Goal: Task Accomplishment & Management: Use online tool/utility

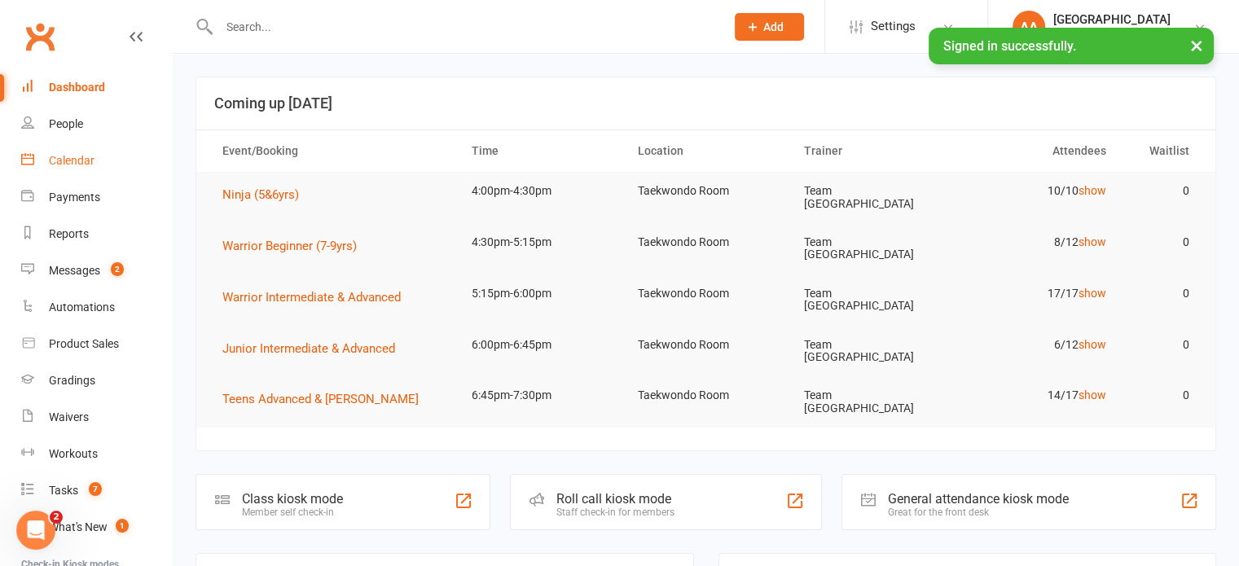
click at [90, 159] on div "Calendar" at bounding box center [72, 160] width 46 height 13
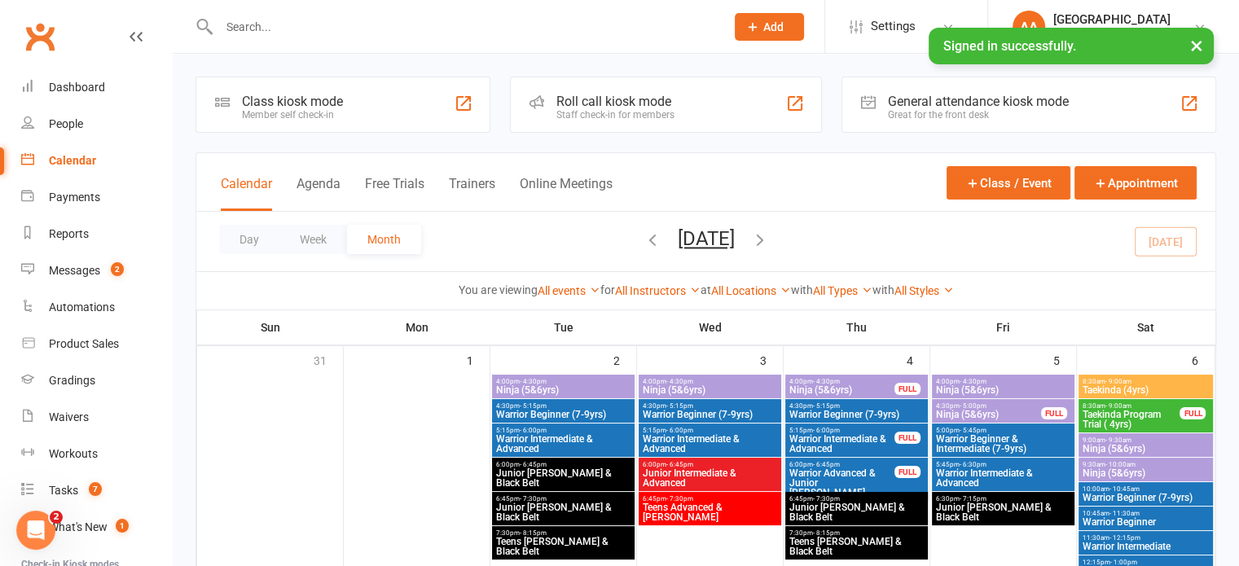
click at [274, 323] on th "Sun" at bounding box center [270, 327] width 147 height 34
click at [264, 237] on button "Day" at bounding box center [249, 239] width 60 height 29
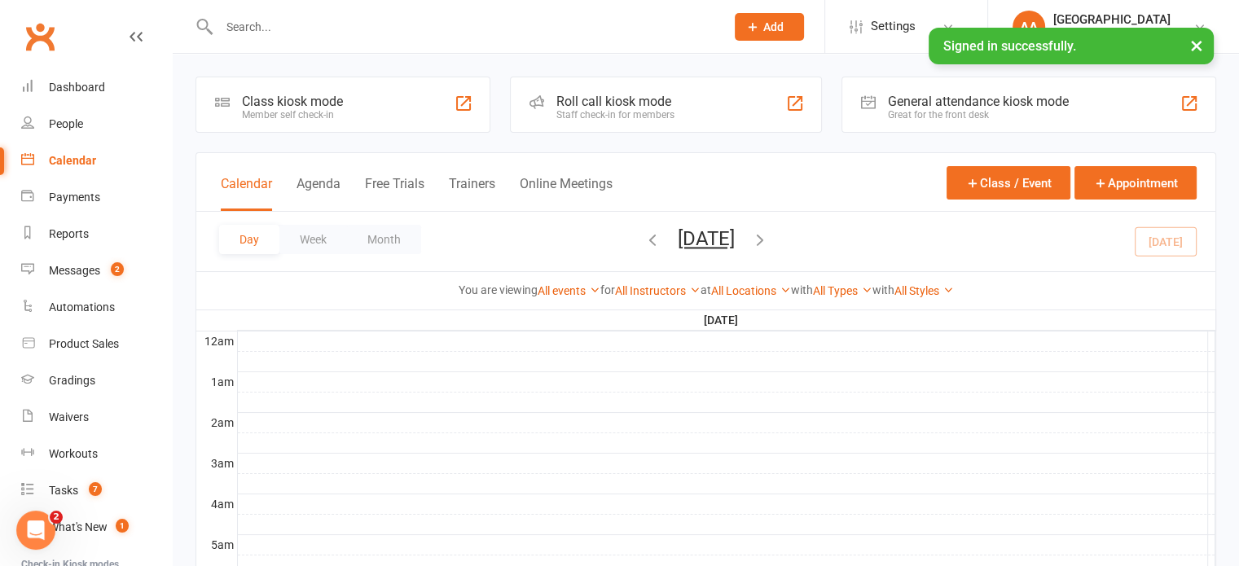
click at [703, 244] on button "Wednesday, Sep 17, 2025" at bounding box center [706, 238] width 57 height 23
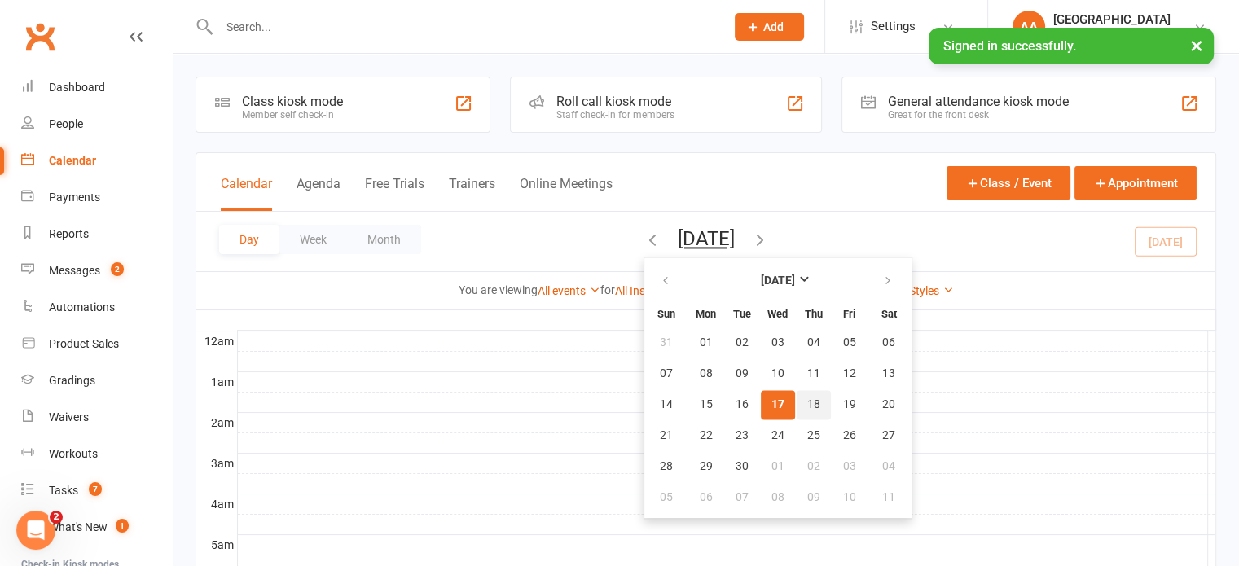
click at [807, 402] on span "18" at bounding box center [813, 404] width 13 height 13
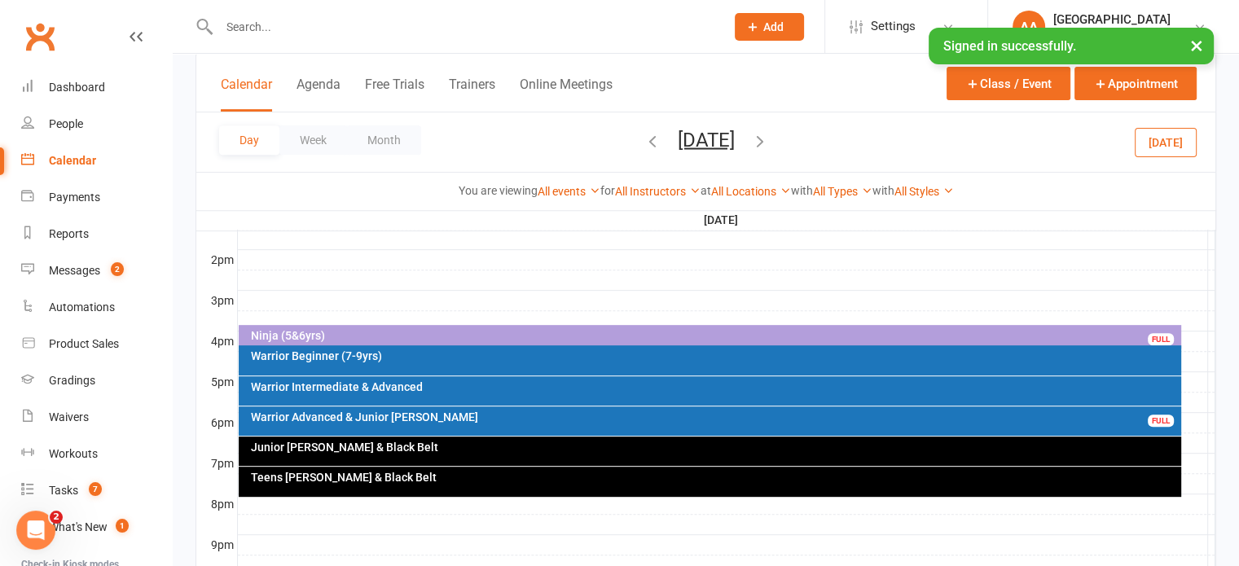
scroll to position [733, 0]
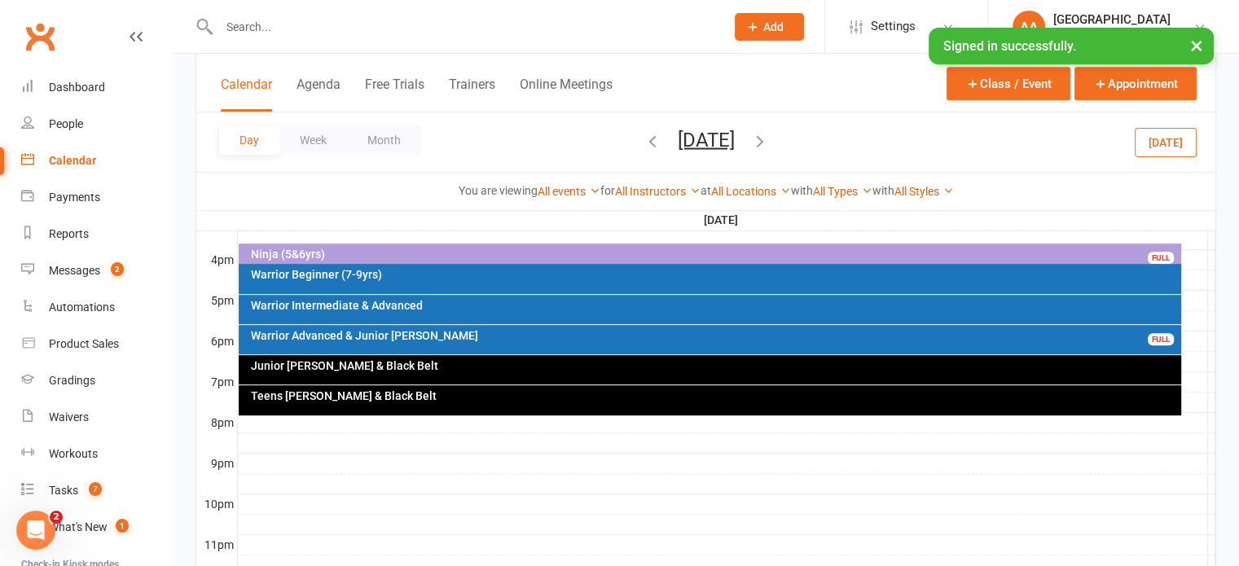
click at [449, 279] on div "Warrior Beginner (7-9yrs)" at bounding box center [714, 274] width 928 height 11
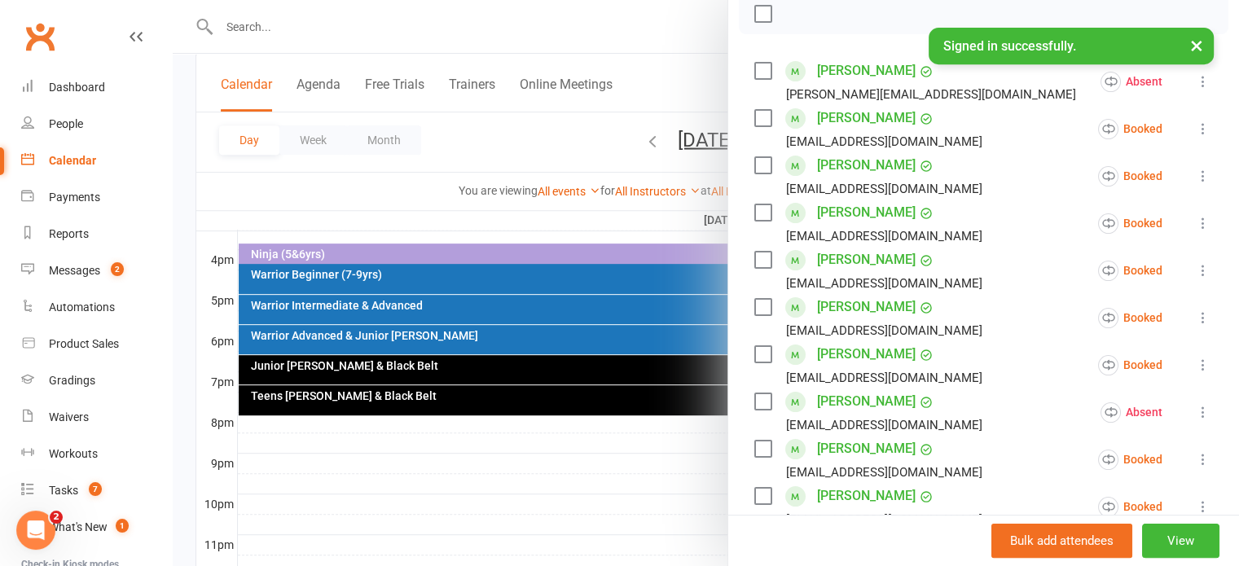
scroll to position [326, 0]
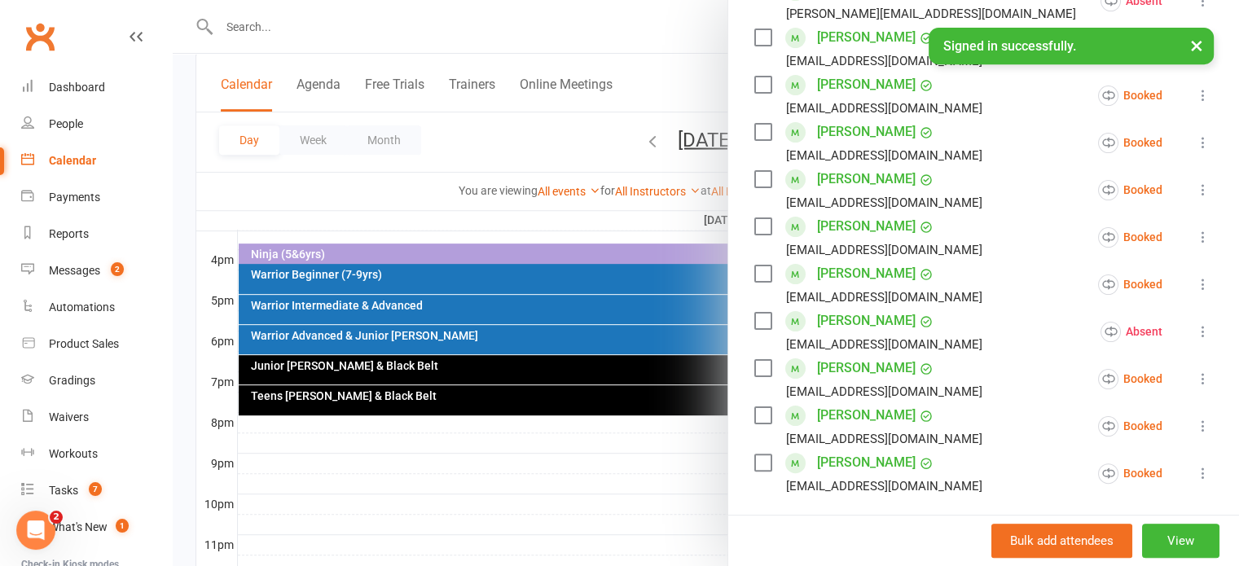
click at [842, 183] on link "[PERSON_NAME]" at bounding box center [866, 179] width 99 height 26
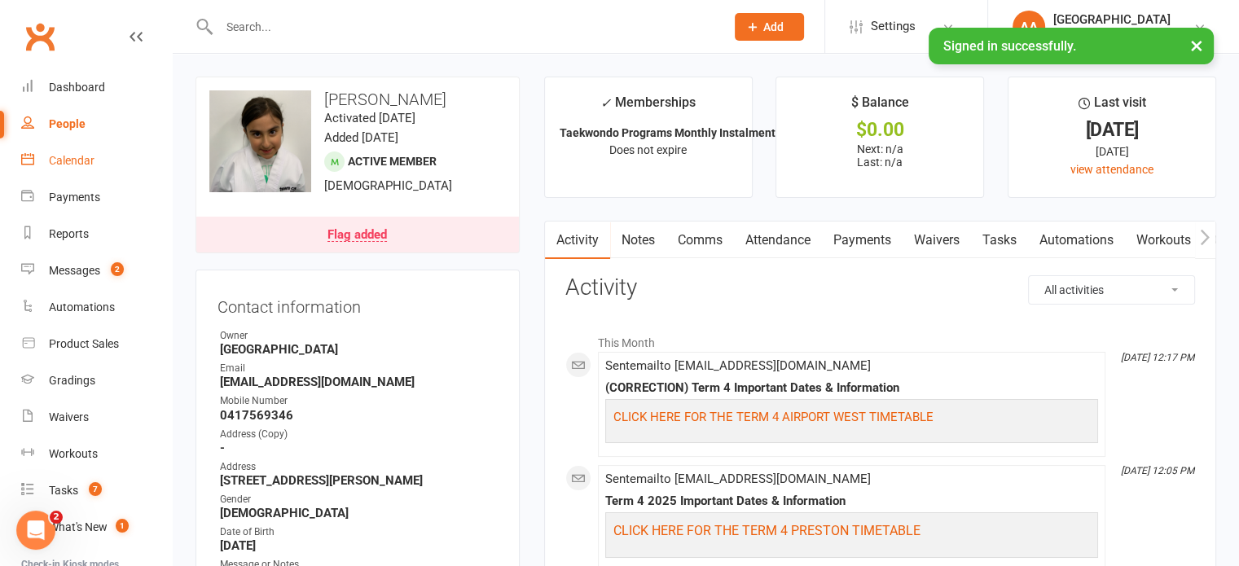
click at [91, 154] on div "Calendar" at bounding box center [72, 160] width 46 height 13
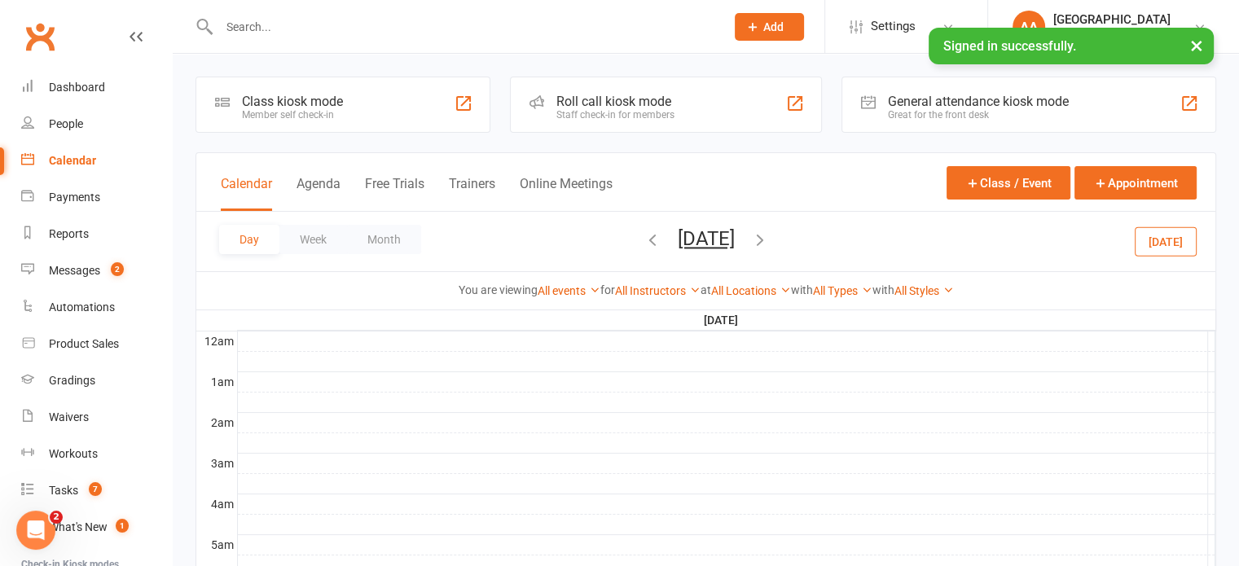
click at [710, 237] on button "Thursday, Sep 18, 2025" at bounding box center [706, 238] width 57 height 23
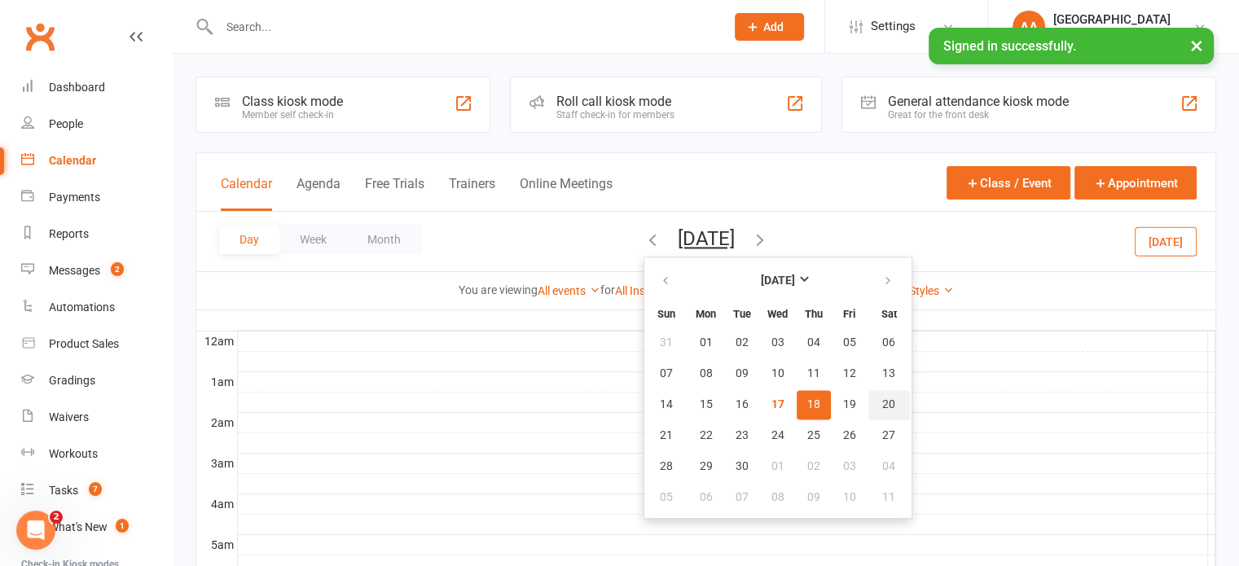
click at [882, 405] on span "20" at bounding box center [888, 404] width 13 height 13
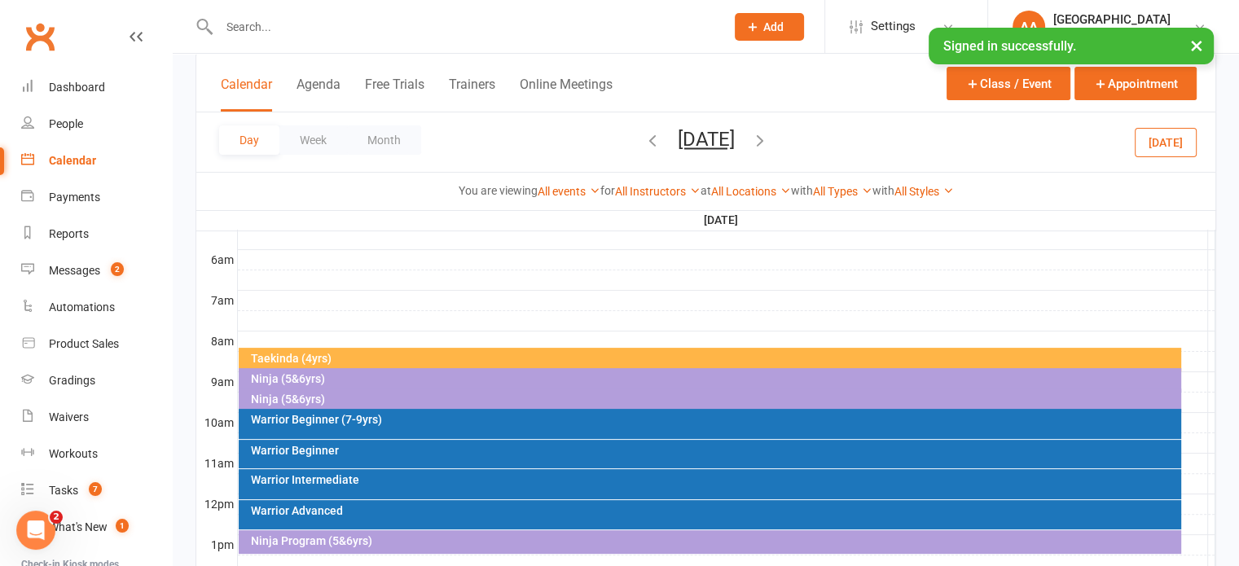
scroll to position [489, 0]
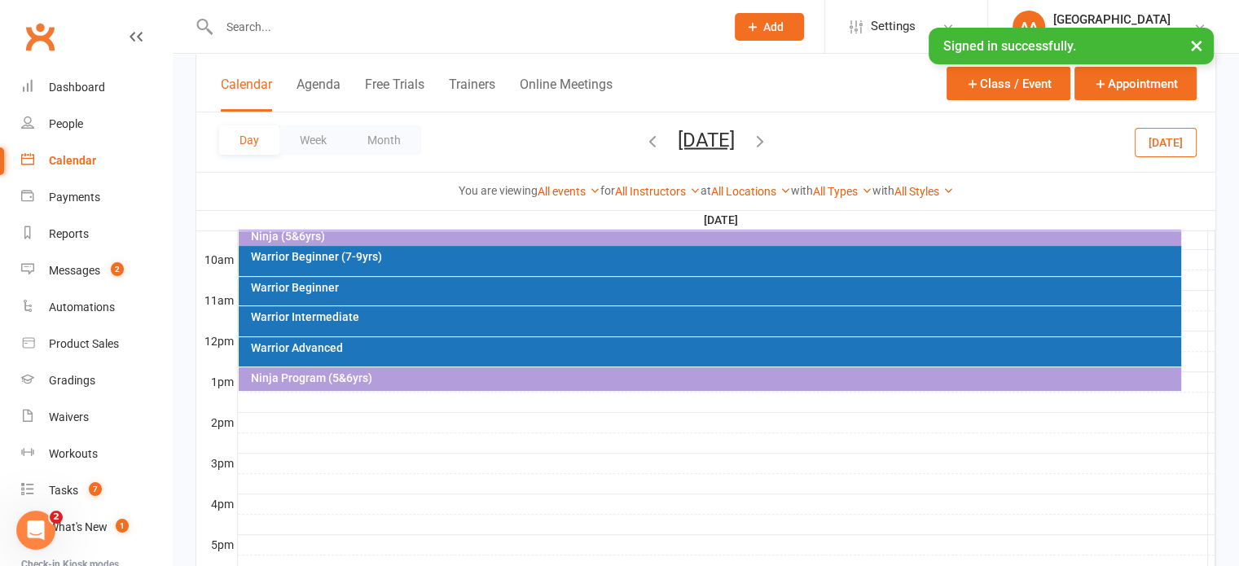
click at [472, 285] on div "Warrior Beginner" at bounding box center [714, 287] width 928 height 11
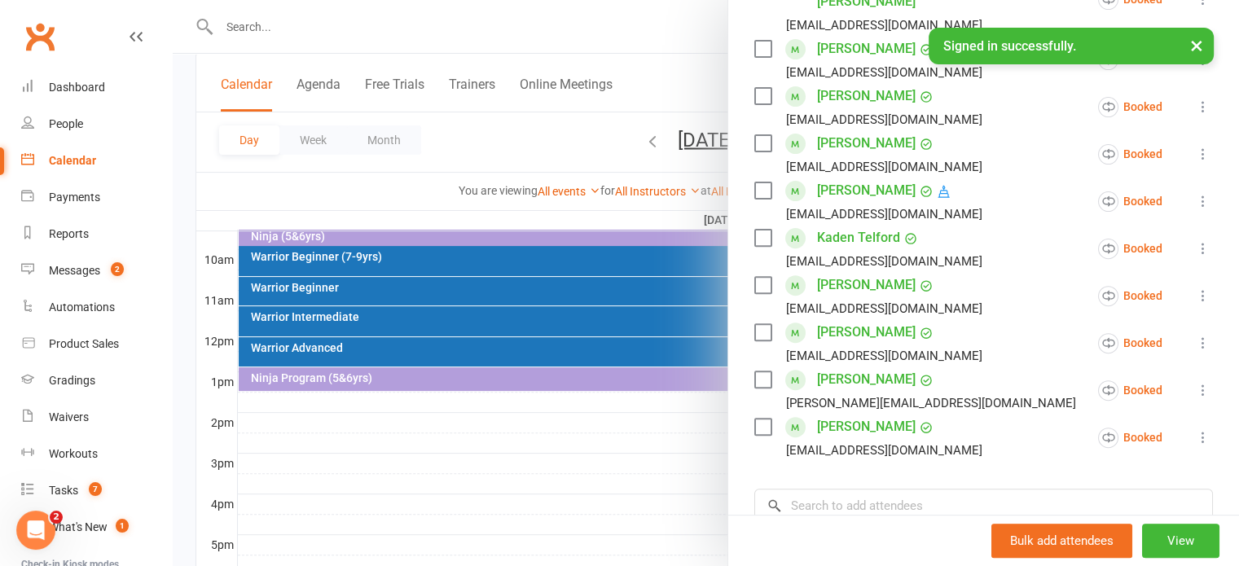
scroll to position [651, 0]
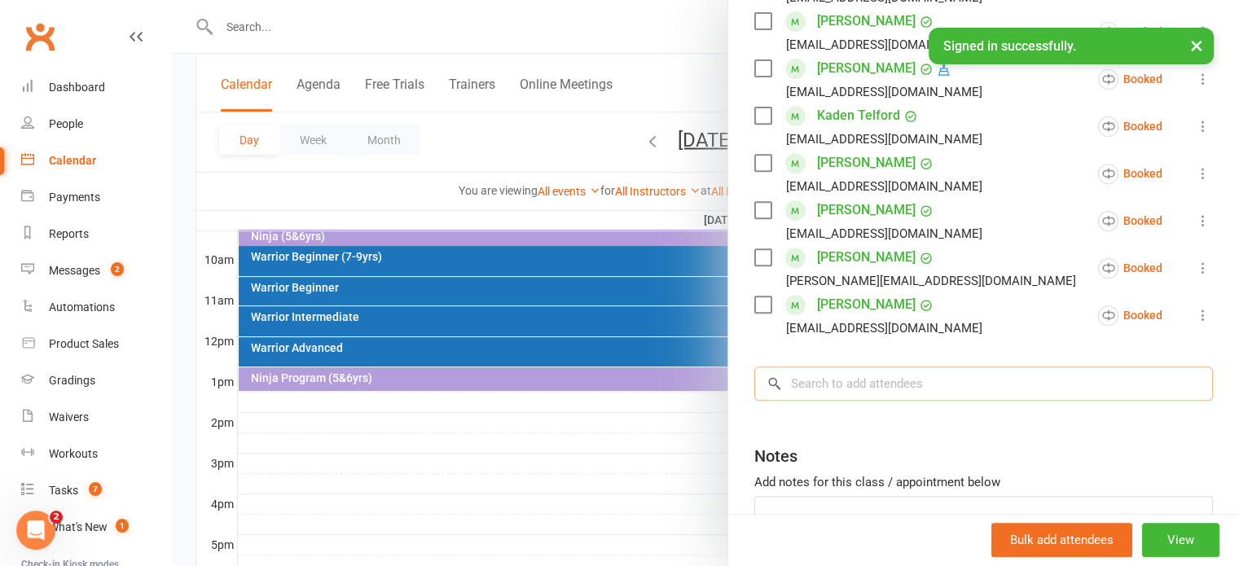
click at [896, 366] on input "search" at bounding box center [983, 383] width 458 height 34
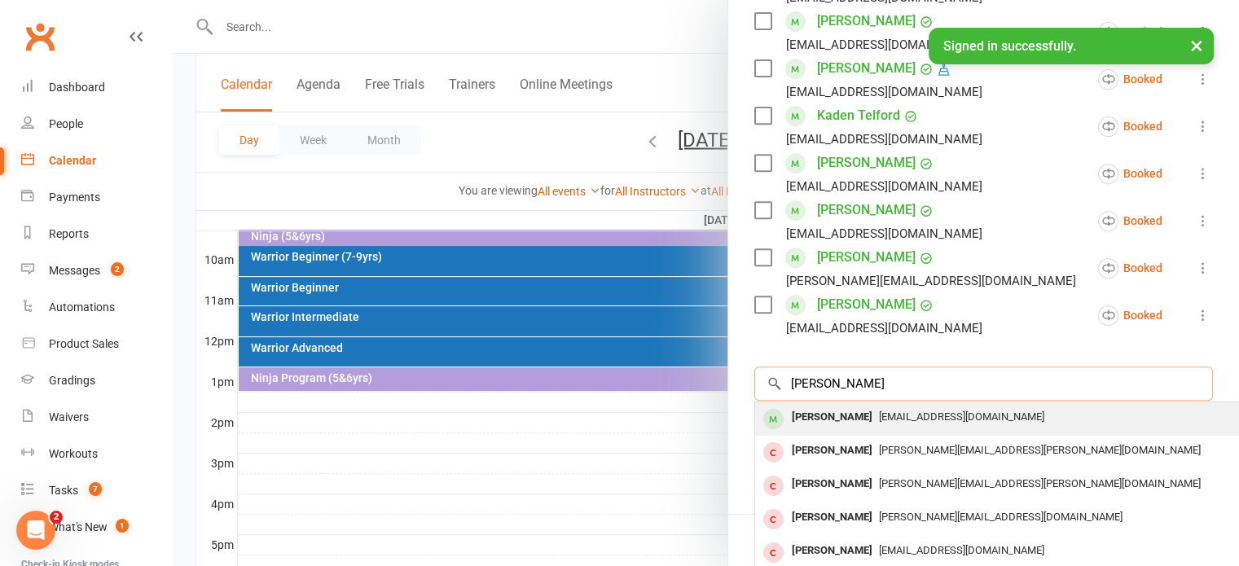
type input "annabelle"
click at [899, 410] on span "Tinabee80s@hotmail.com" at bounding box center [961, 416] width 165 height 12
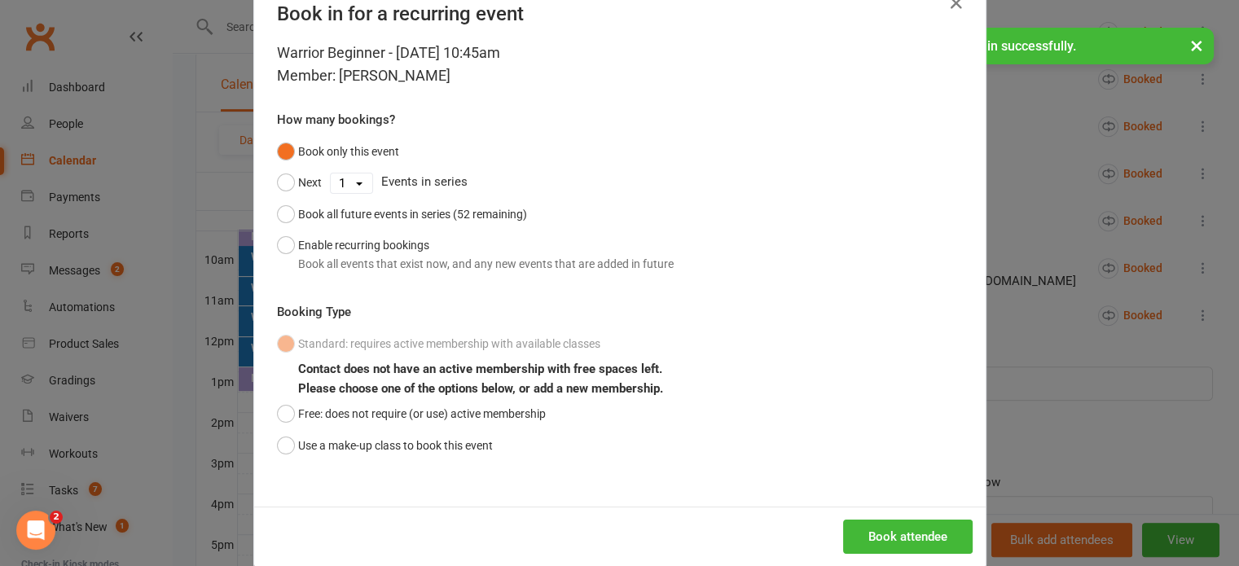
scroll to position [71, 0]
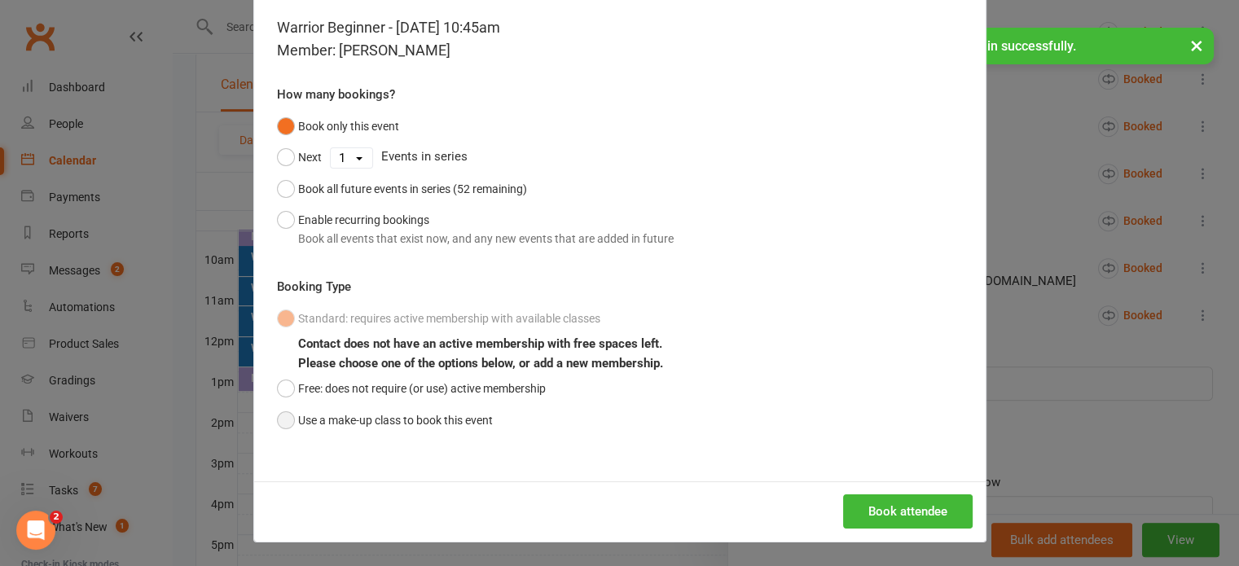
click at [280, 414] on button "Use a make-up class to book this event" at bounding box center [385, 420] width 216 height 31
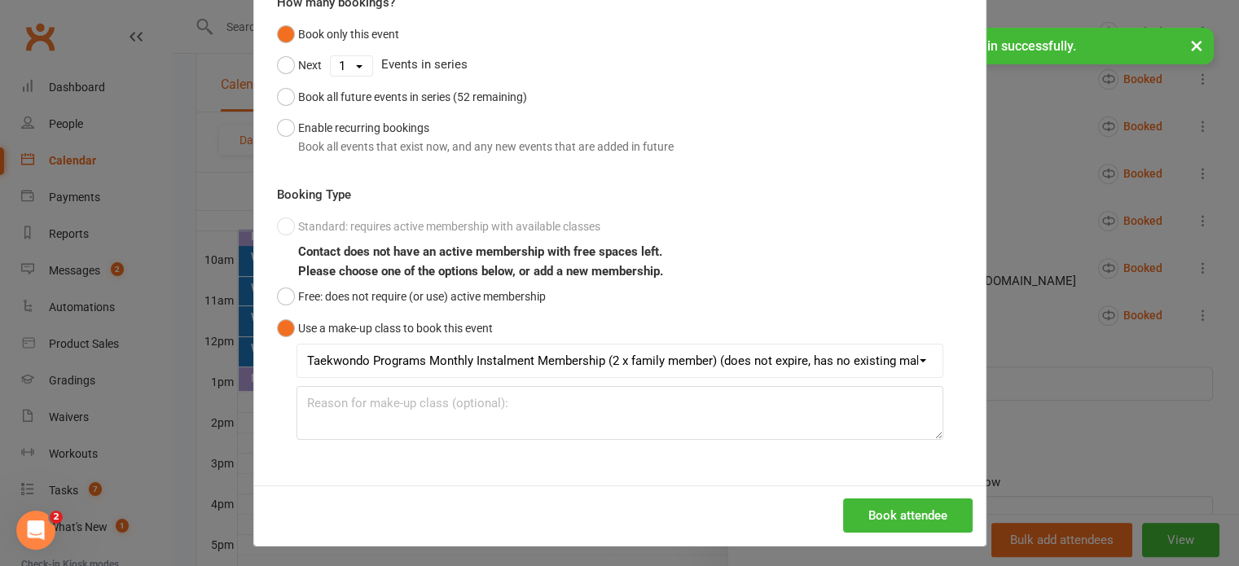
scroll to position [166, 0]
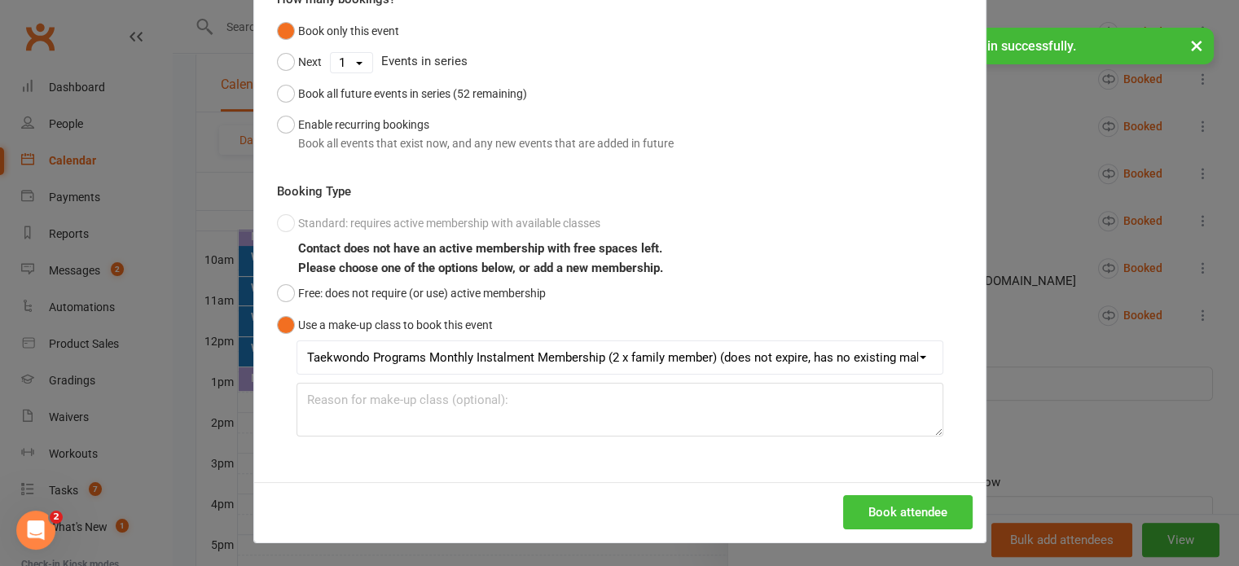
click at [904, 511] on button "Book attendee" at bounding box center [907, 512] width 129 height 34
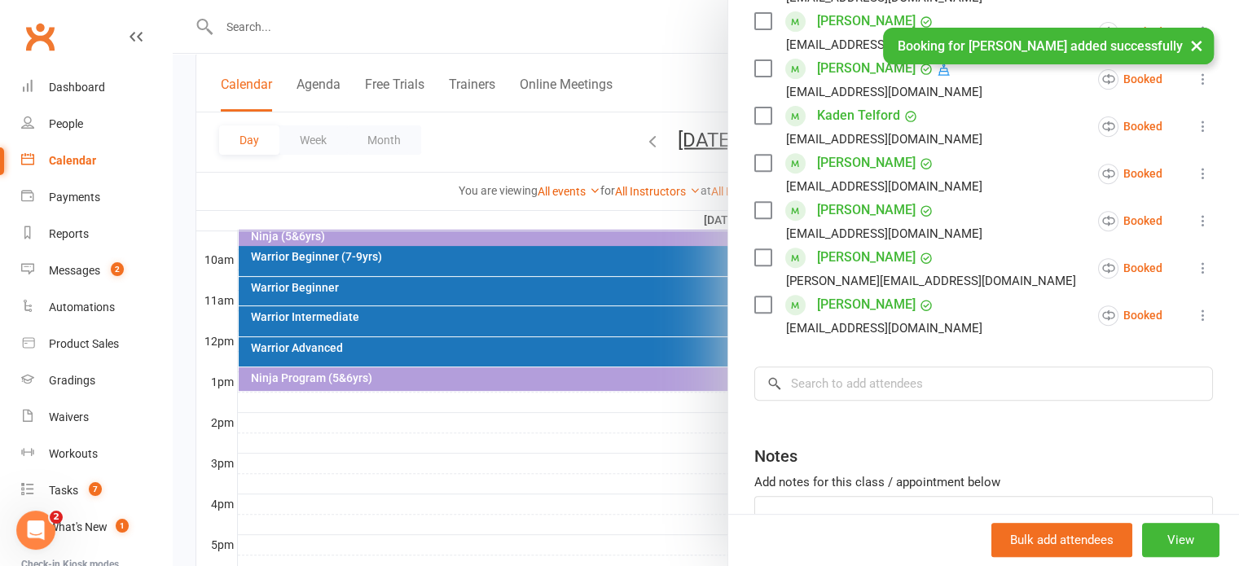
scroll to position [698, 0]
click at [832, 367] on input "search" at bounding box center [983, 384] width 458 height 34
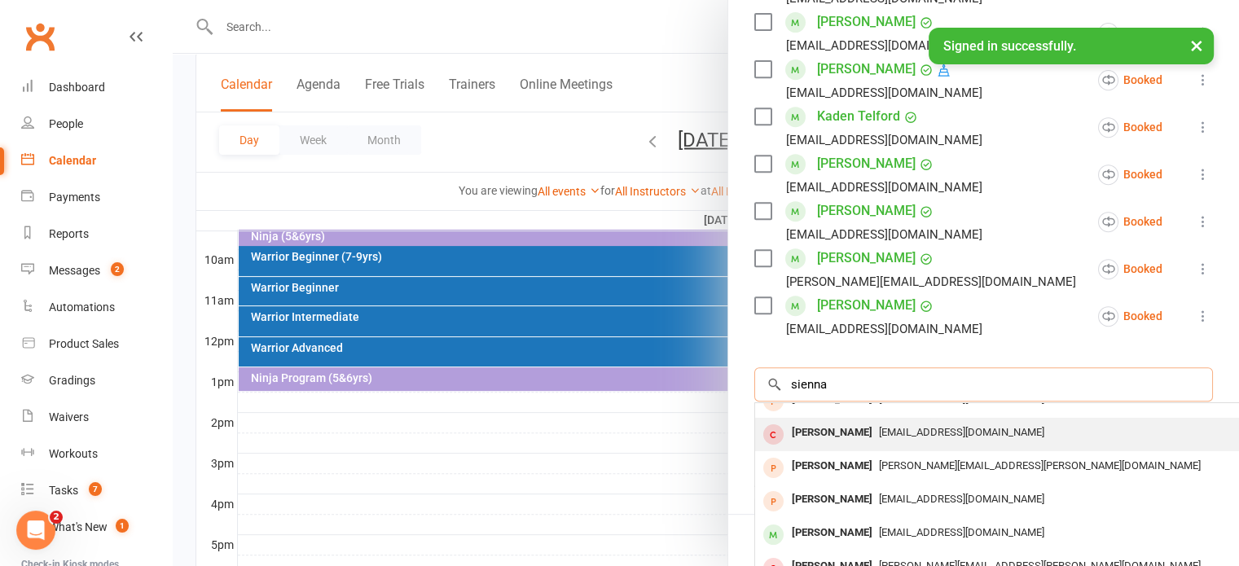
scroll to position [89, 0]
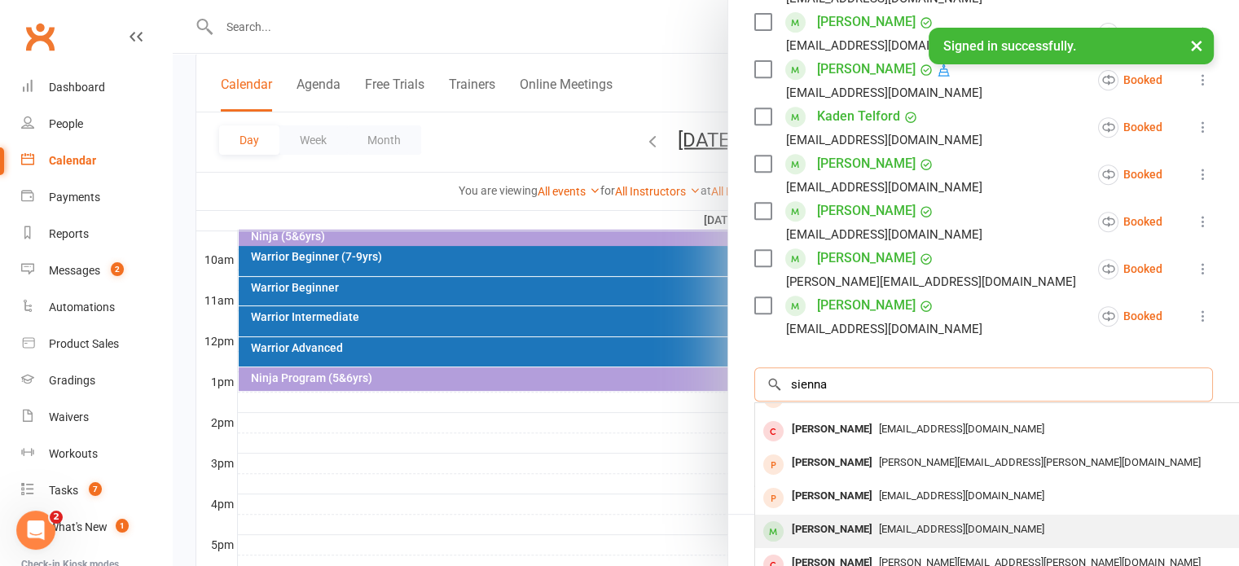
type input "sienna"
click at [834, 518] on div "[PERSON_NAME]" at bounding box center [832, 530] width 94 height 24
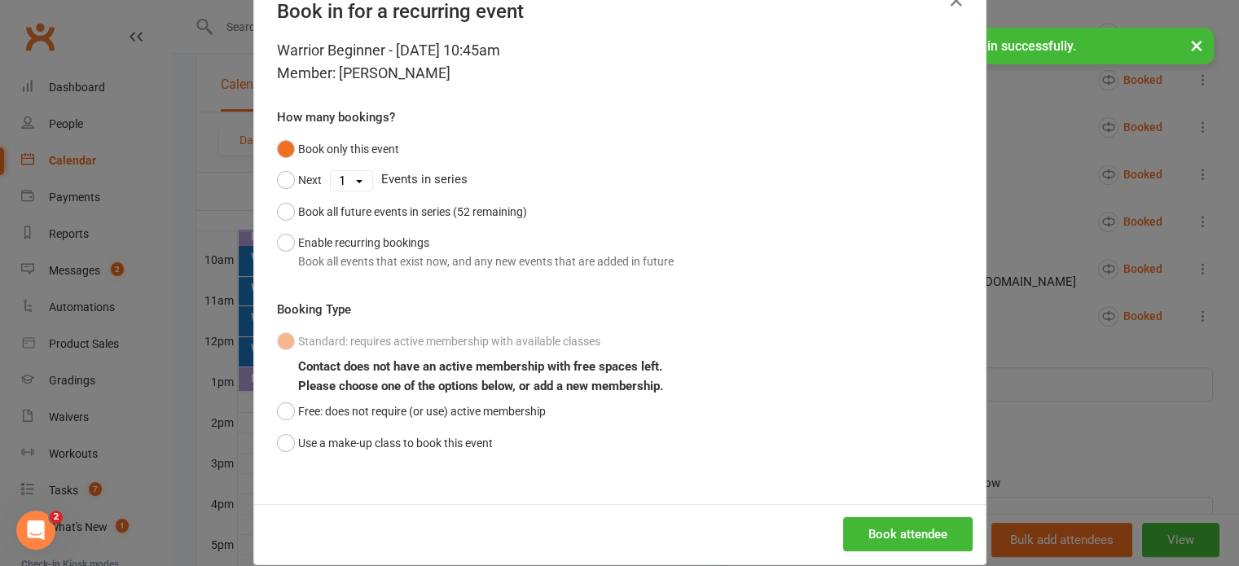
scroll to position [71, 0]
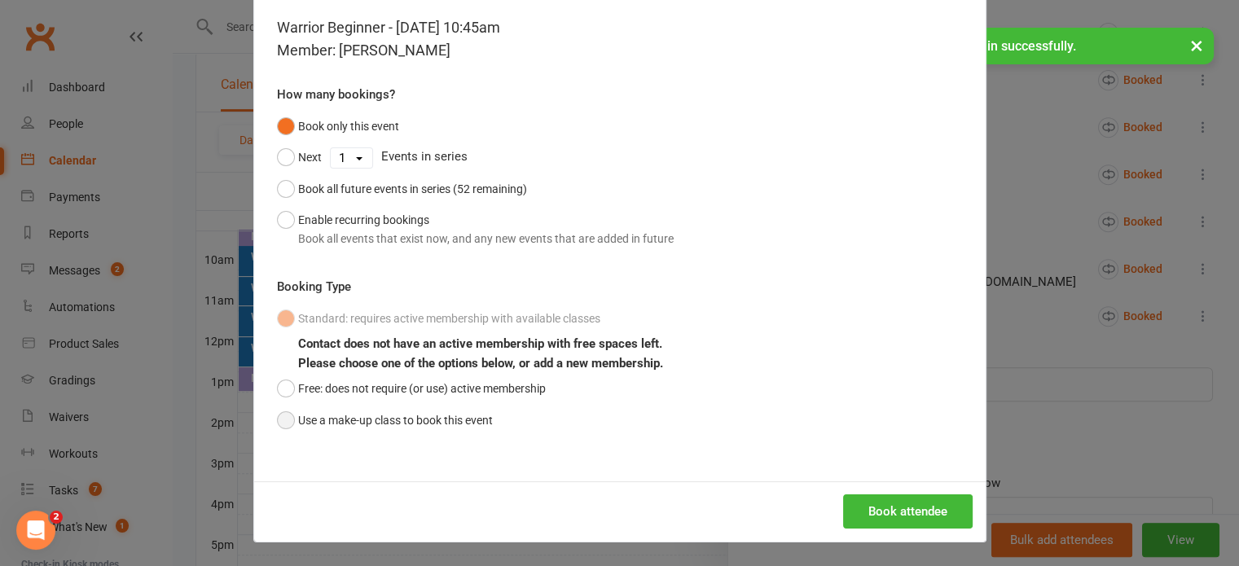
click at [279, 428] on button "Use a make-up class to book this event" at bounding box center [385, 420] width 216 height 31
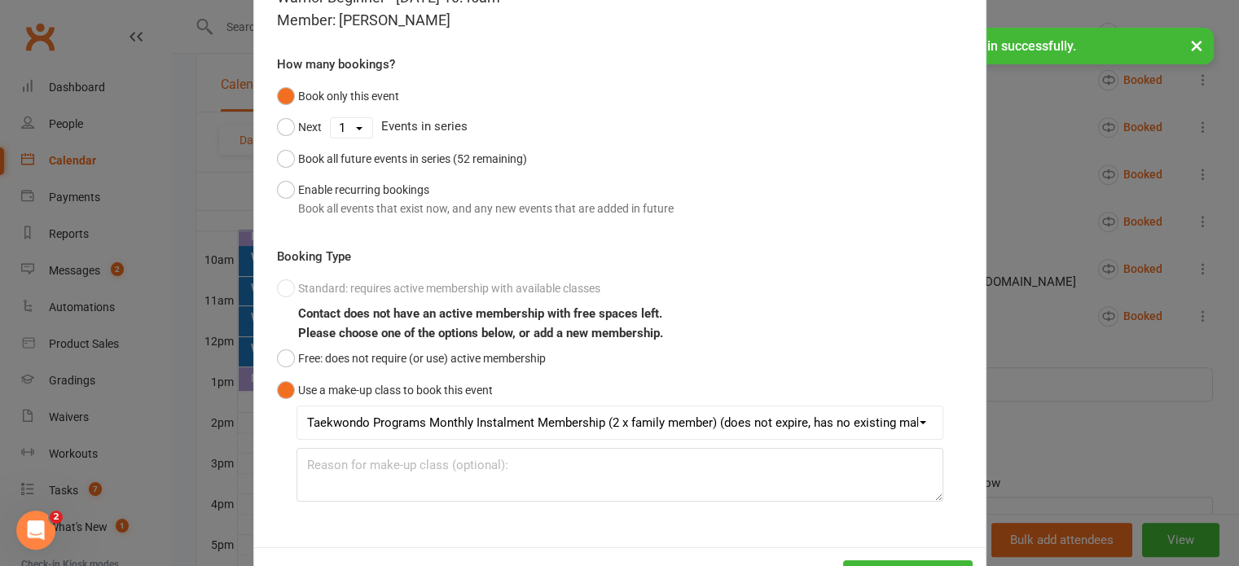
scroll to position [166, 0]
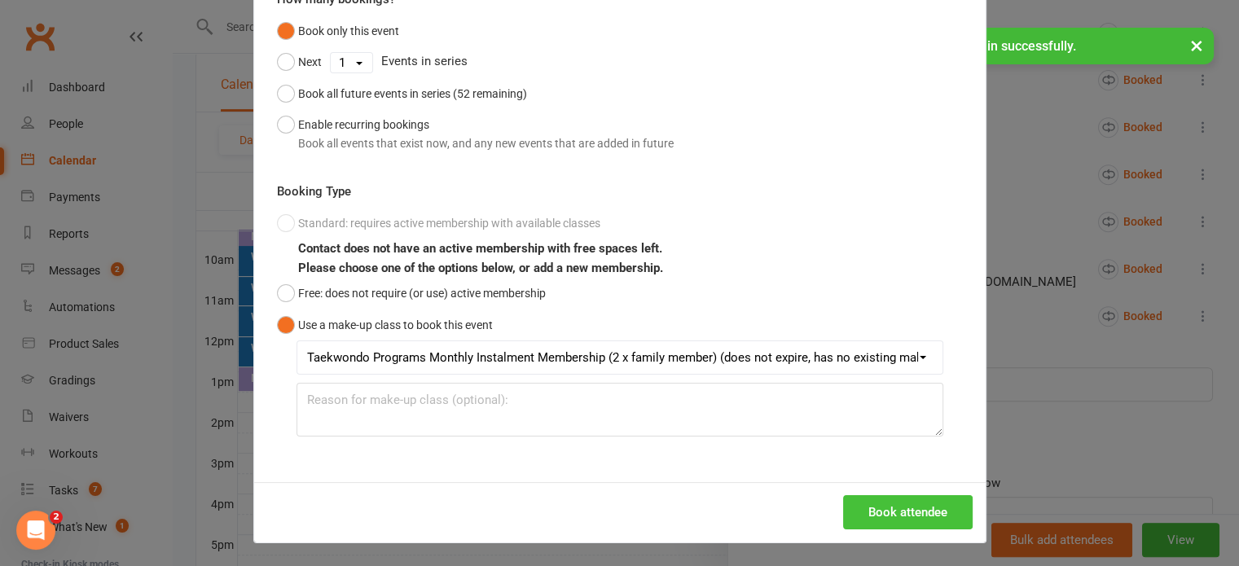
click at [897, 520] on button "Book attendee" at bounding box center [907, 512] width 129 height 34
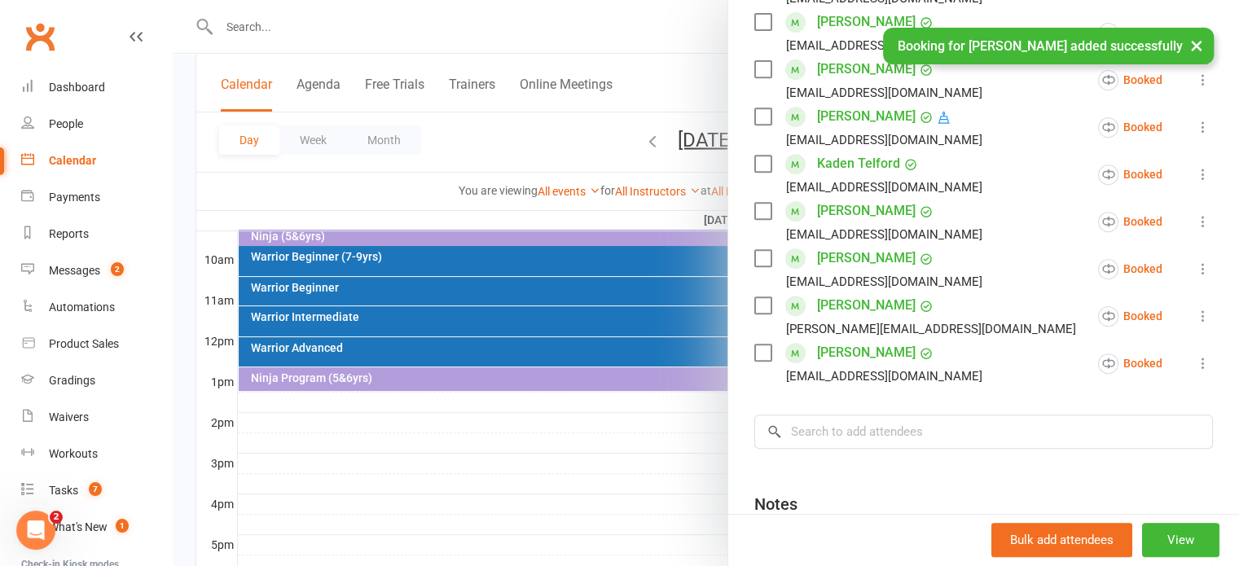
scroll to position [746, 0]
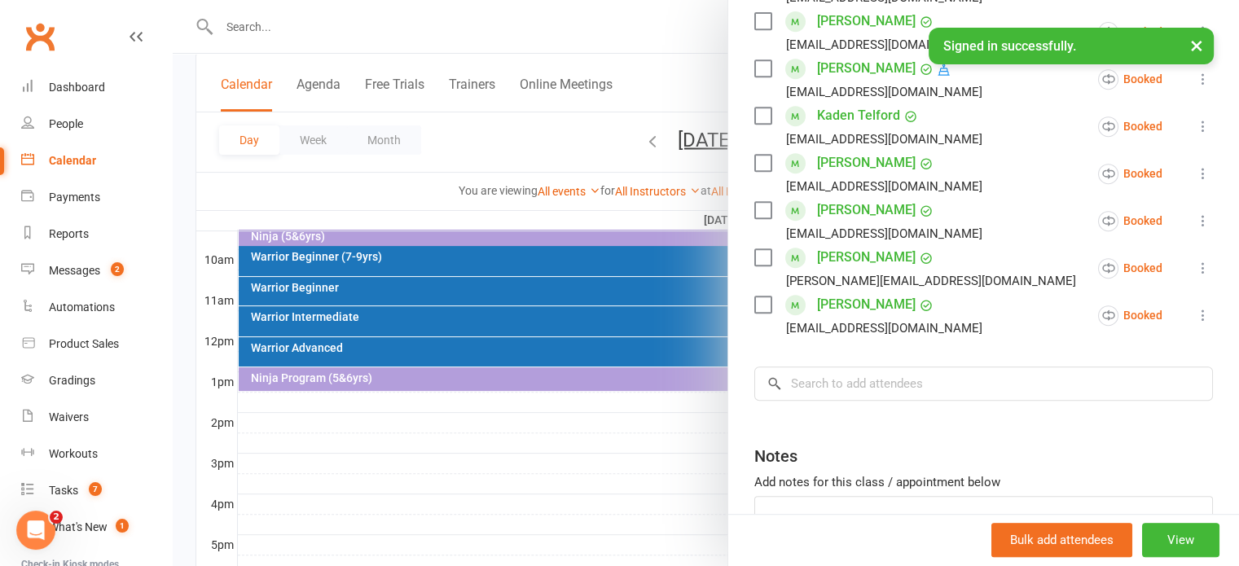
click at [693, 143] on div at bounding box center [706, 283] width 1066 height 566
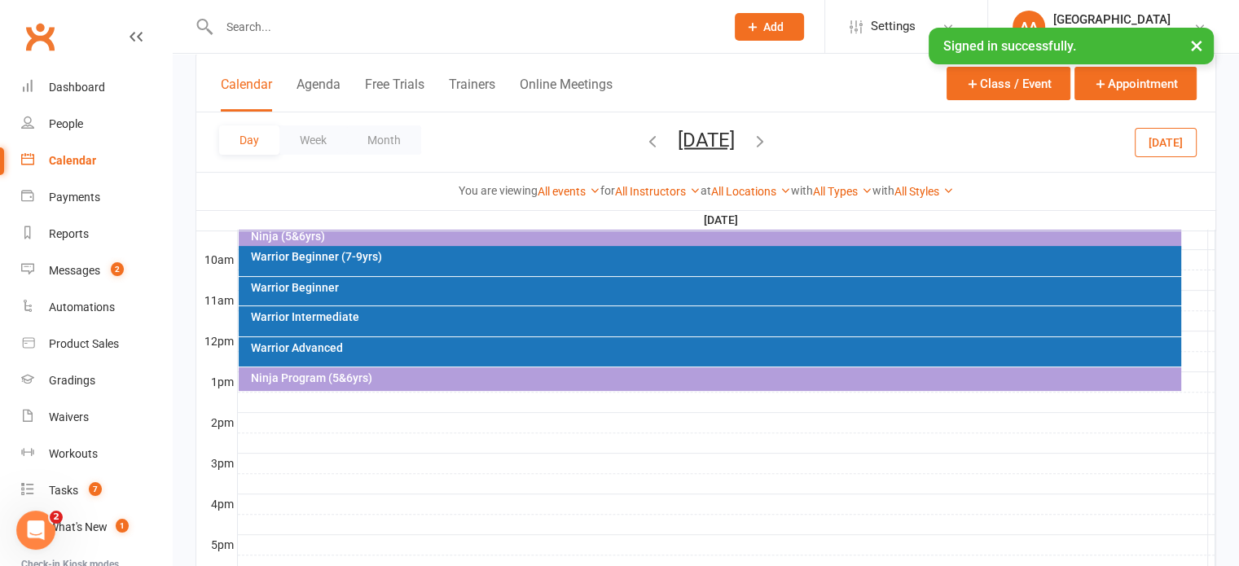
click at [693, 145] on button "Saturday, Sep 20, 2025" at bounding box center [706, 139] width 57 height 23
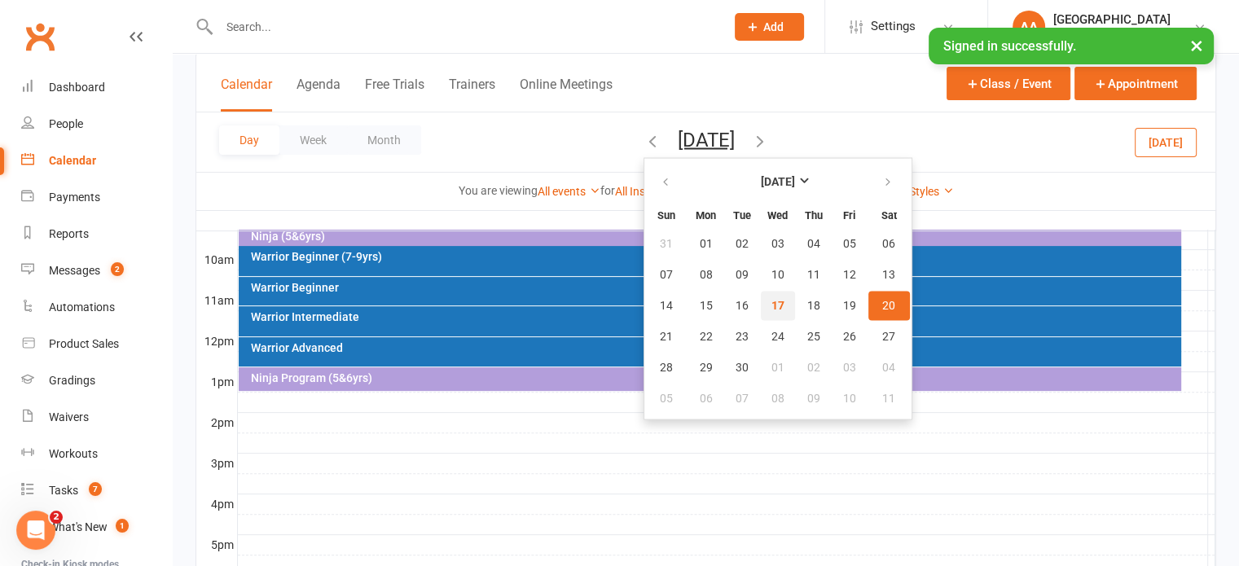
click at [761, 309] on button "17" at bounding box center [778, 305] width 34 height 29
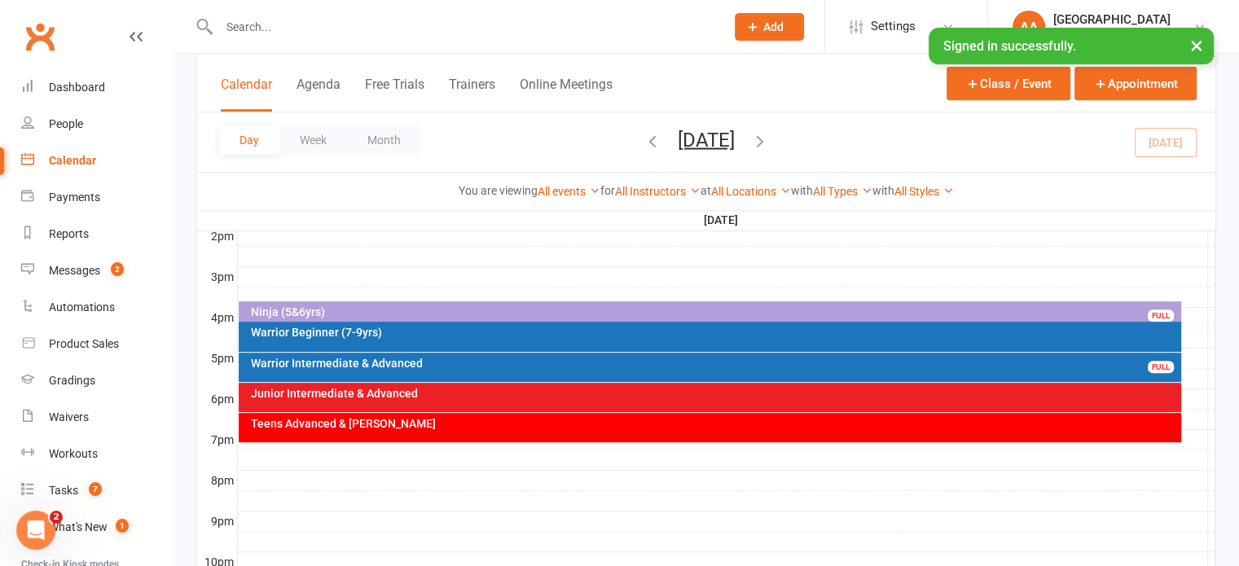
scroll to position [781, 0]
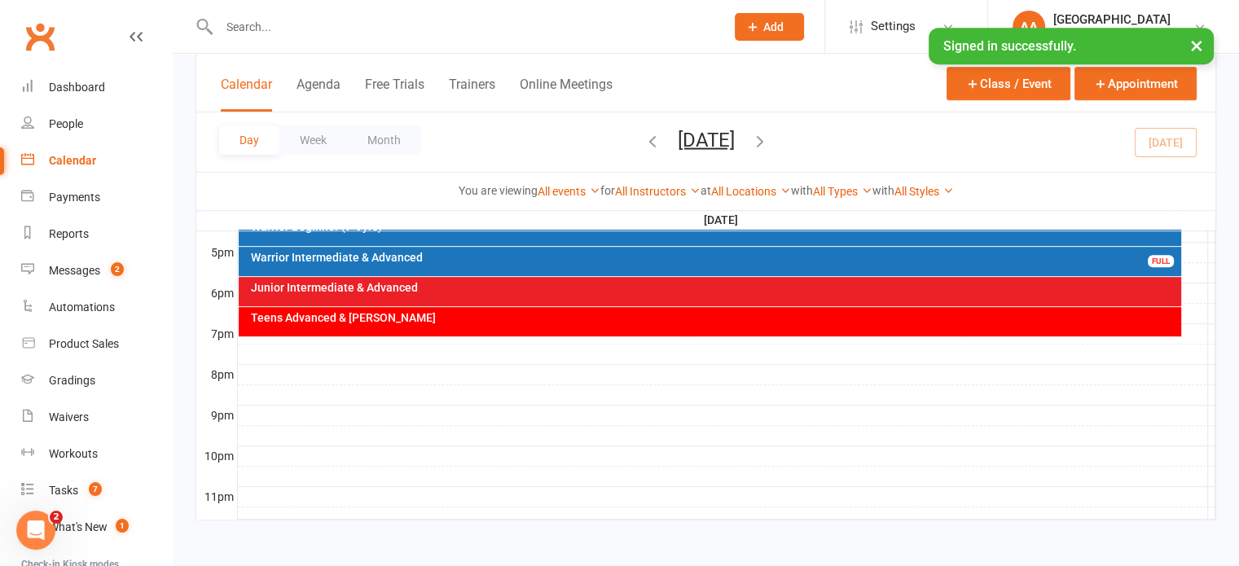
click at [555, 261] on div "Warrior Intermediate & Advanced" at bounding box center [714, 257] width 928 height 11
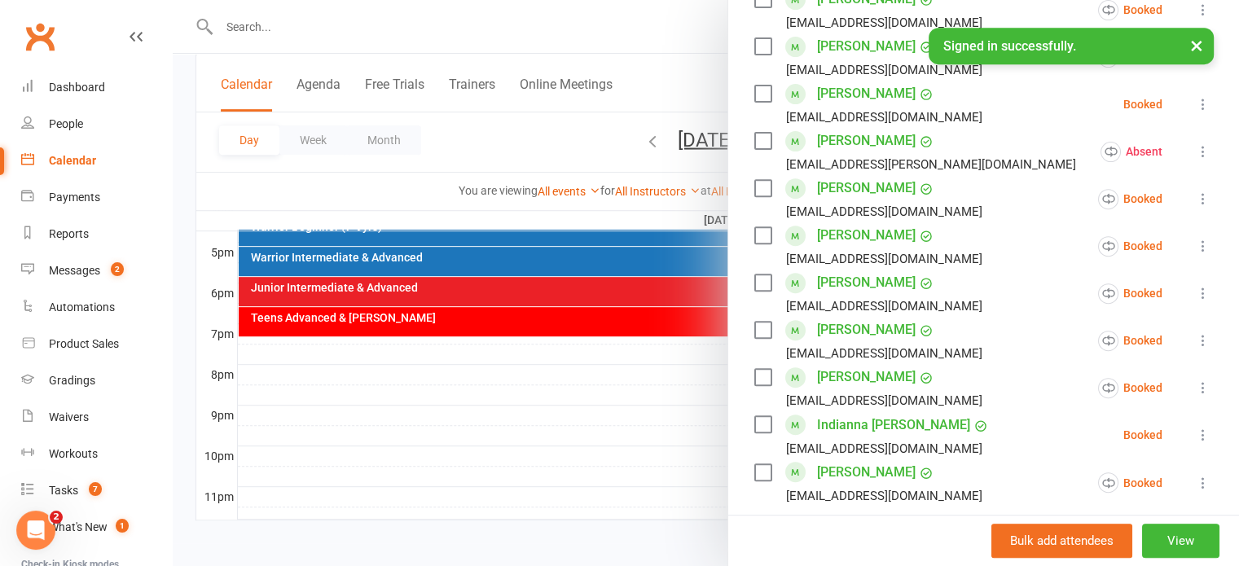
scroll to position [733, 0]
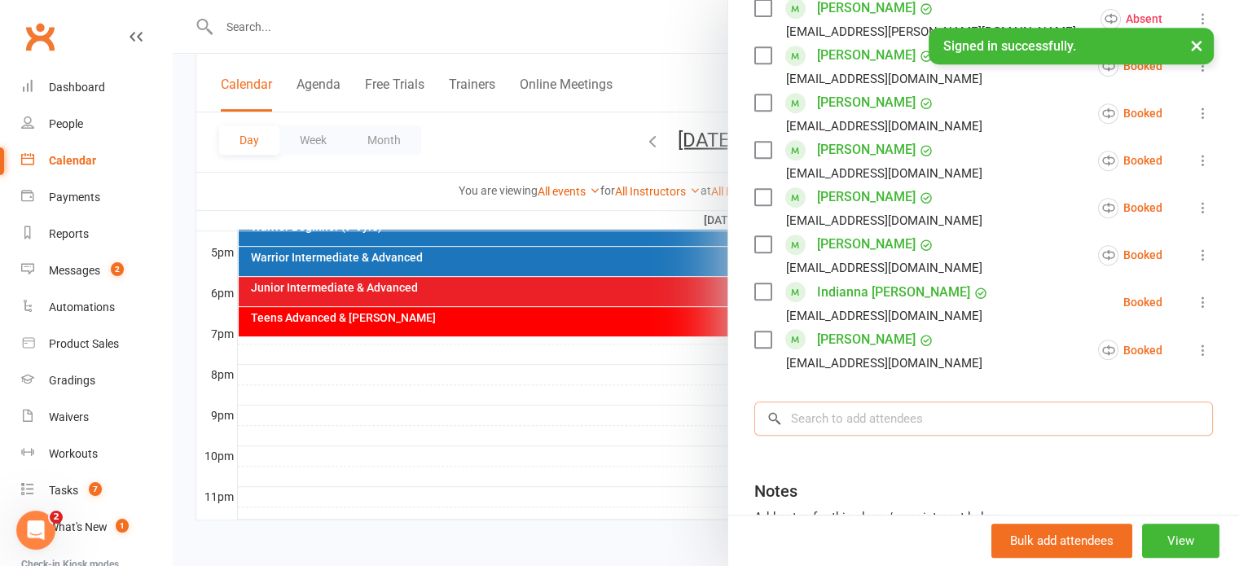
click at [889, 429] on input "search" at bounding box center [983, 418] width 458 height 34
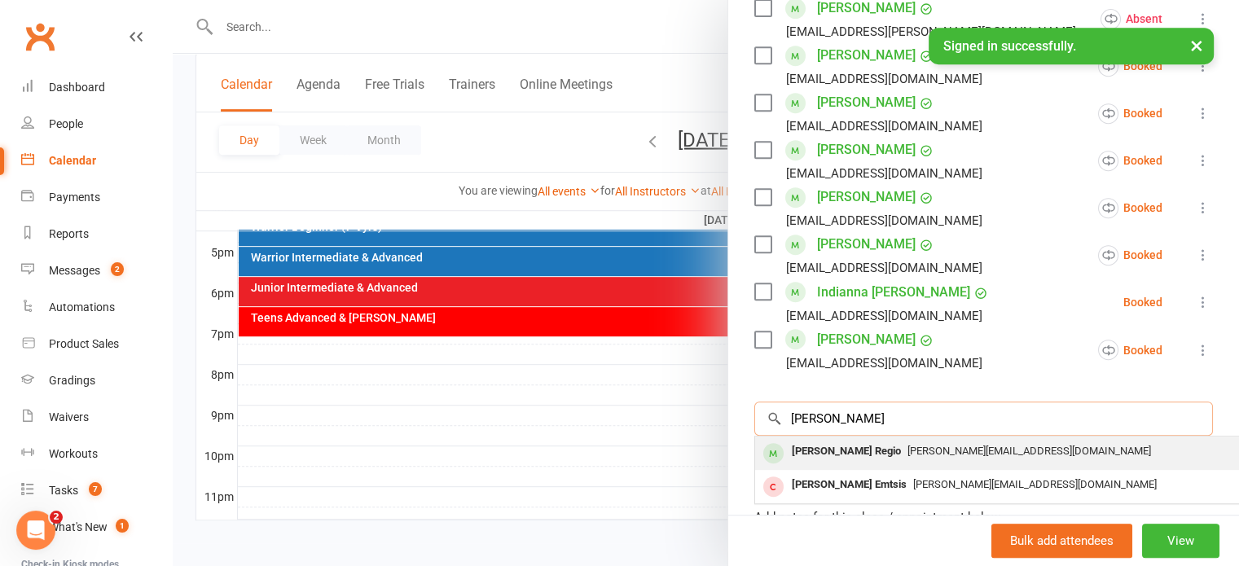
type input "renae"
click at [811, 448] on div "[PERSON_NAME] Regio" at bounding box center [846, 452] width 122 height 24
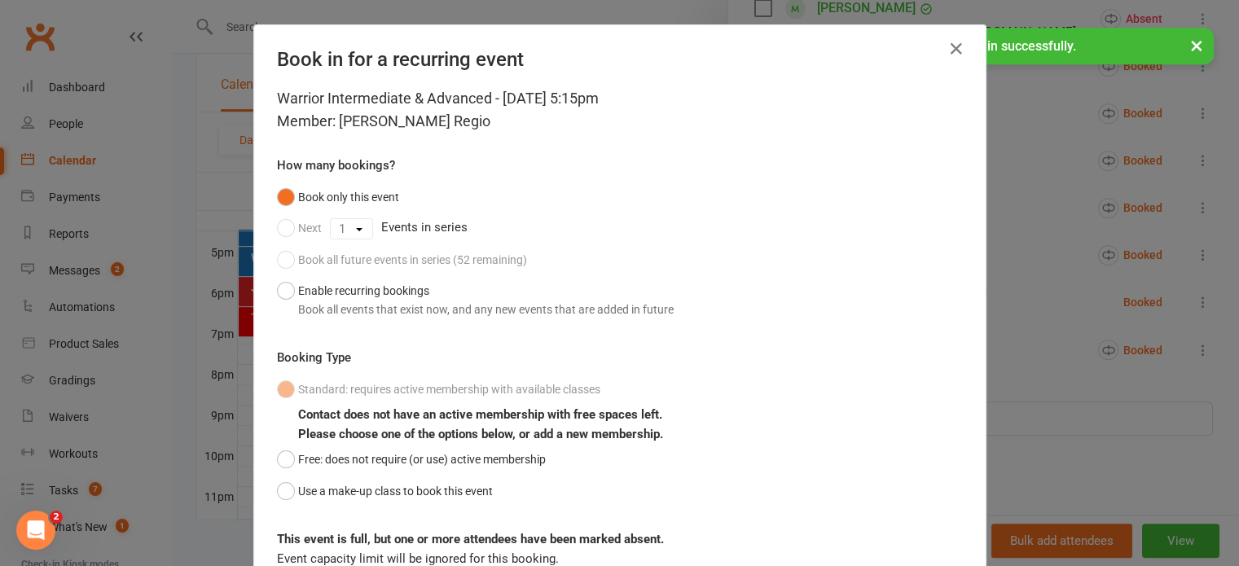
scroll to position [133, 0]
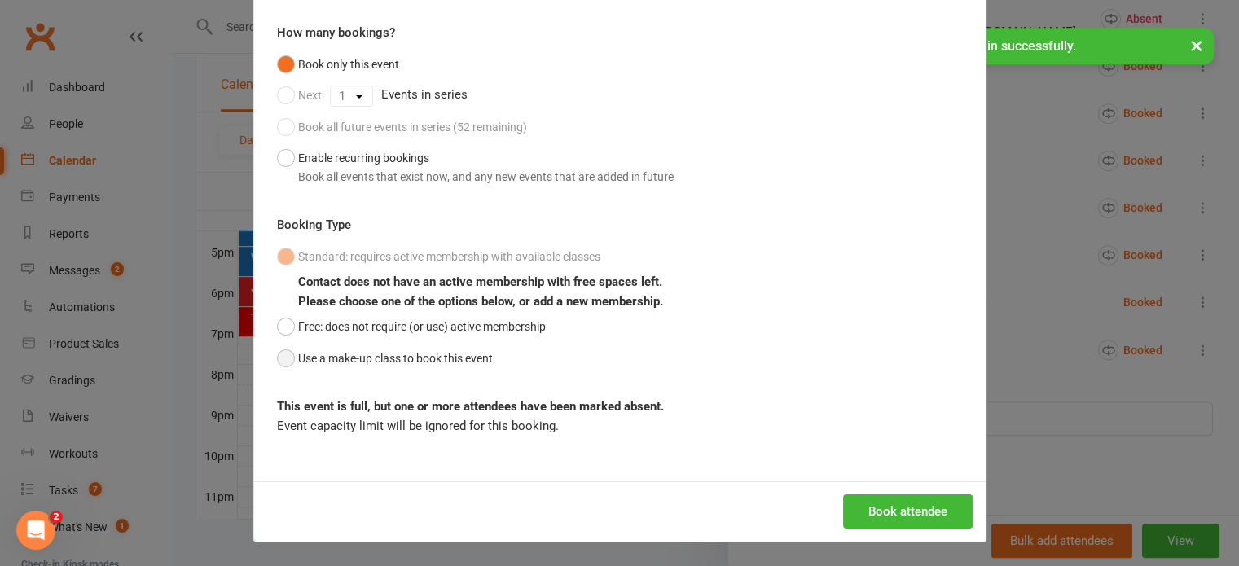
click at [282, 362] on button "Use a make-up class to book this event" at bounding box center [385, 358] width 216 height 31
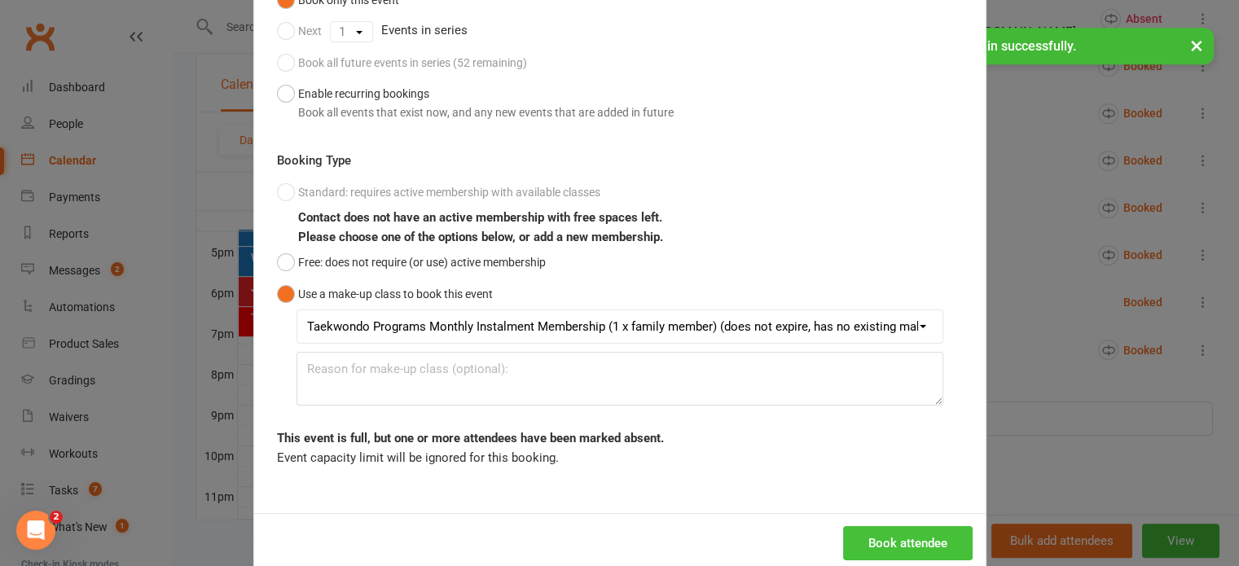
scroll to position [228, 0]
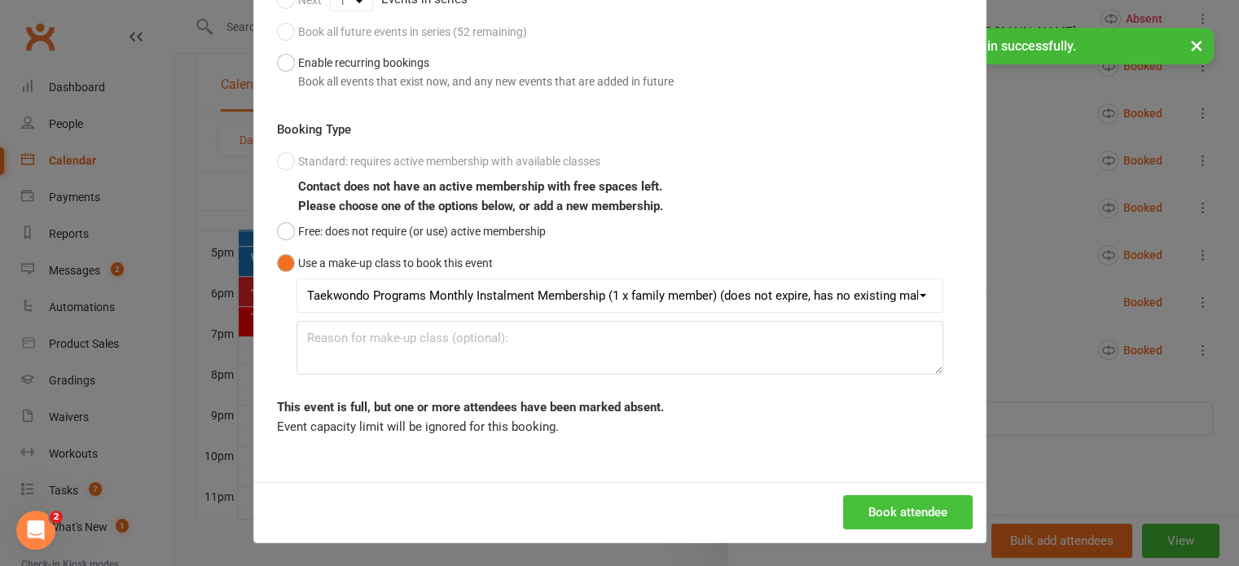
click at [904, 517] on button "Book attendee" at bounding box center [907, 512] width 129 height 34
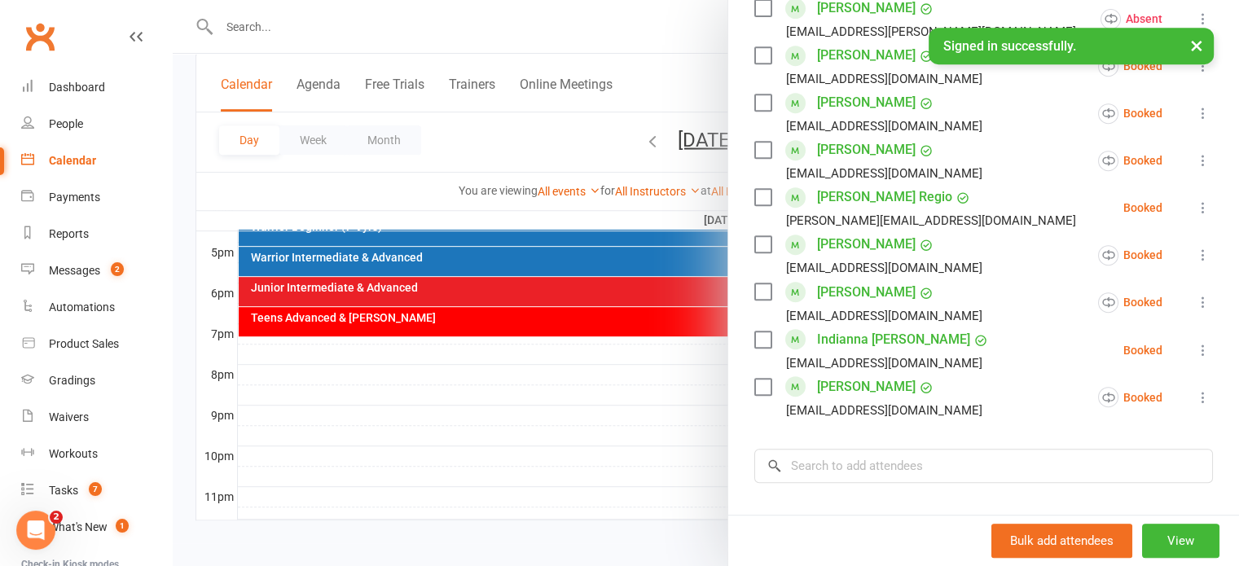
drag, startPoint x: 679, startPoint y: 151, endPoint x: 686, endPoint y: 146, distance: 8.7
click at [686, 146] on div at bounding box center [706, 283] width 1066 height 566
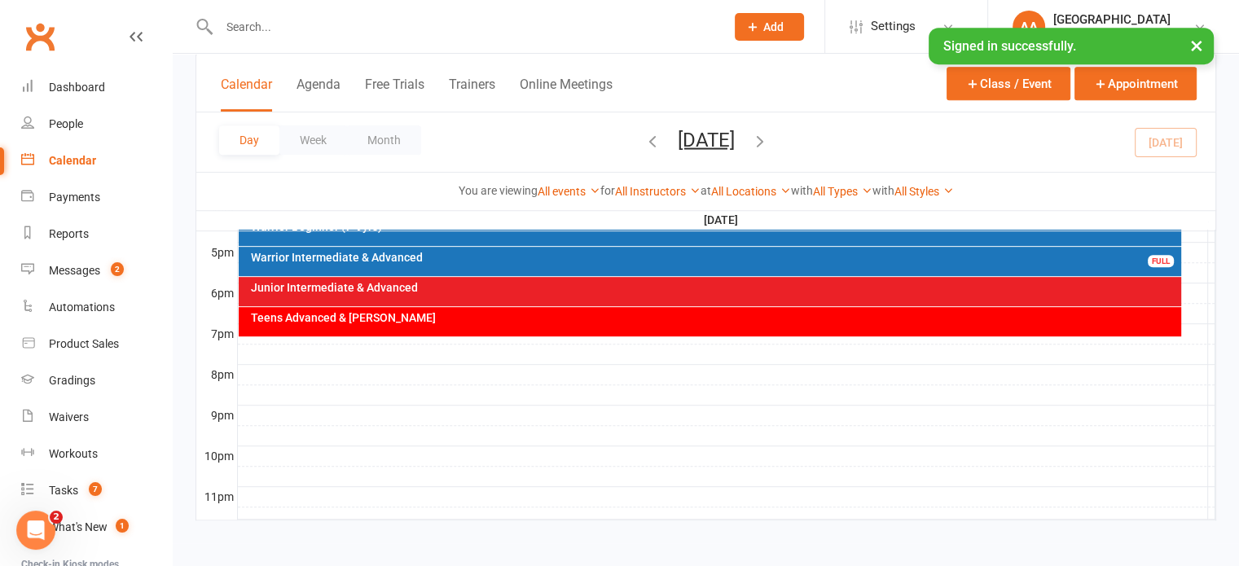
click at [686, 143] on button "Wednesday, Sep 17, 2025" at bounding box center [706, 139] width 57 height 23
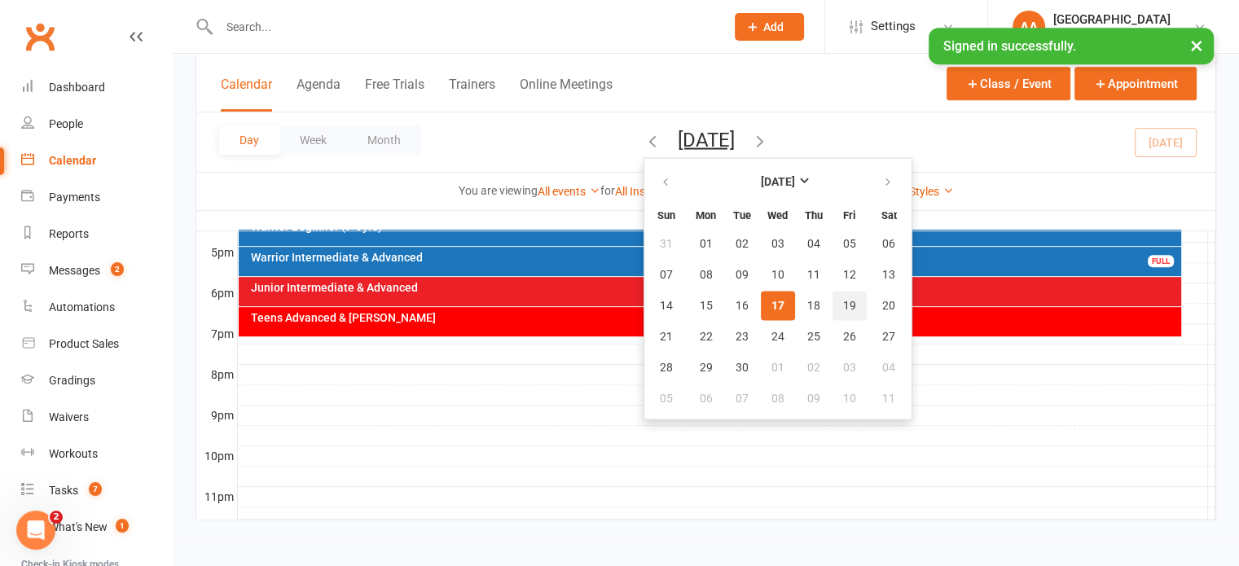
click at [843, 303] on span "19" at bounding box center [849, 305] width 13 height 13
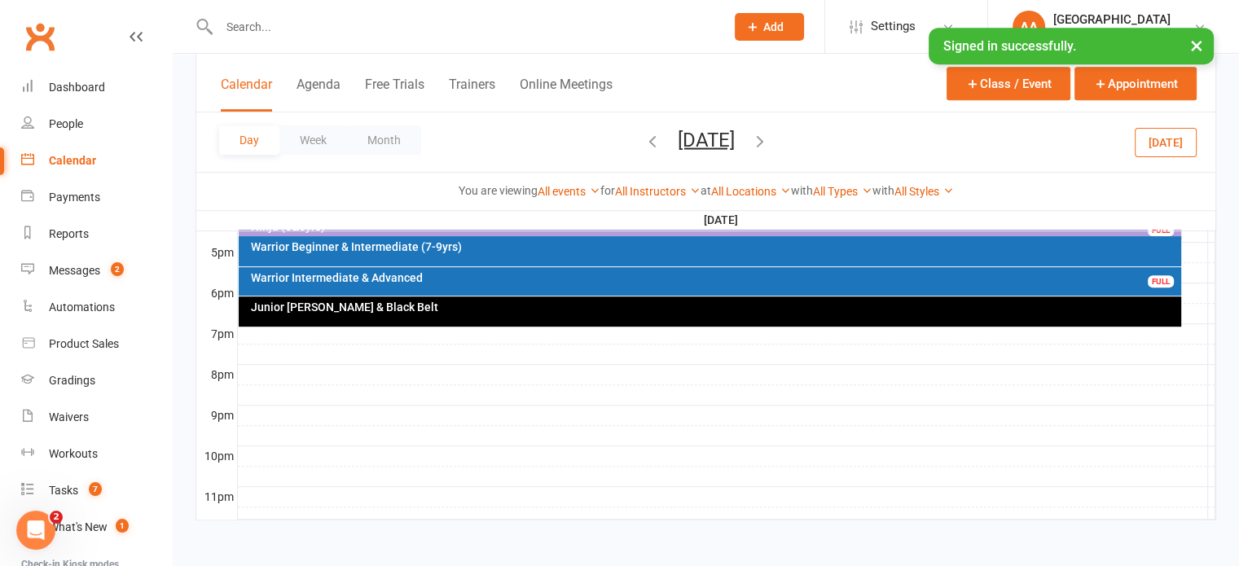
click at [582, 272] on div "Warrior Intermediate & Advanced" at bounding box center [714, 277] width 928 height 11
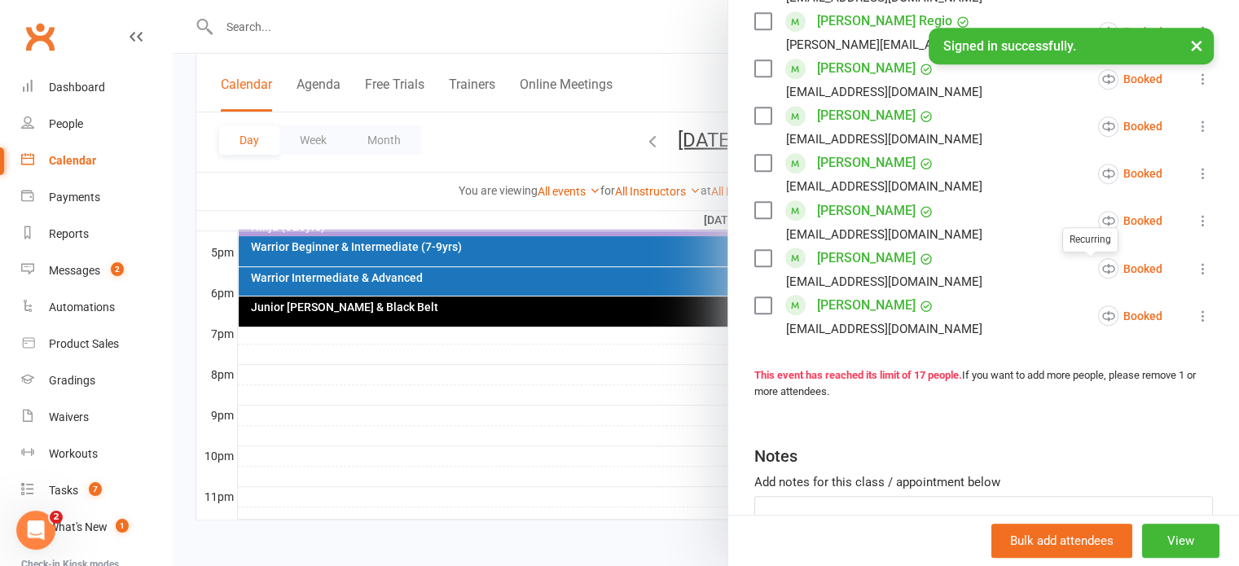
scroll to position [733, 0]
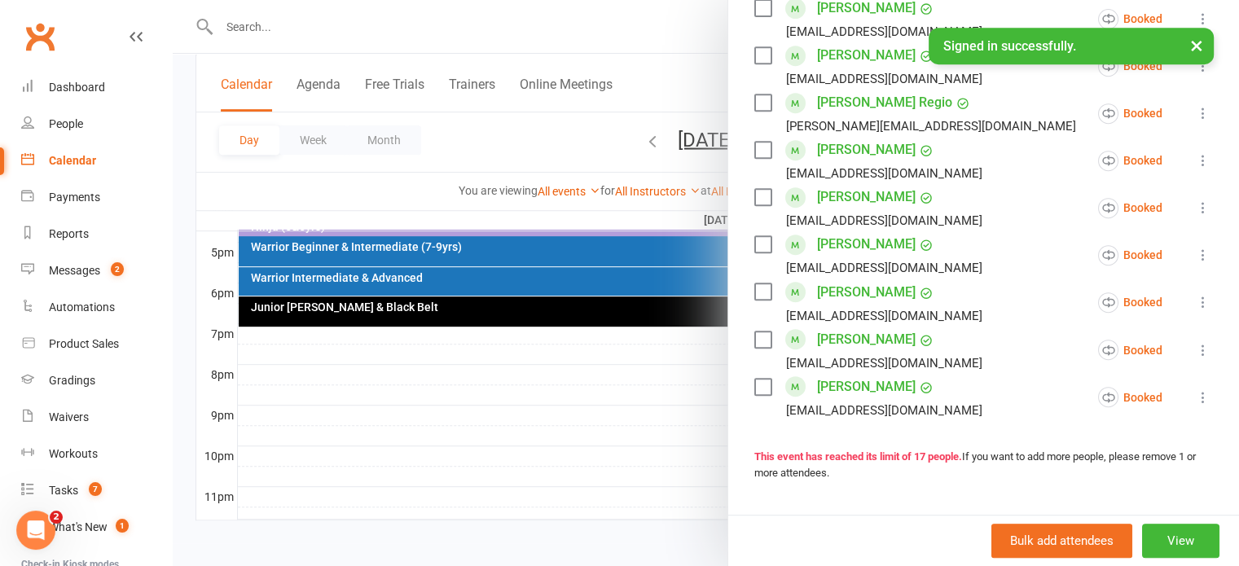
click at [1195, 257] on icon at bounding box center [1203, 255] width 16 height 16
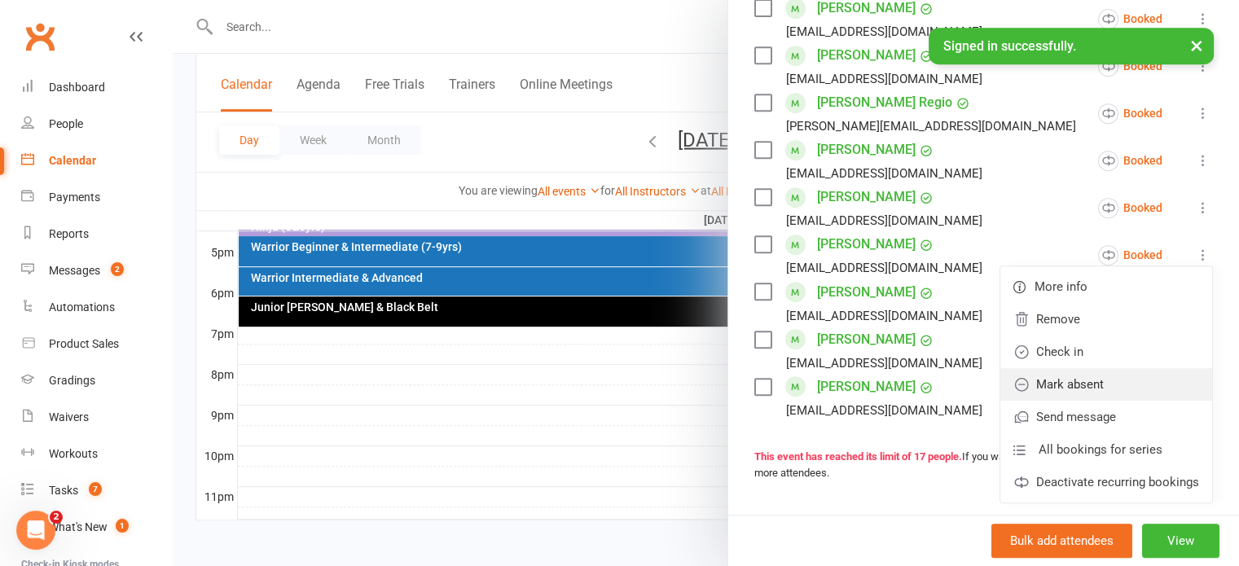
click at [1063, 383] on link "Mark absent" at bounding box center [1106, 384] width 212 height 33
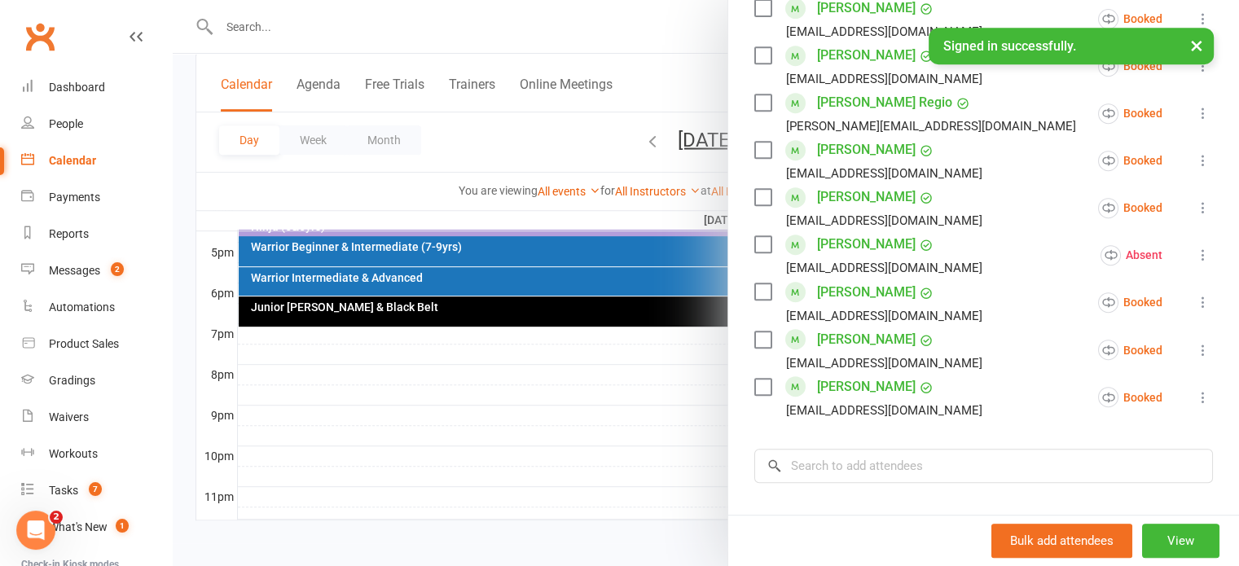
click at [1195, 301] on icon at bounding box center [1203, 302] width 16 height 16
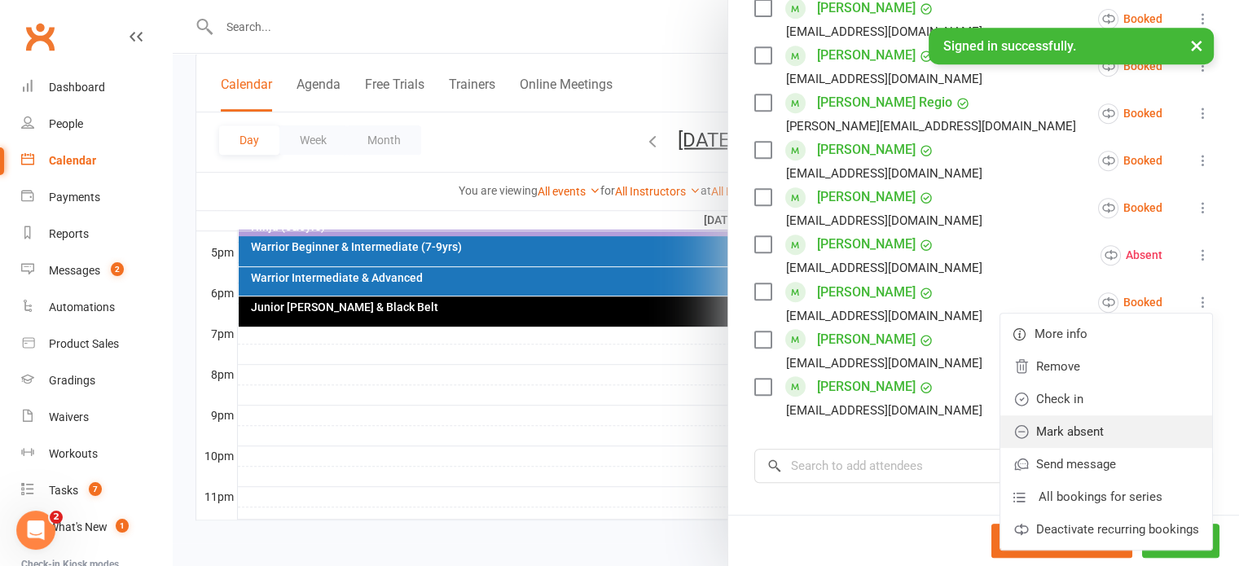
click at [1039, 429] on link "Mark absent" at bounding box center [1106, 431] width 212 height 33
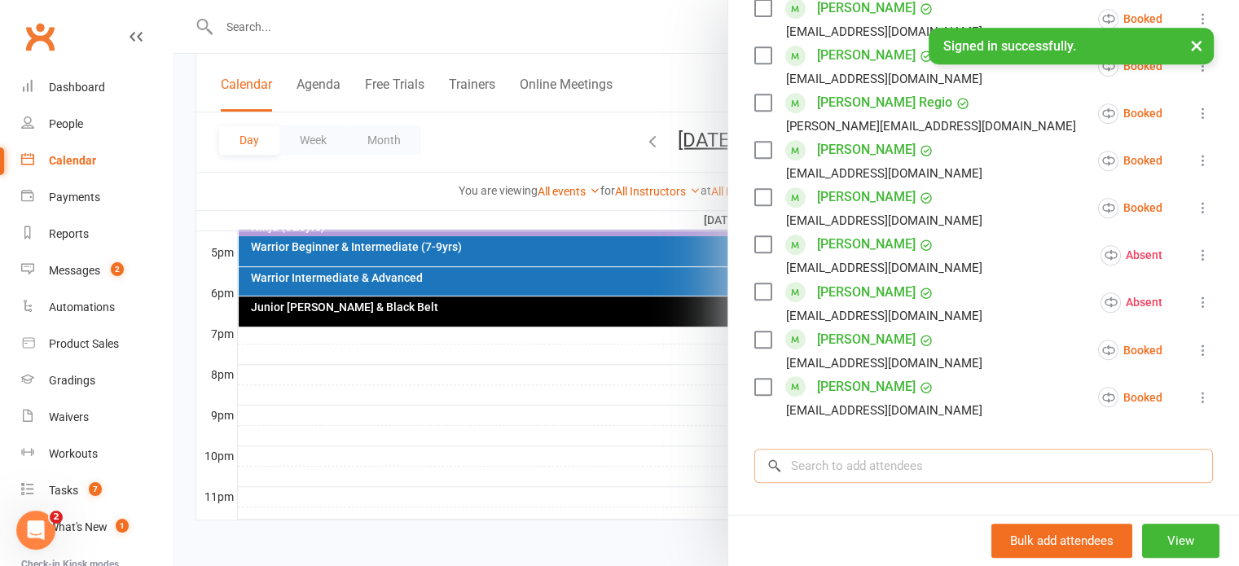
click at [821, 463] on input "search" at bounding box center [983, 466] width 458 height 34
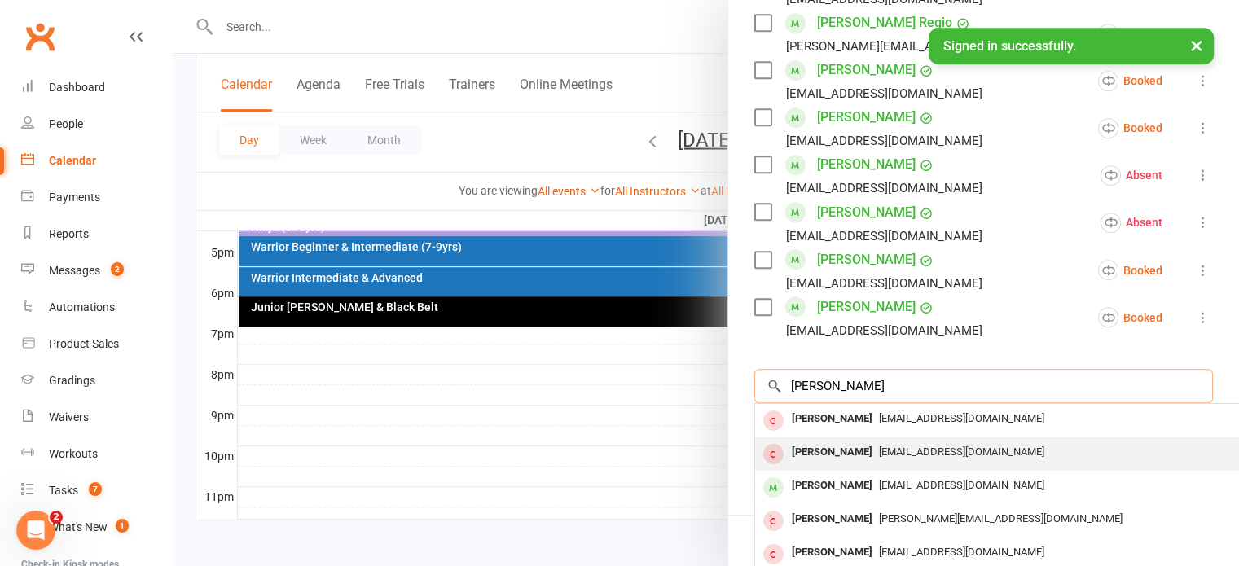
scroll to position [814, 0]
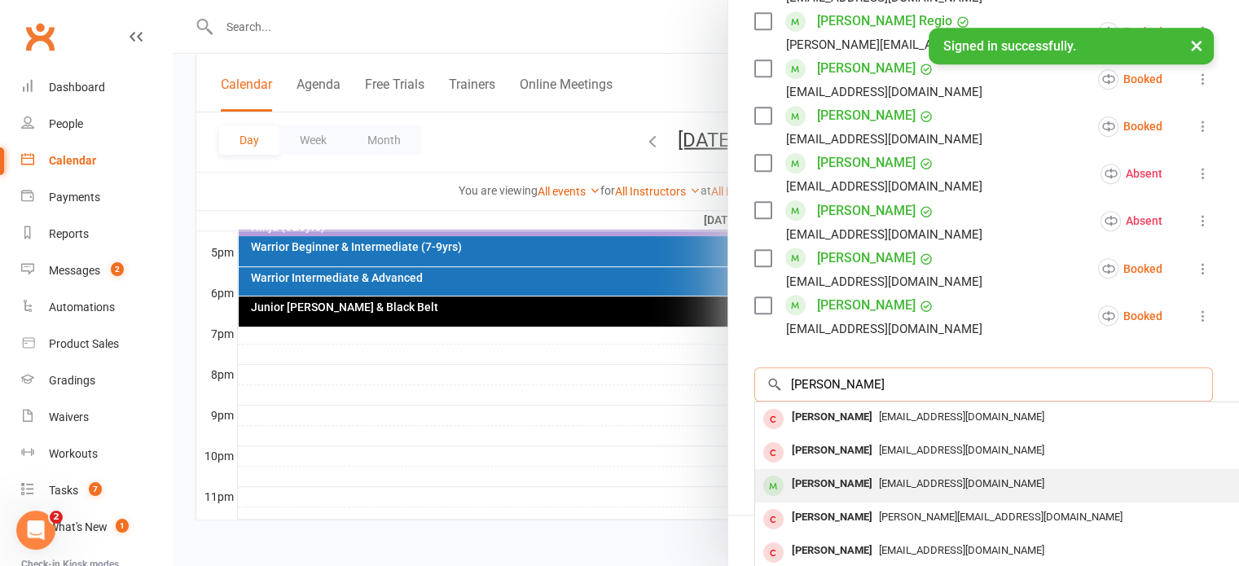
type input "isabel f"
click at [847, 483] on div "[PERSON_NAME]" at bounding box center [832, 484] width 94 height 24
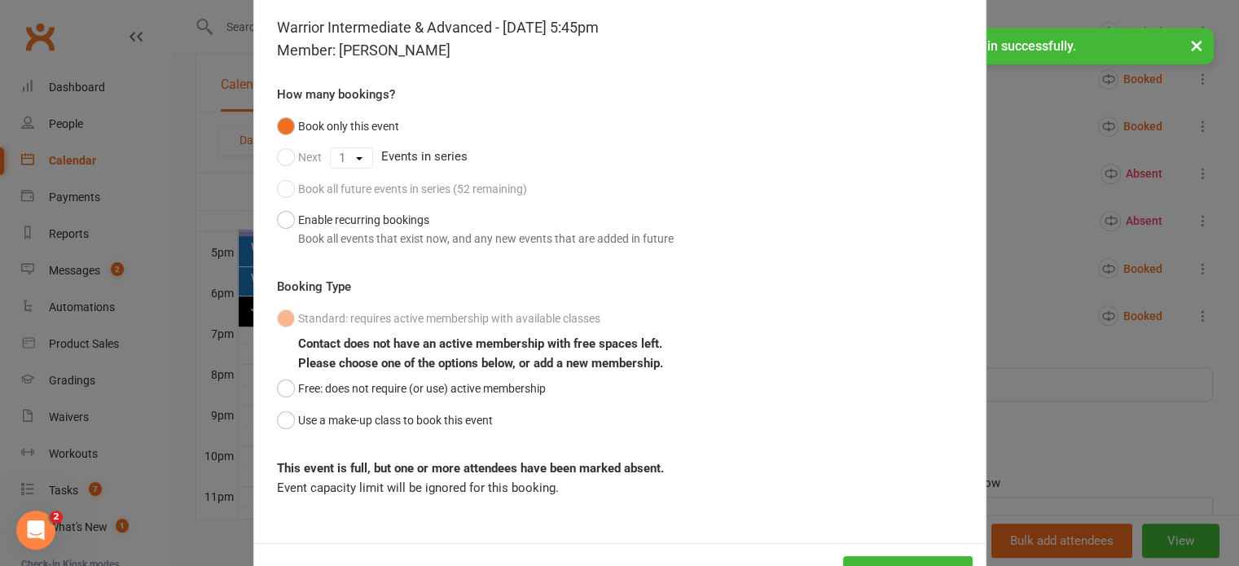
scroll to position [133, 0]
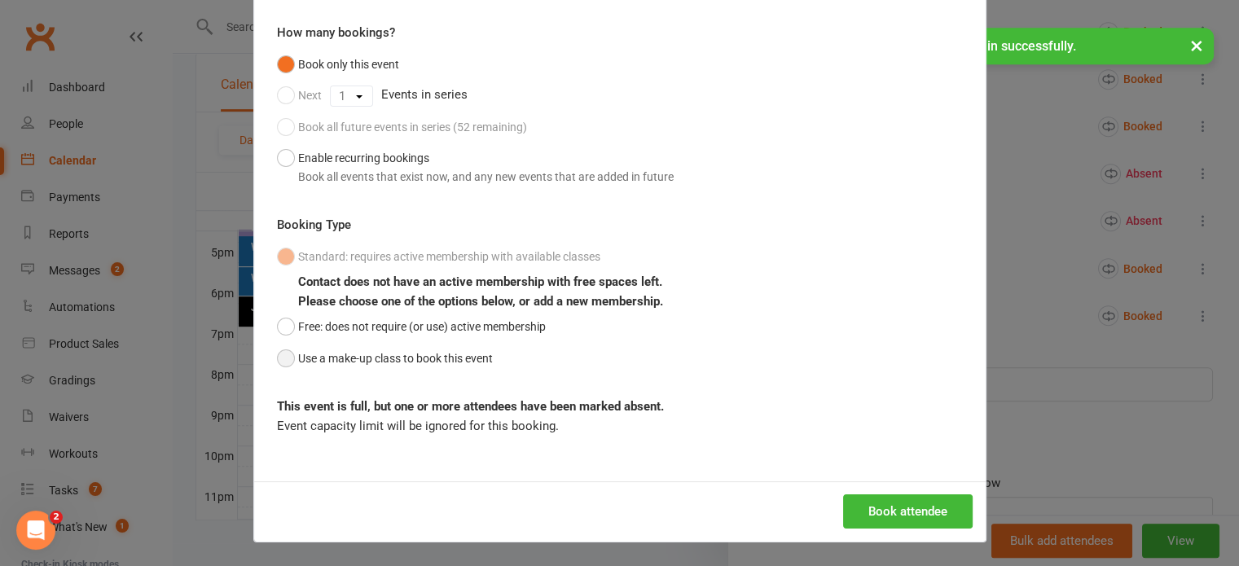
drag, startPoint x: 274, startPoint y: 359, endPoint x: 371, endPoint y: 364, distance: 97.0
click at [277, 358] on button "Use a make-up class to book this event" at bounding box center [385, 358] width 216 height 31
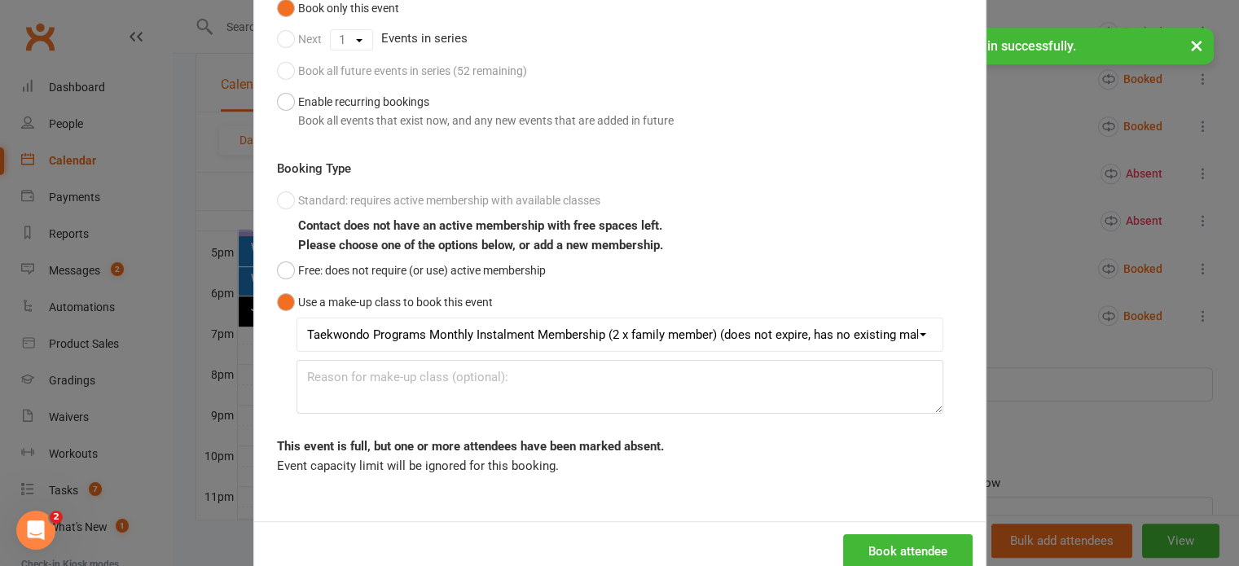
scroll to position [228, 0]
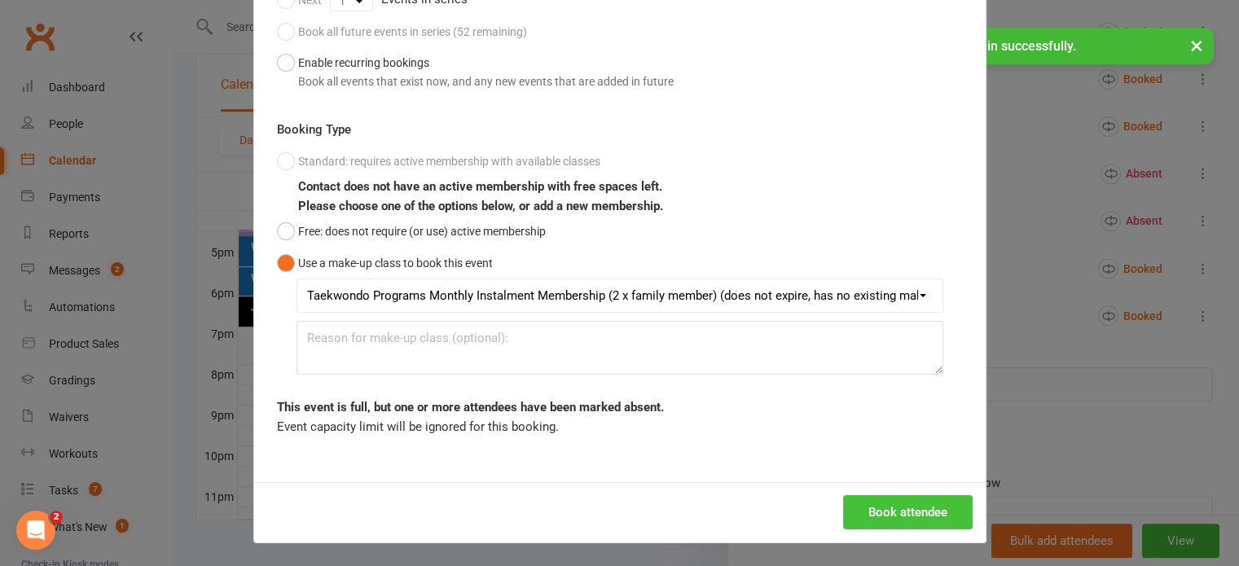
click at [884, 501] on button "Book attendee" at bounding box center [907, 512] width 129 height 34
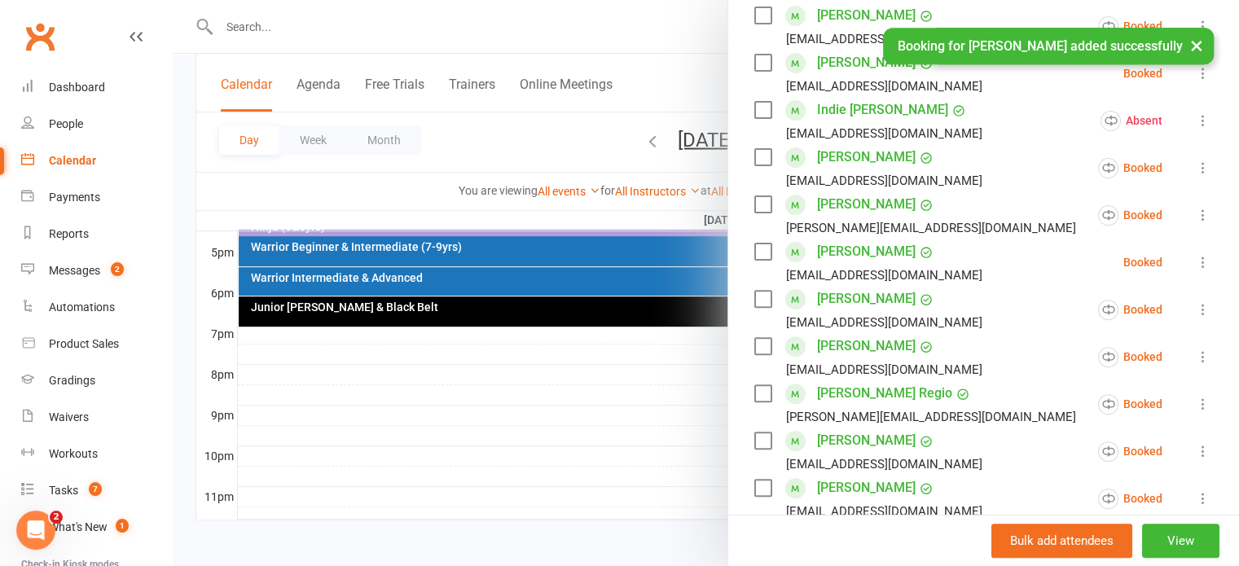
scroll to position [454, 0]
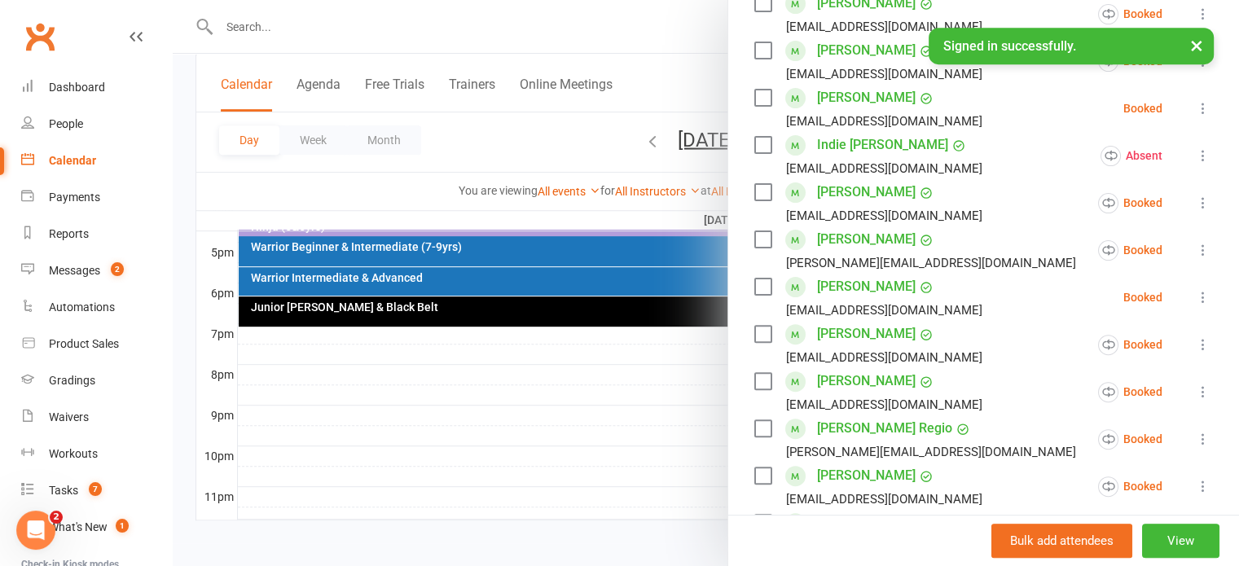
click at [848, 99] on link "[PERSON_NAME]" at bounding box center [866, 98] width 99 height 26
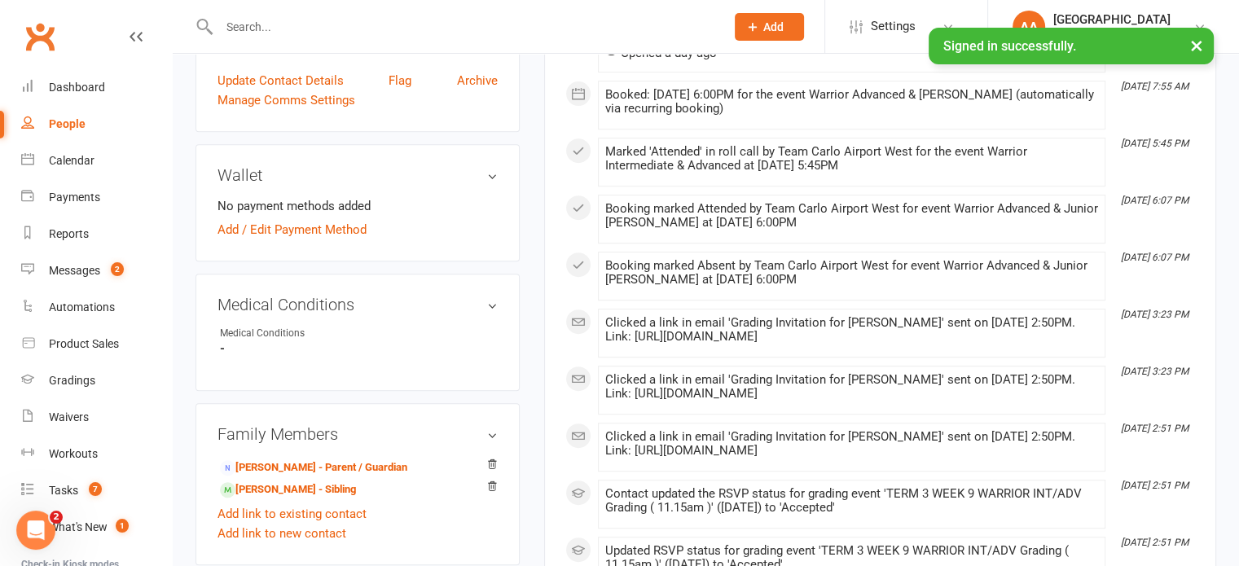
scroll to position [733, 0]
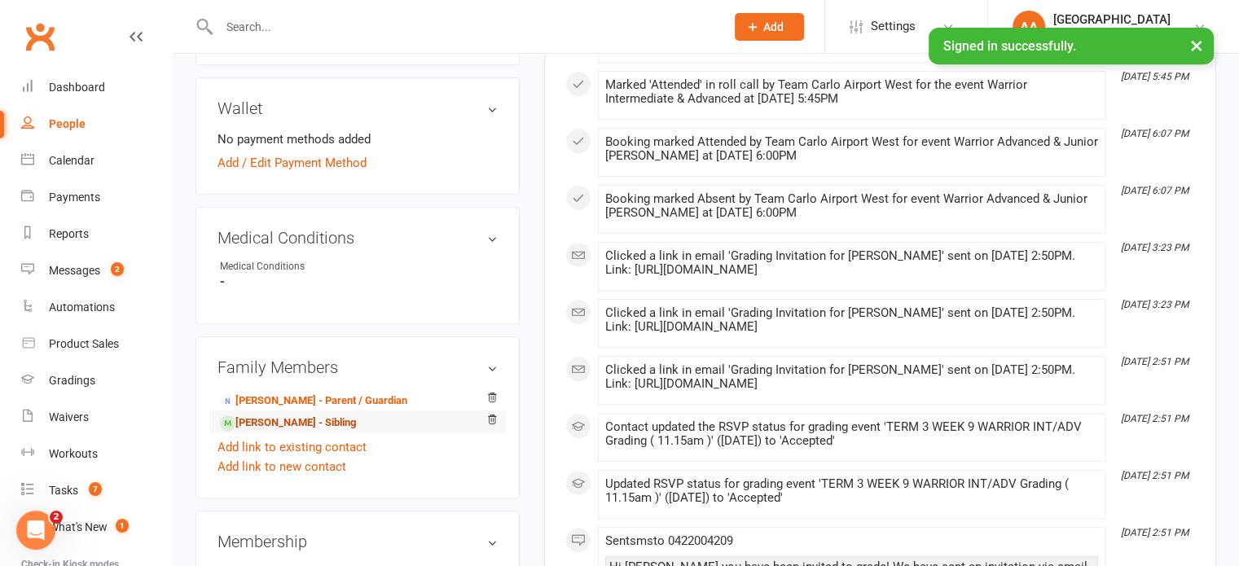
click at [292, 432] on link "Marielle Finocchiaro - Sibling" at bounding box center [288, 423] width 136 height 17
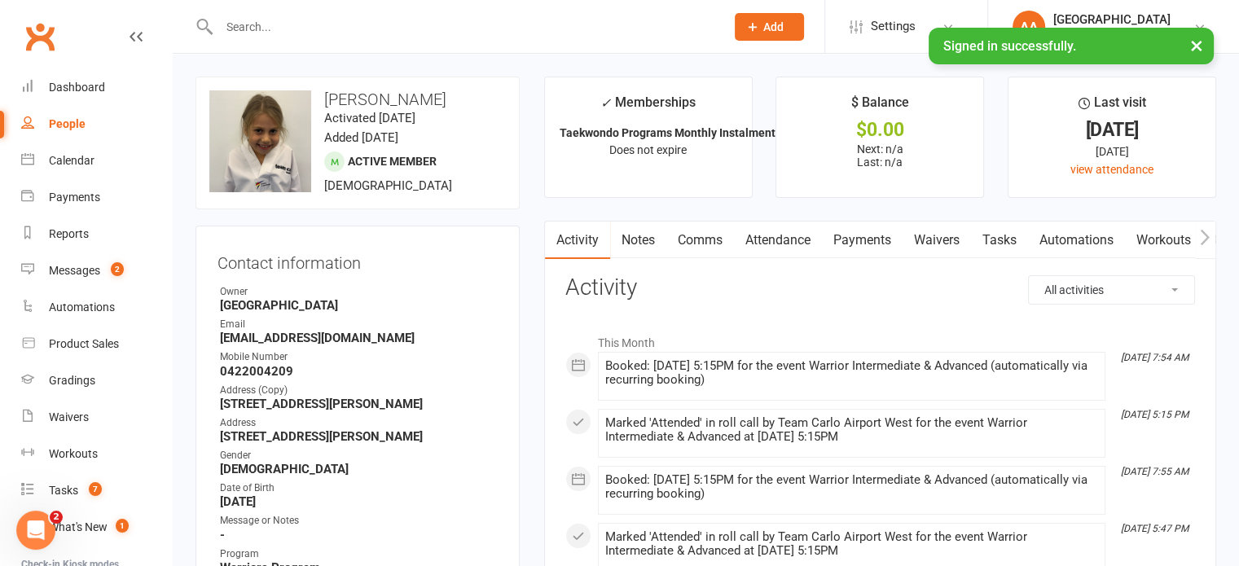
click at [780, 237] on link "Attendance" at bounding box center [778, 240] width 88 height 37
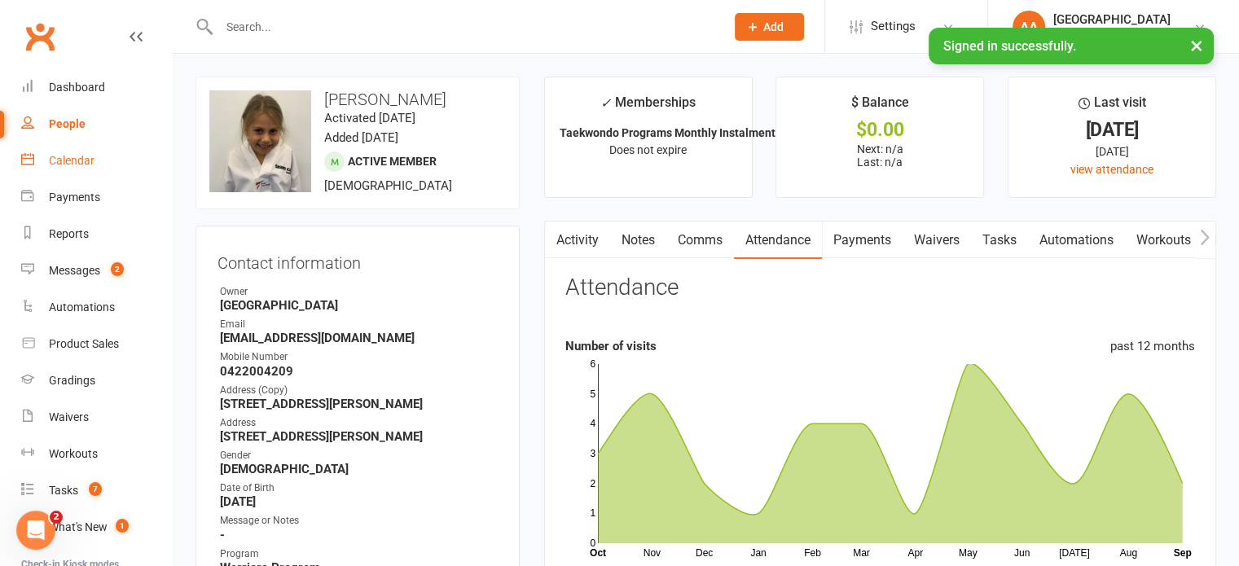
click at [98, 158] on link "Calendar" at bounding box center [96, 161] width 151 height 37
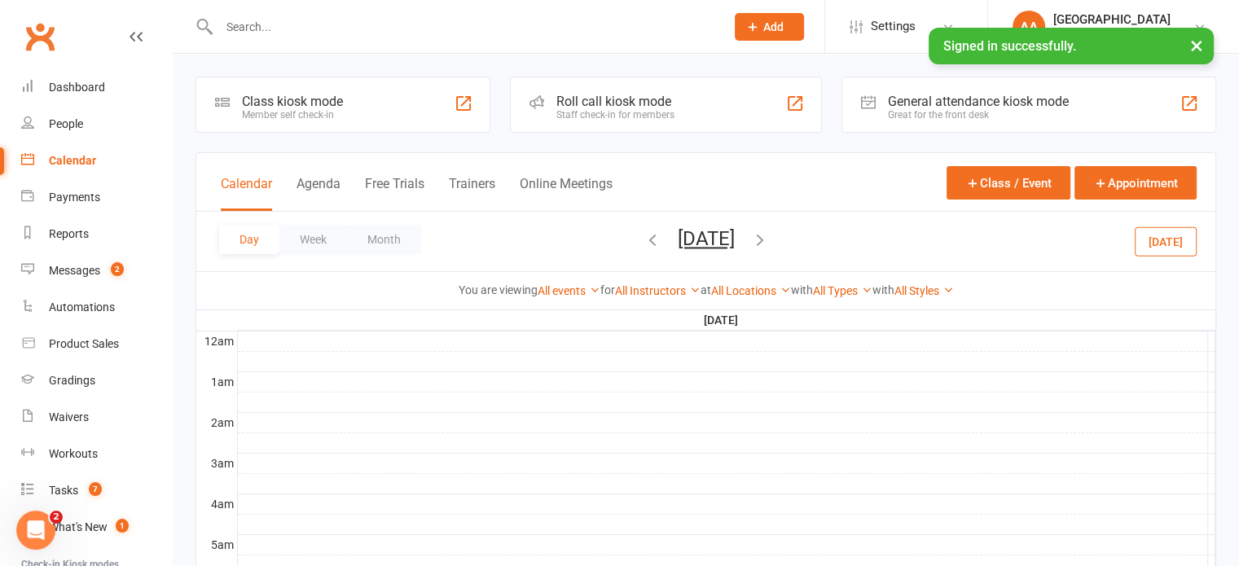
click at [678, 240] on button "Friday, Sep 19, 2025" at bounding box center [706, 238] width 57 height 23
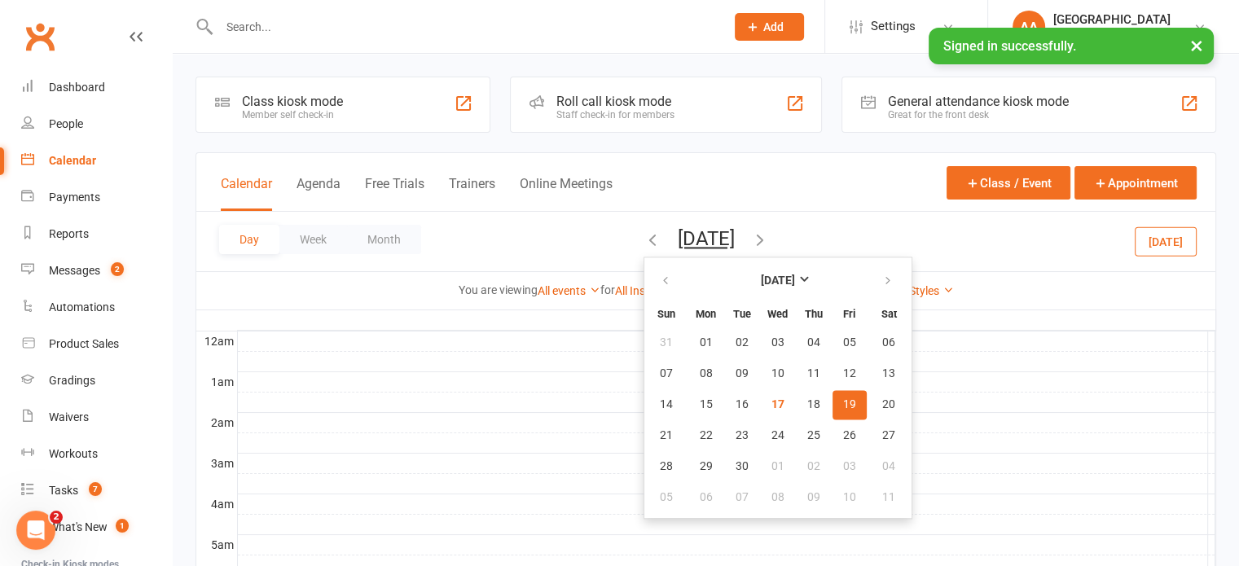
click at [843, 407] on span "19" at bounding box center [849, 404] width 13 height 13
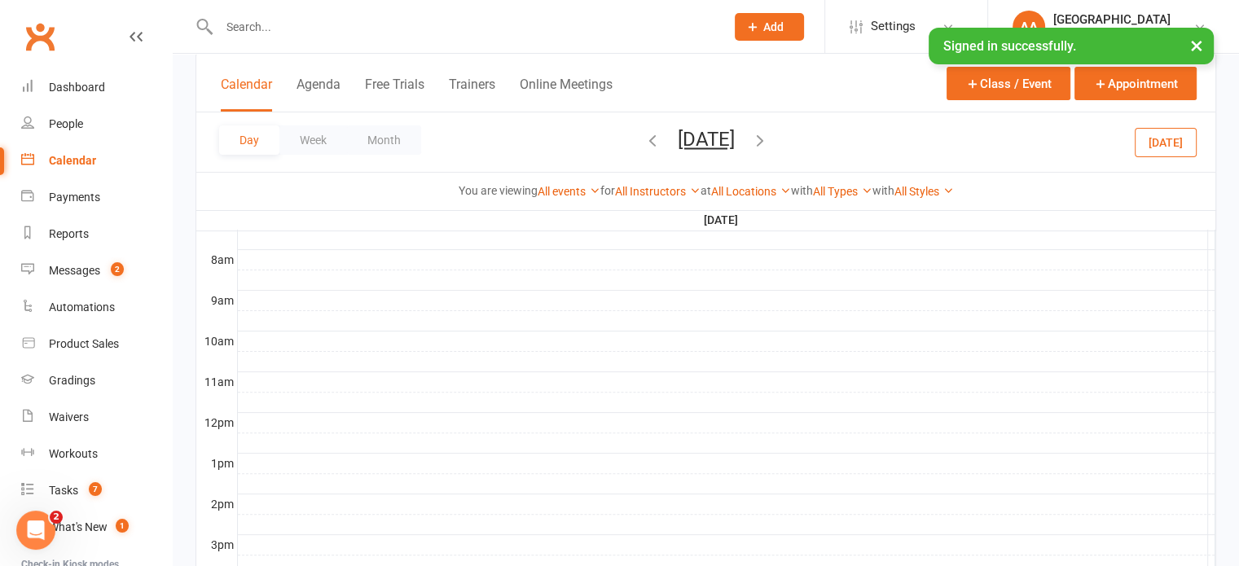
scroll to position [570, 0]
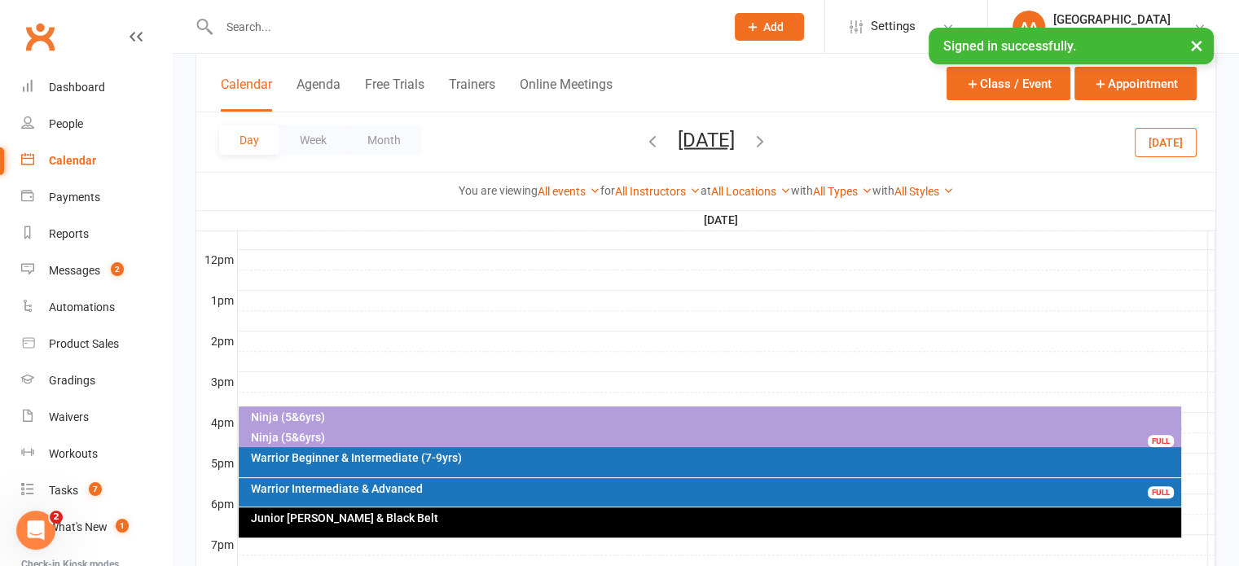
click at [289, 432] on div "Ninja (5&6yrs)" at bounding box center [714, 437] width 928 height 11
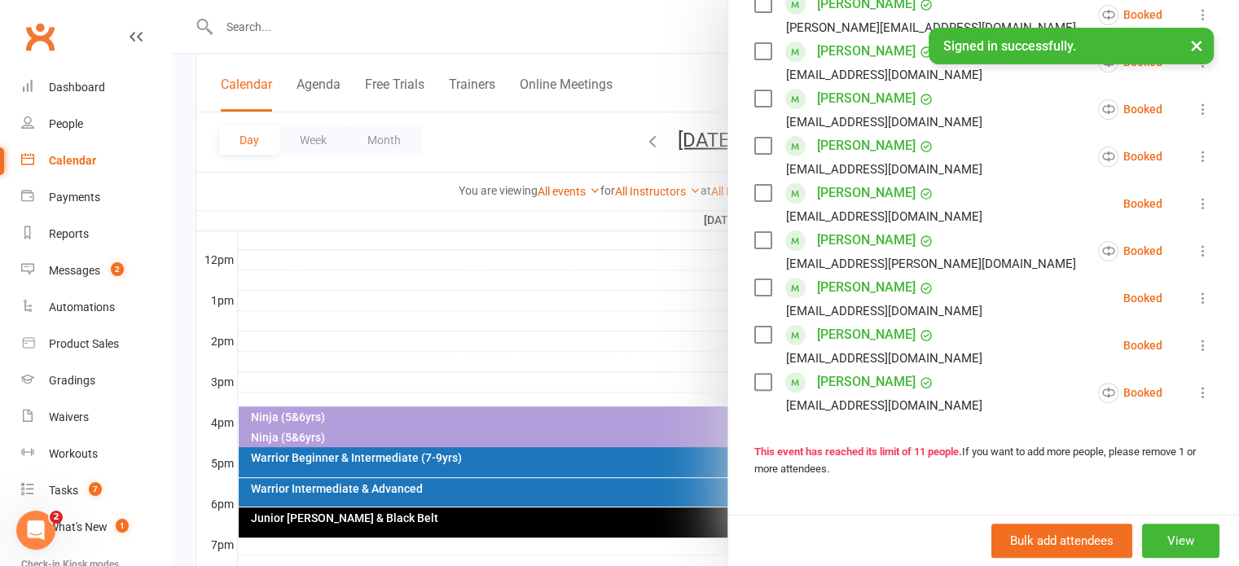
scroll to position [407, 0]
click at [394, 295] on div at bounding box center [706, 283] width 1066 height 566
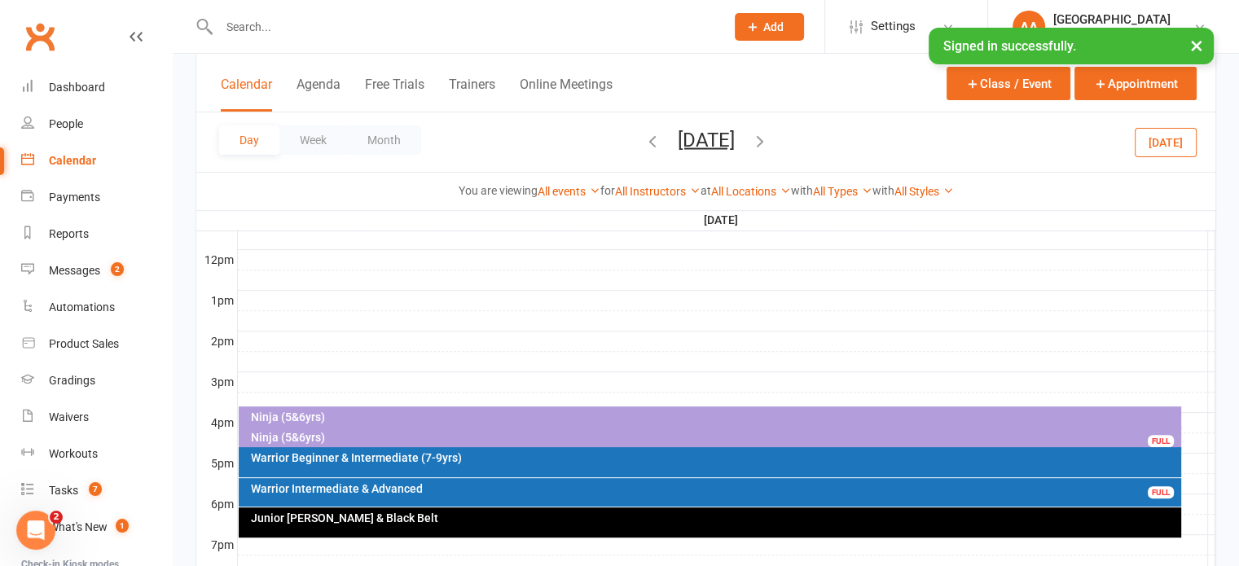
click at [289, 406] on div "Ninja (5&6yrs)" at bounding box center [710, 418] width 942 height 24
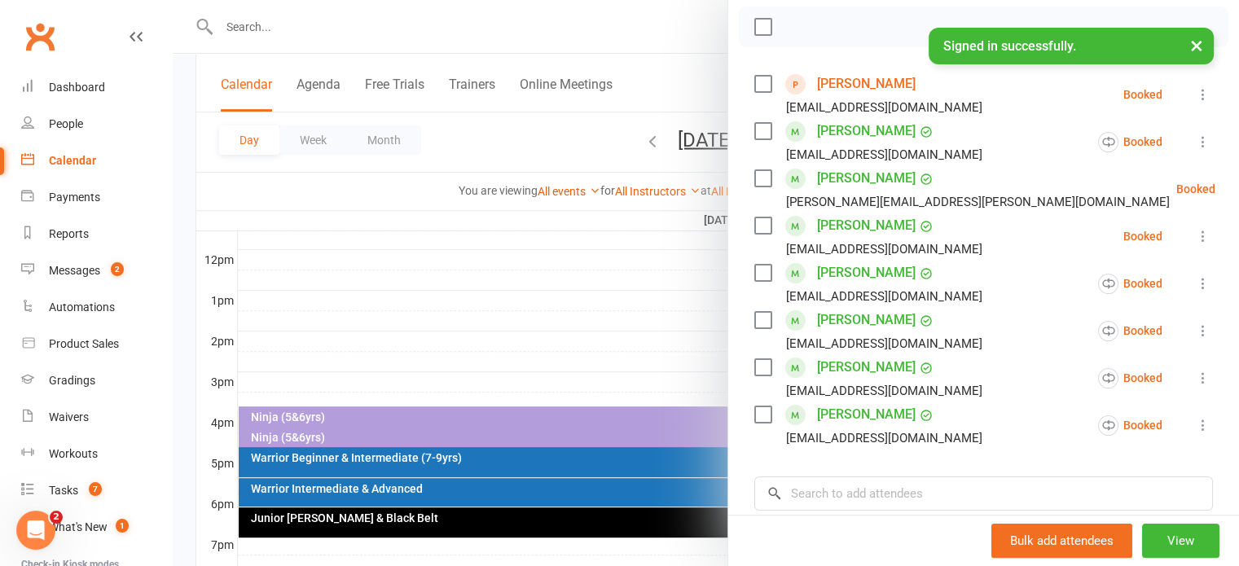
scroll to position [244, 0]
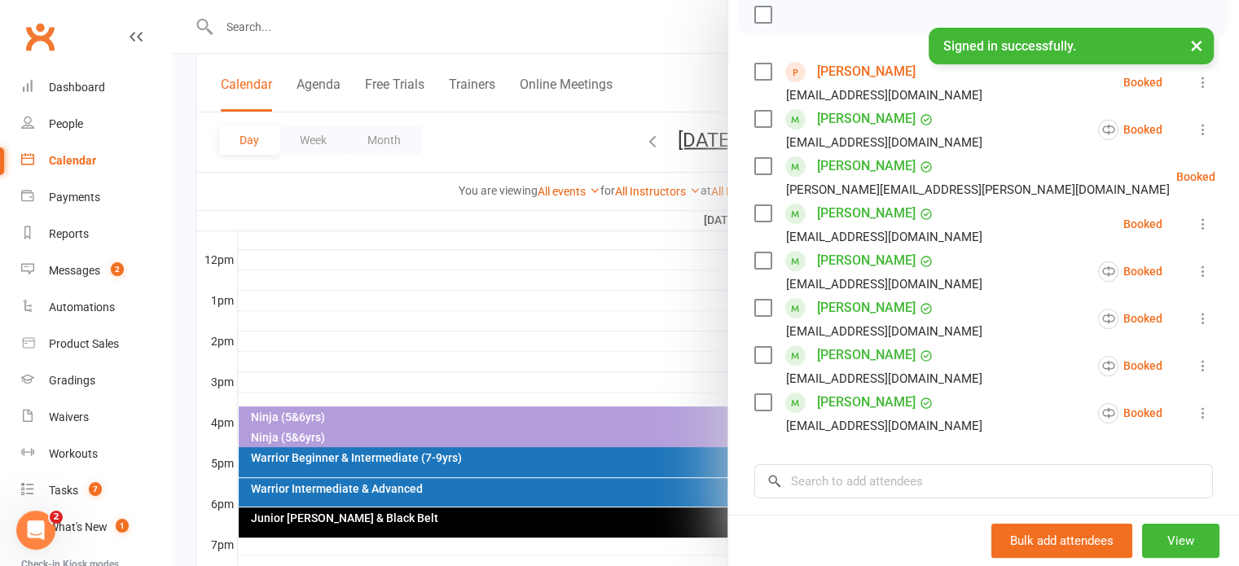
click at [840, 397] on link "Enid Sunderland" at bounding box center [866, 402] width 99 height 26
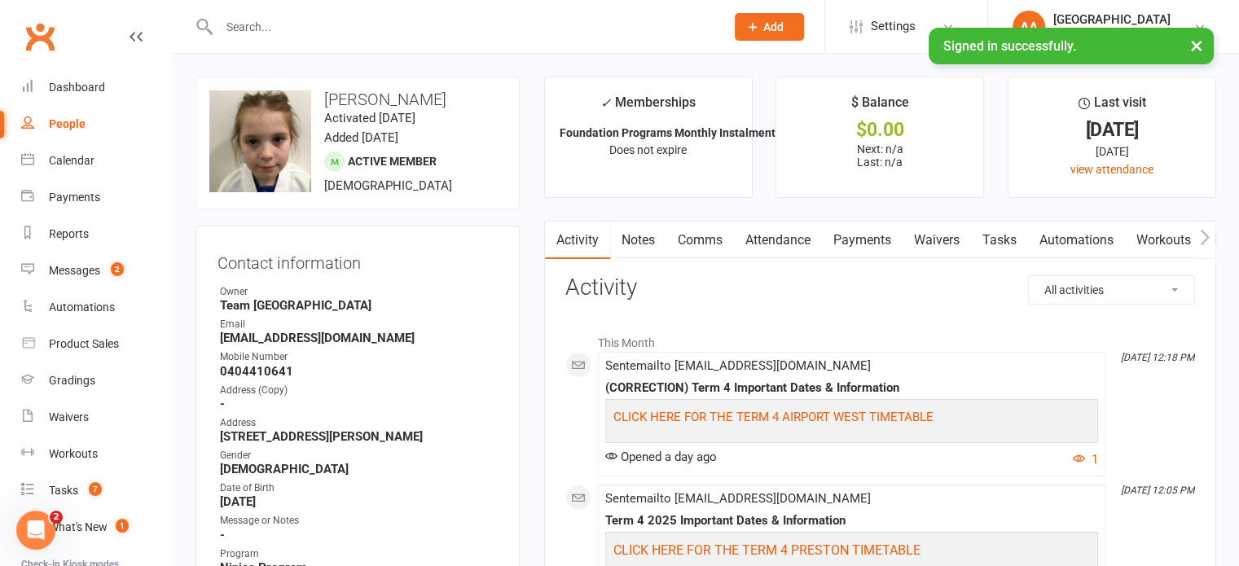
click at [773, 237] on link "Attendance" at bounding box center [778, 240] width 88 height 37
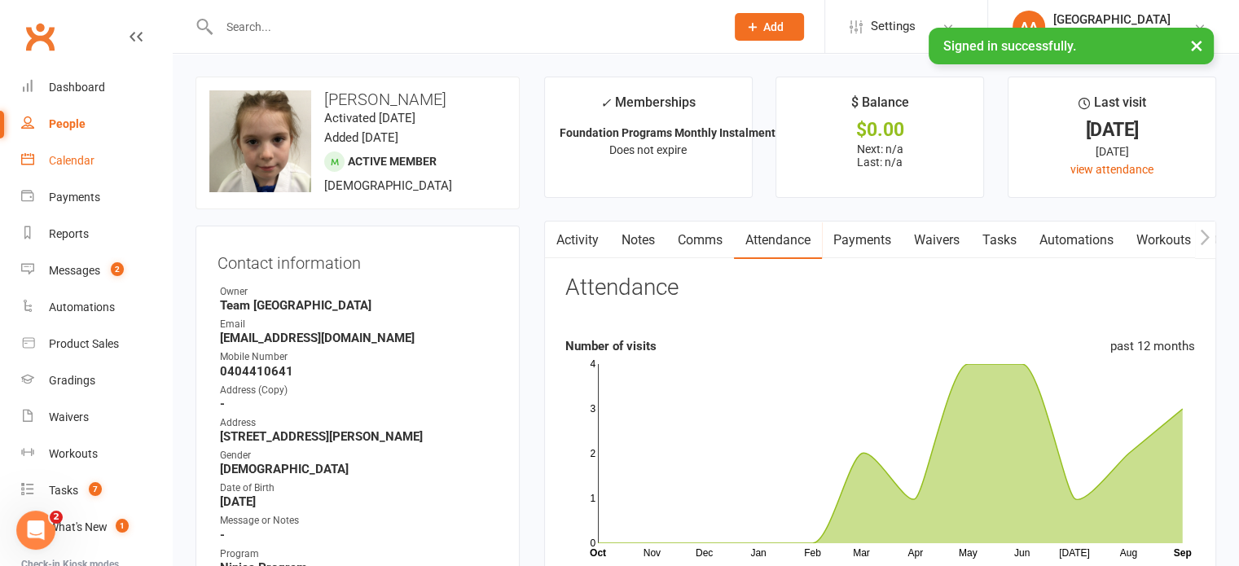
click at [69, 160] on div "Calendar" at bounding box center [72, 160] width 46 height 13
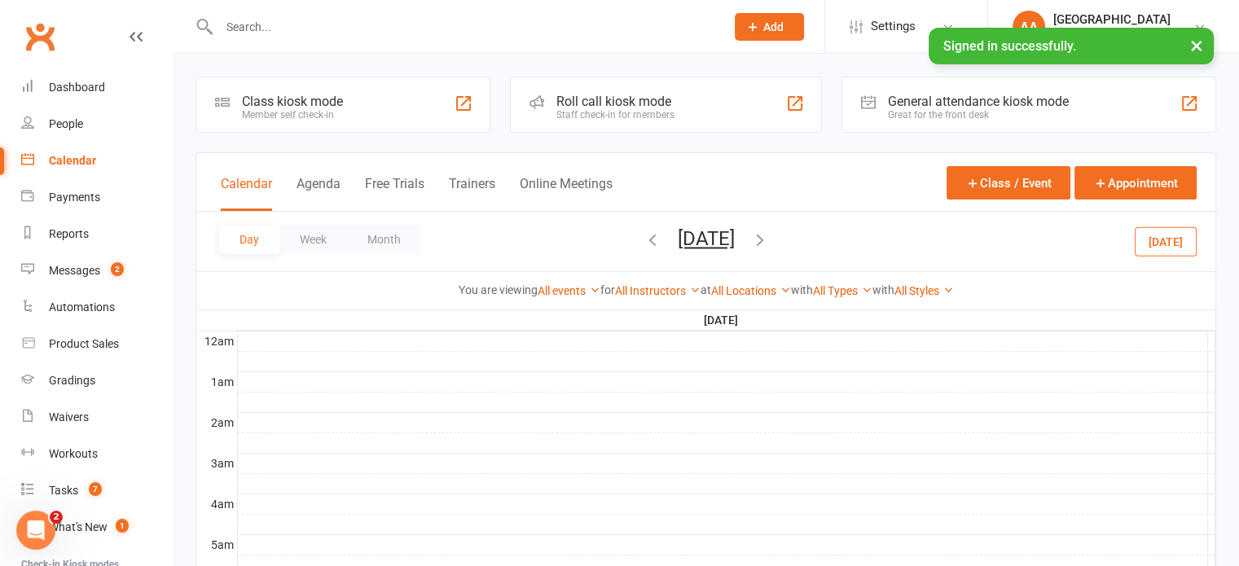
click at [697, 243] on button "Friday, Sep 19, 2025" at bounding box center [706, 238] width 57 height 23
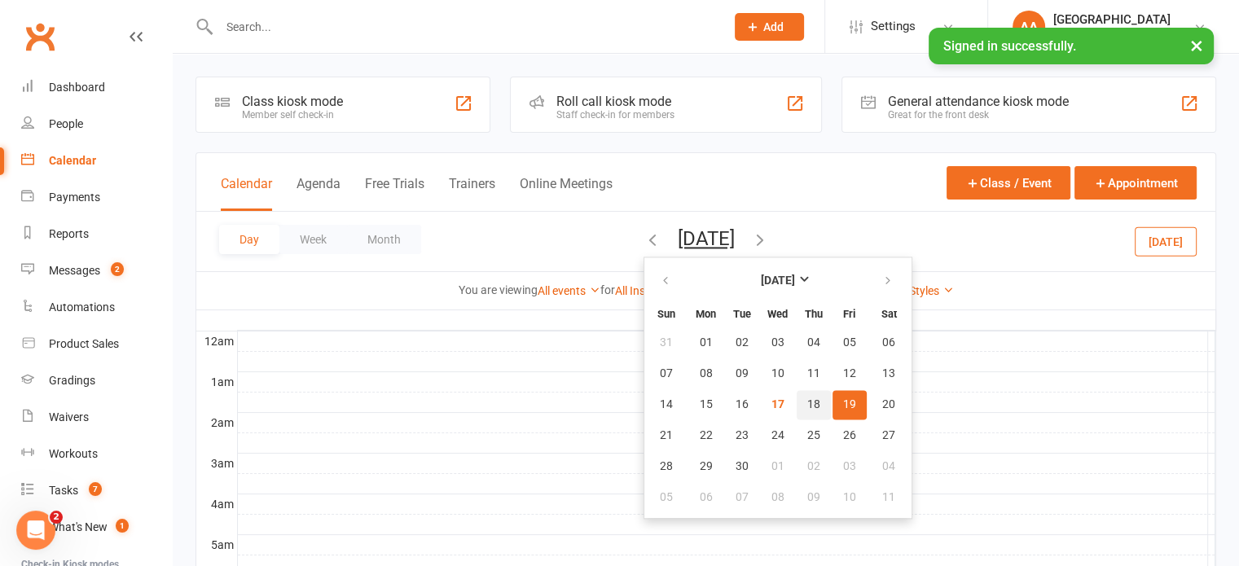
click at [807, 402] on span "18" at bounding box center [813, 404] width 13 height 13
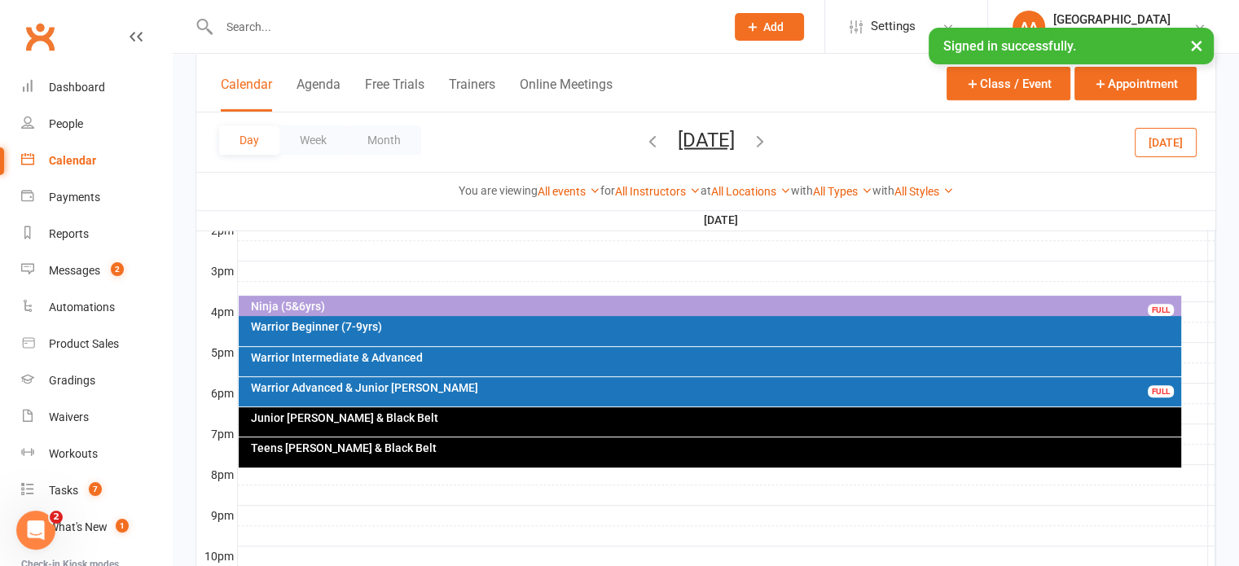
scroll to position [733, 0]
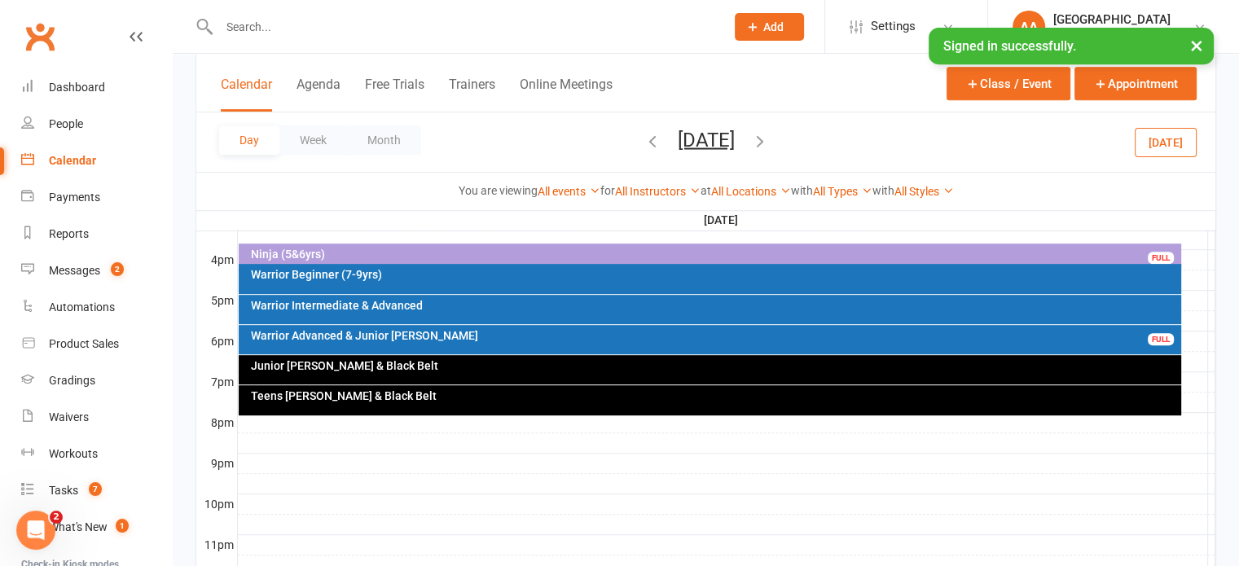
click at [472, 413] on div "Teens Cho Dan Bo & Black Belt" at bounding box center [710, 400] width 942 height 30
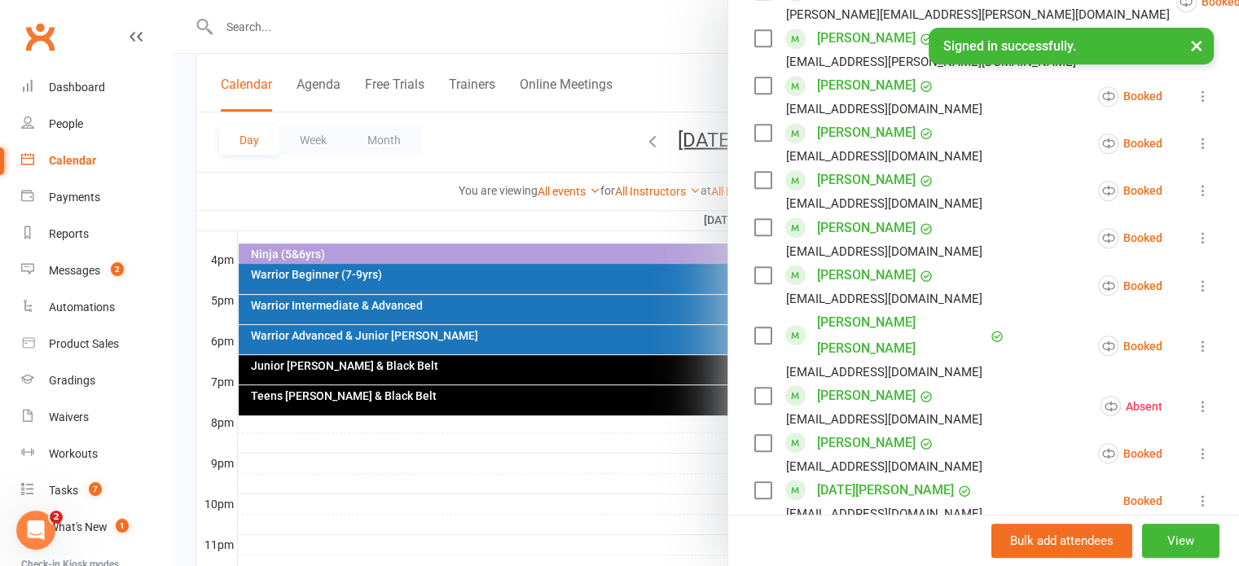
scroll to position [896, 0]
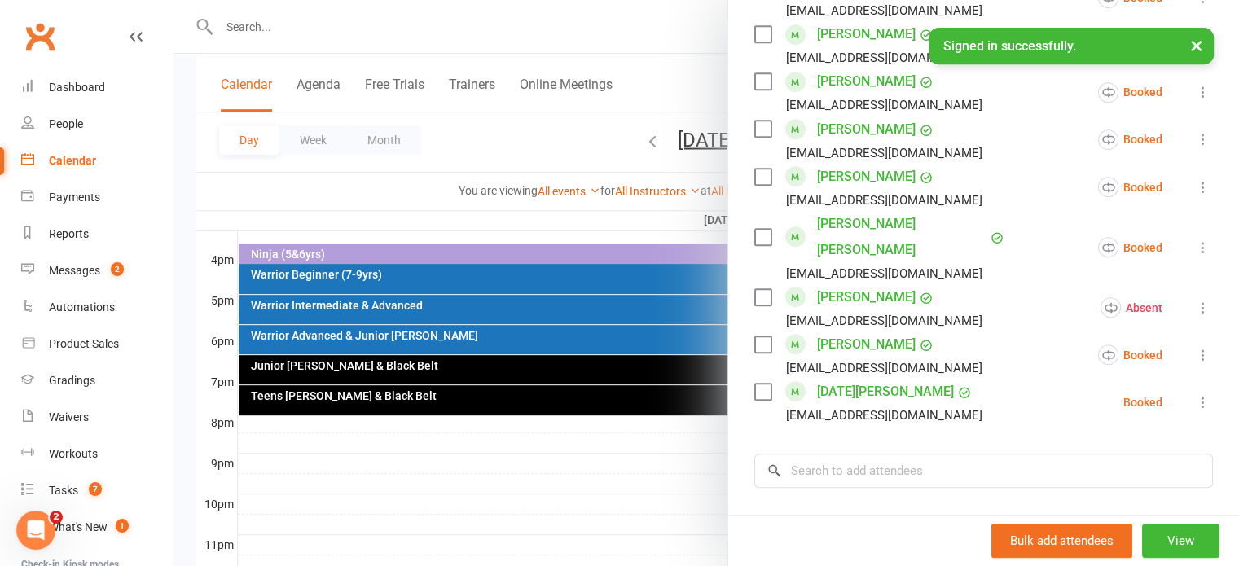
click at [848, 379] on link "Lucia Vu" at bounding box center [885, 392] width 137 height 26
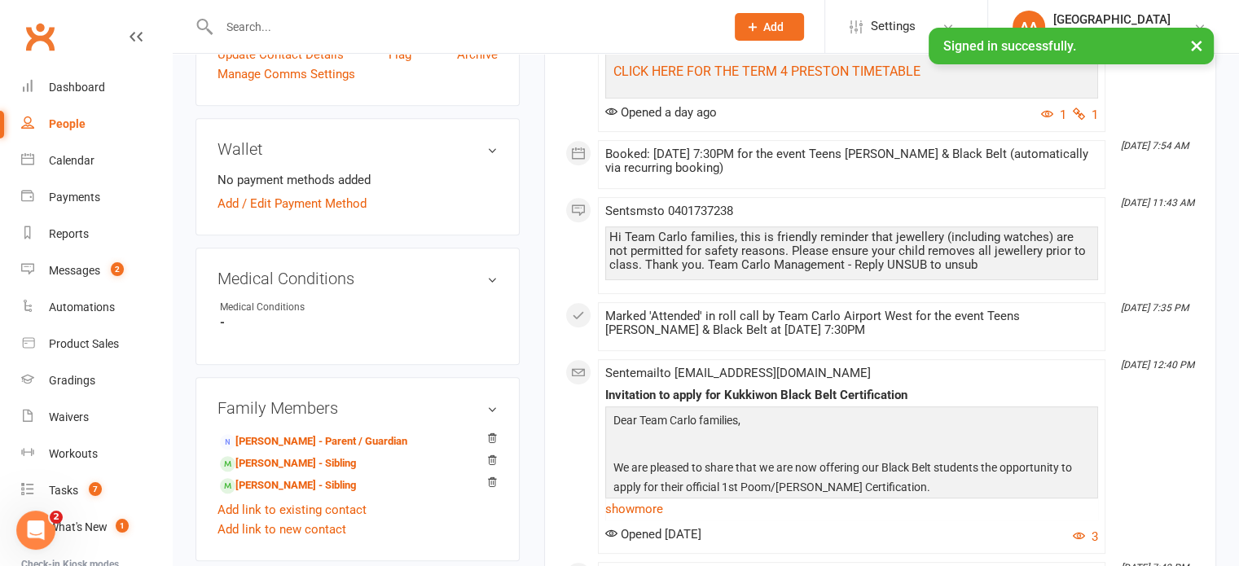
scroll to position [651, 0]
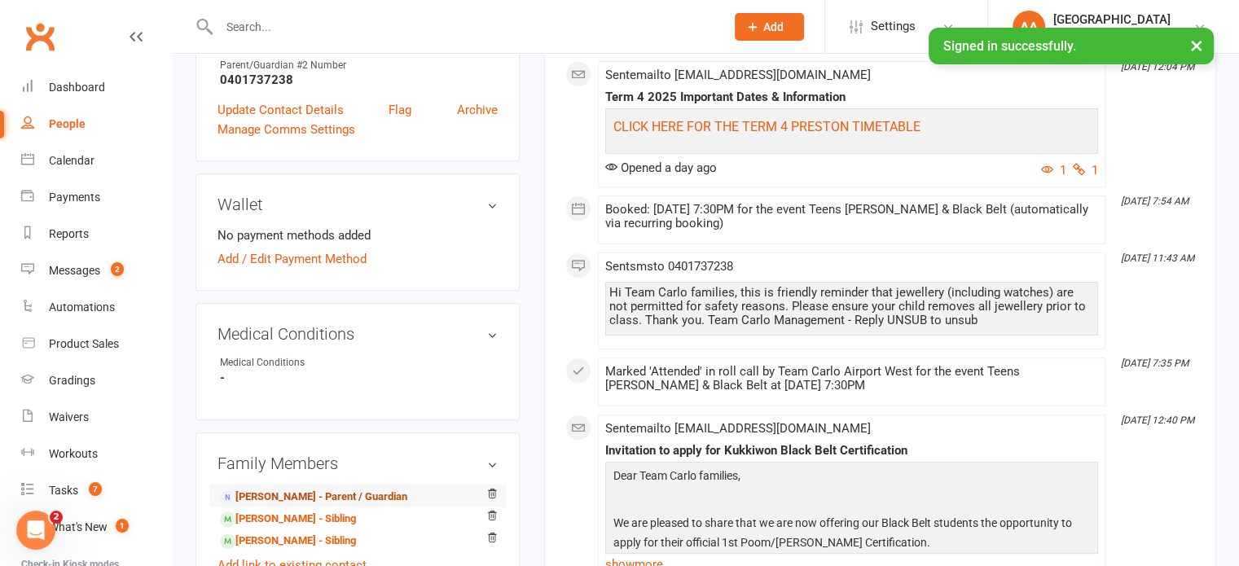
click at [299, 498] on link "Sabrina Vu - Parent / Guardian" at bounding box center [313, 497] width 187 height 17
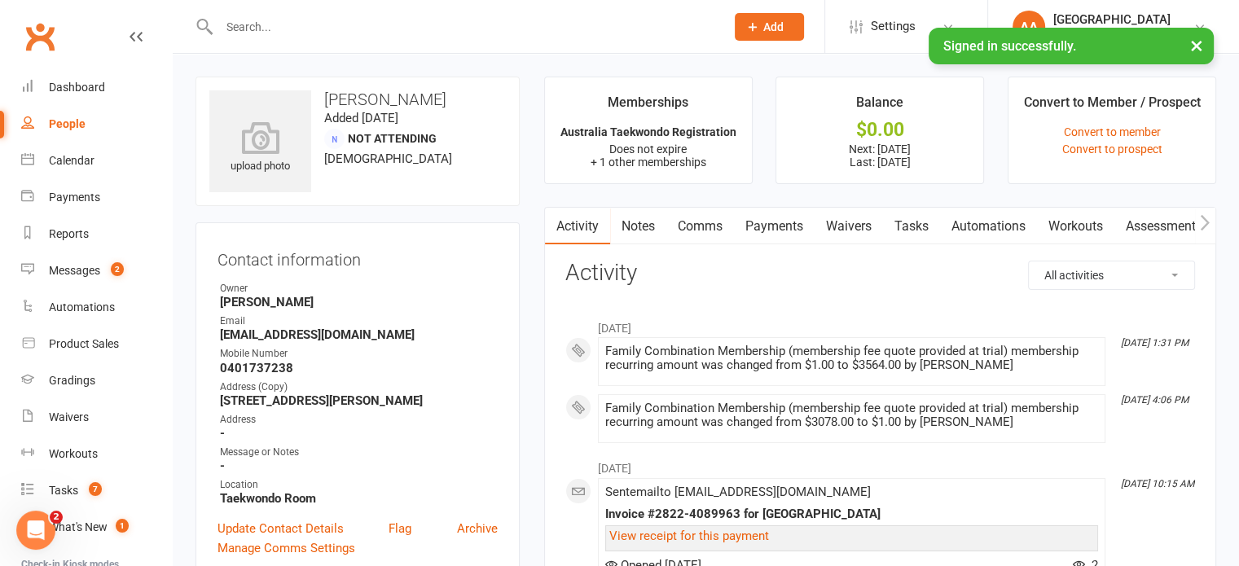
click at [703, 224] on link "Comms" at bounding box center [700, 226] width 68 height 37
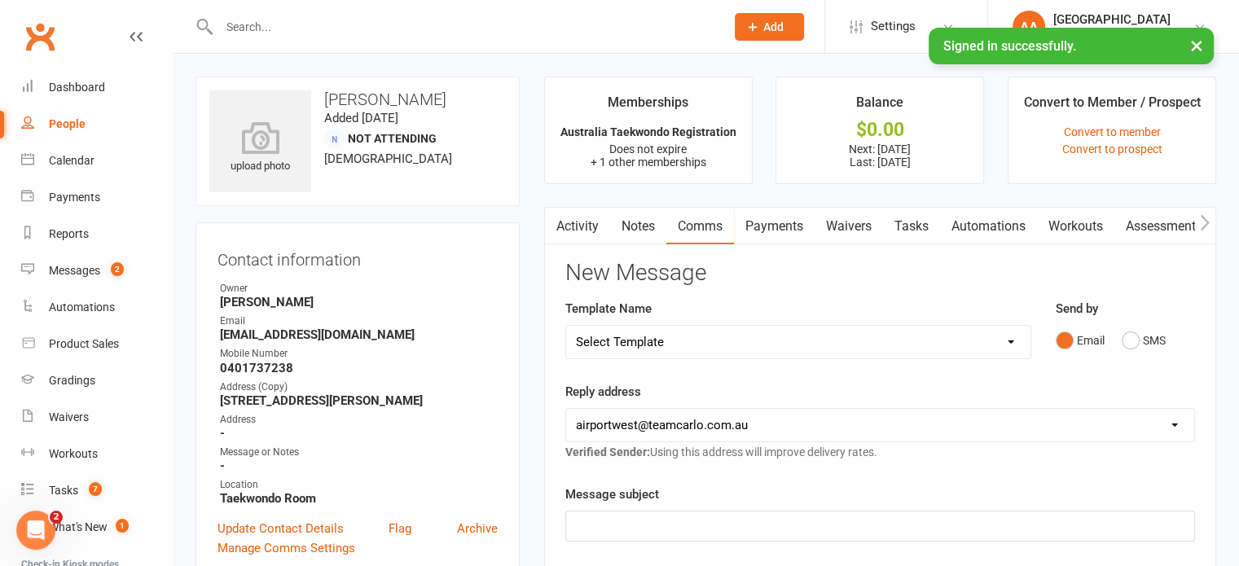
click at [669, 342] on select "Select Template [SMS] Direct Debit - AT Payment Reminder SMS [SMS] Direct Debit…" at bounding box center [798, 342] width 464 height 33
select select "15"
click at [566, 326] on select "Select Template [SMS] Direct Debit - AT Payment Reminder SMS [SMS] Direct Debit…" at bounding box center [798, 342] width 464 height 33
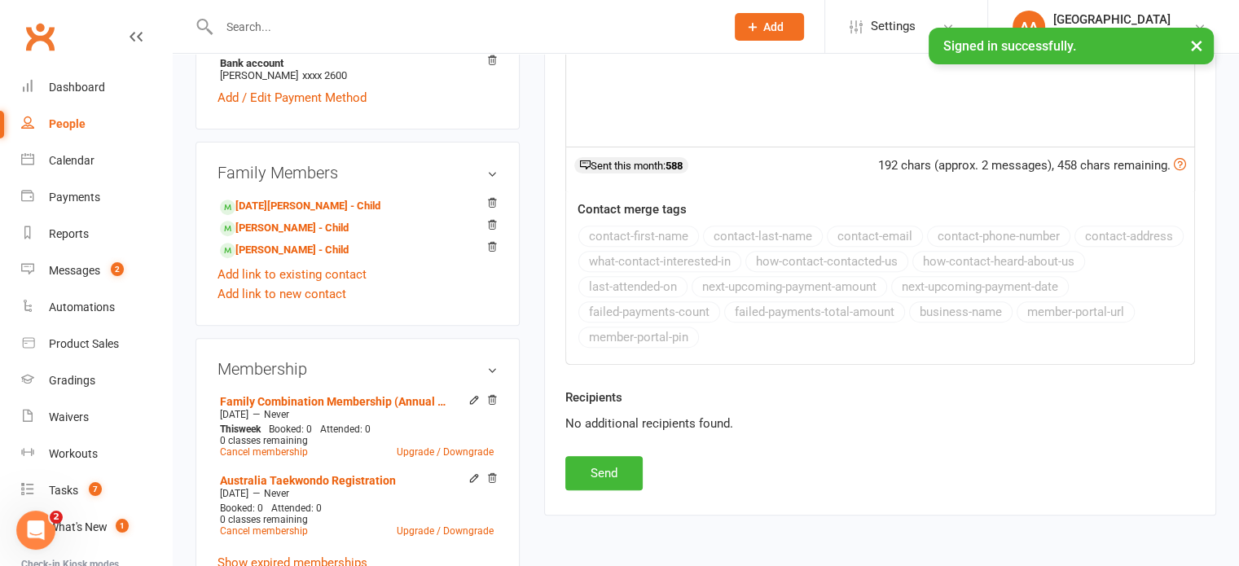
scroll to position [651, 0]
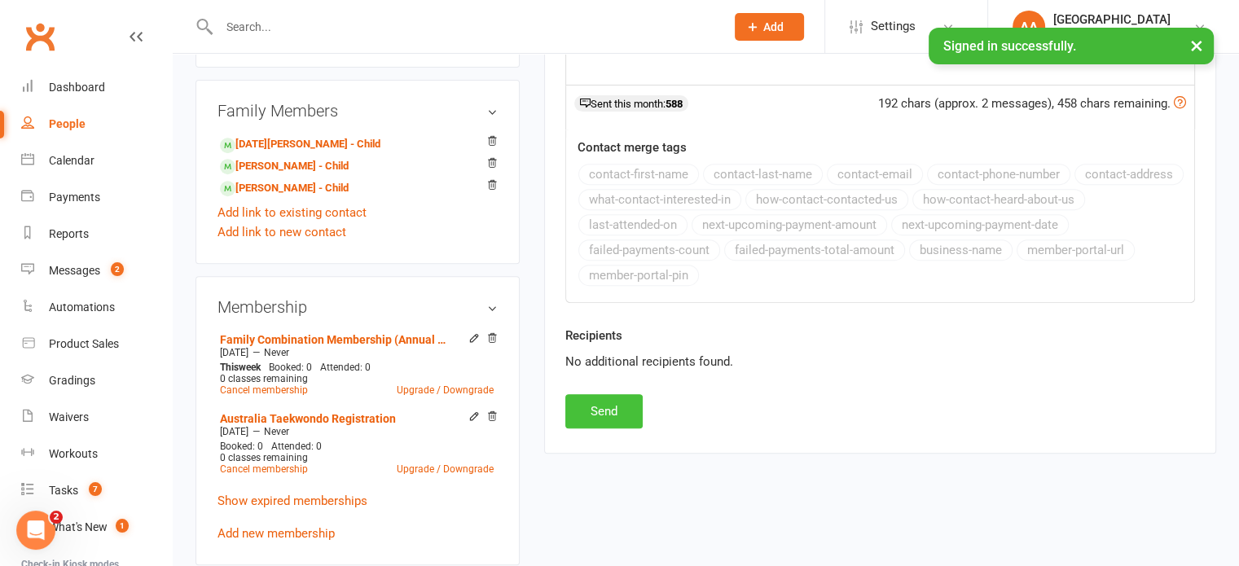
click at [606, 407] on button "Send" at bounding box center [603, 411] width 77 height 34
select select
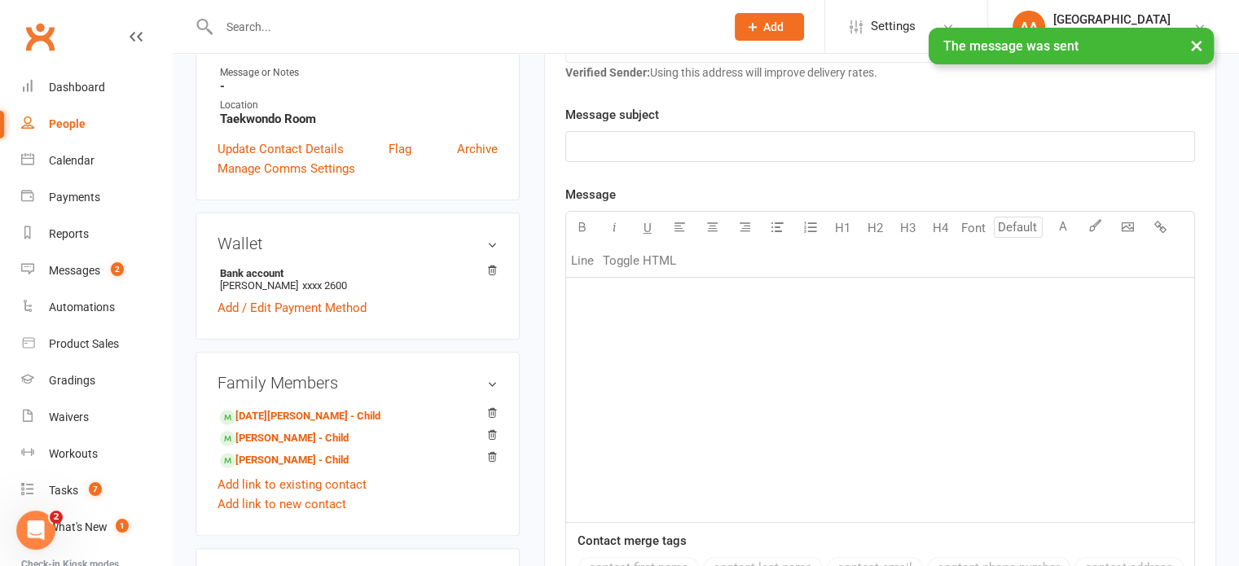
scroll to position [0, 0]
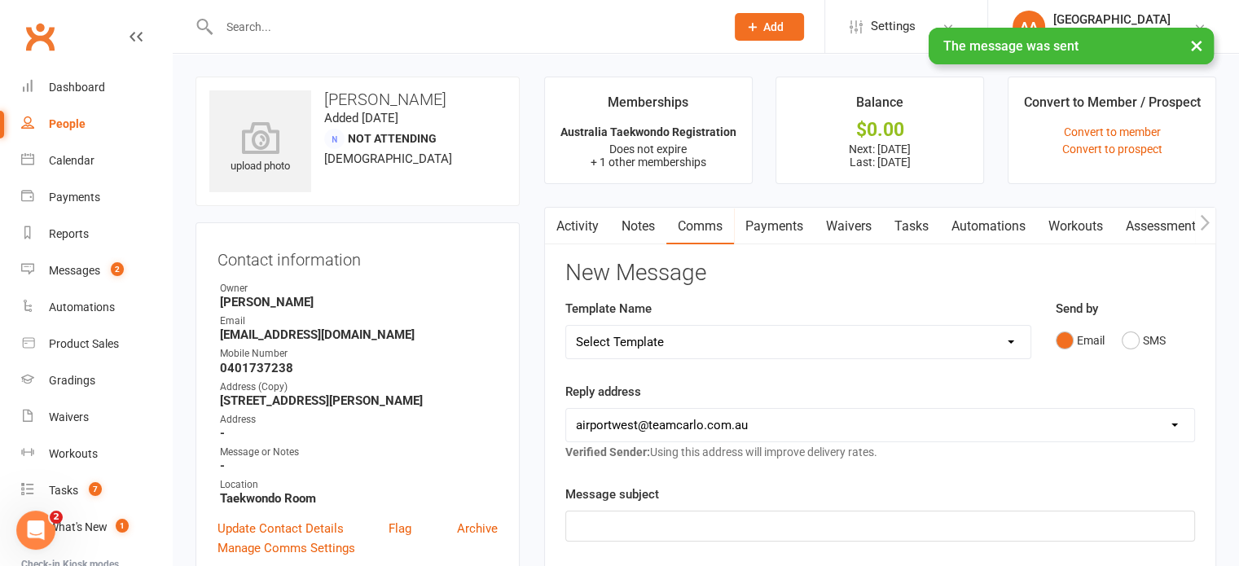
click at [583, 220] on link "Activity" at bounding box center [577, 226] width 65 height 37
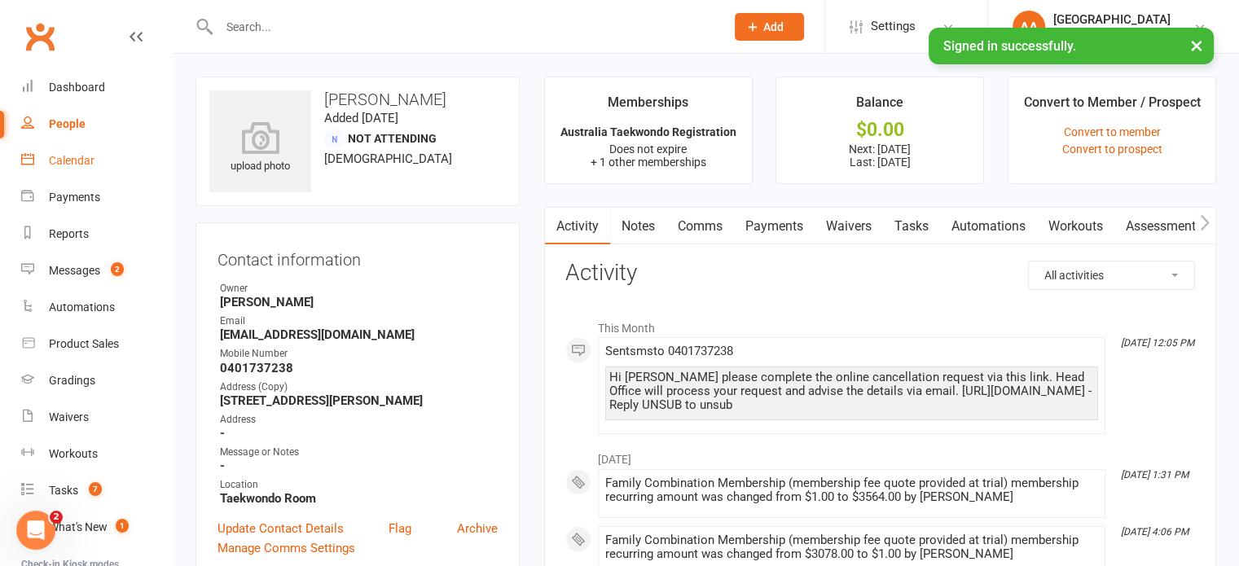
click at [94, 148] on link "Calendar" at bounding box center [96, 161] width 151 height 37
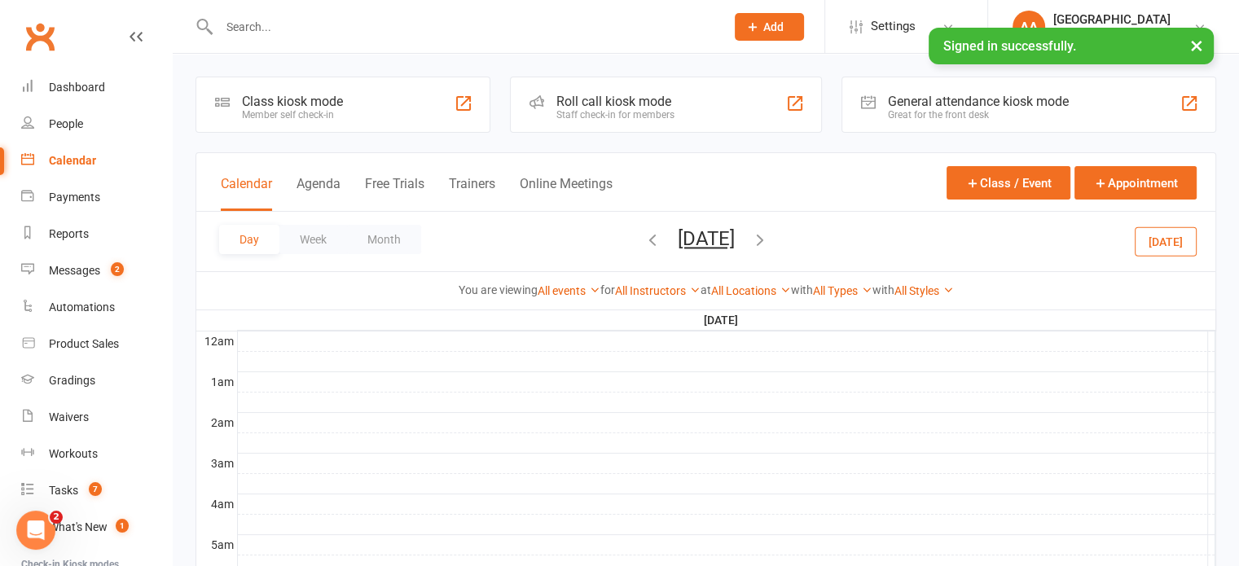
click at [697, 234] on button "Thursday, Sep 18, 2025" at bounding box center [706, 238] width 57 height 23
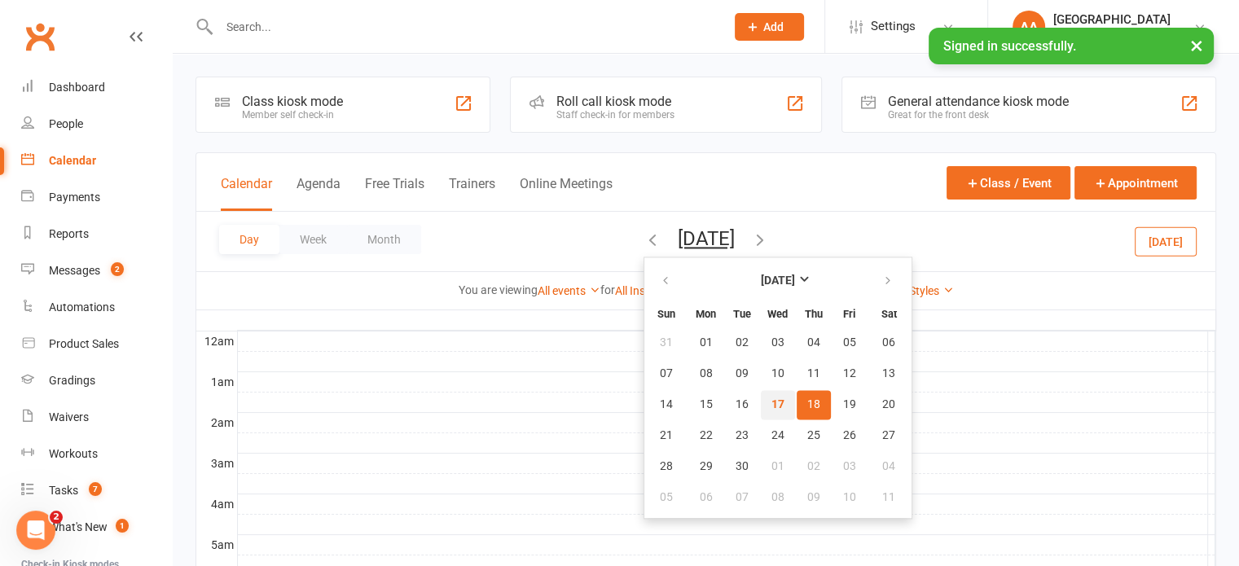
click at [771, 403] on span "17" at bounding box center [777, 404] width 13 height 13
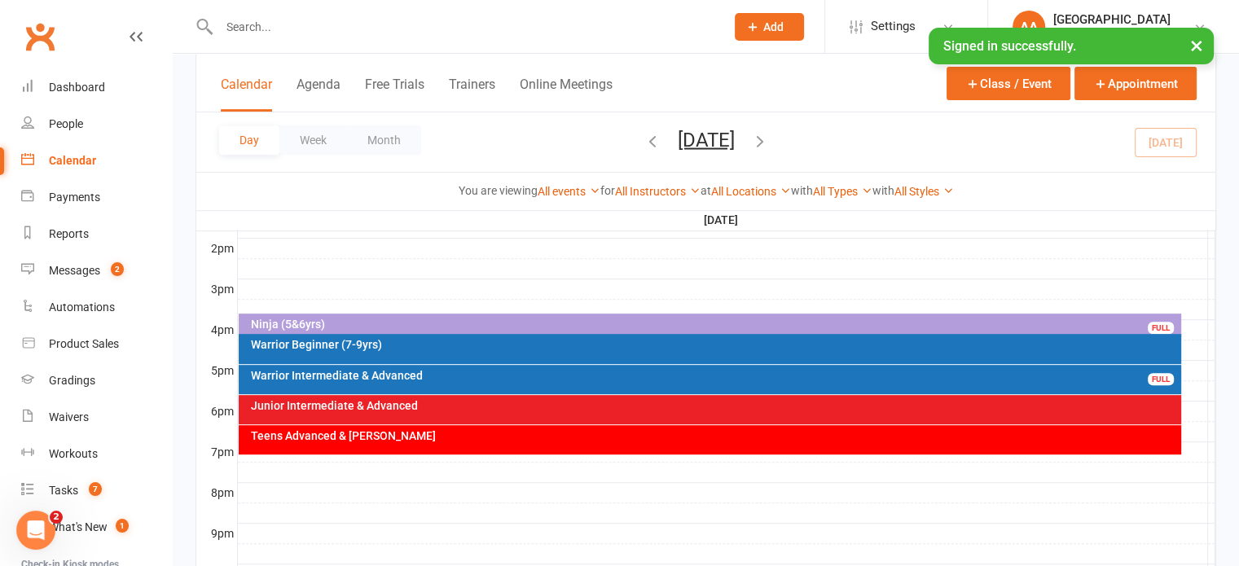
scroll to position [618, 0]
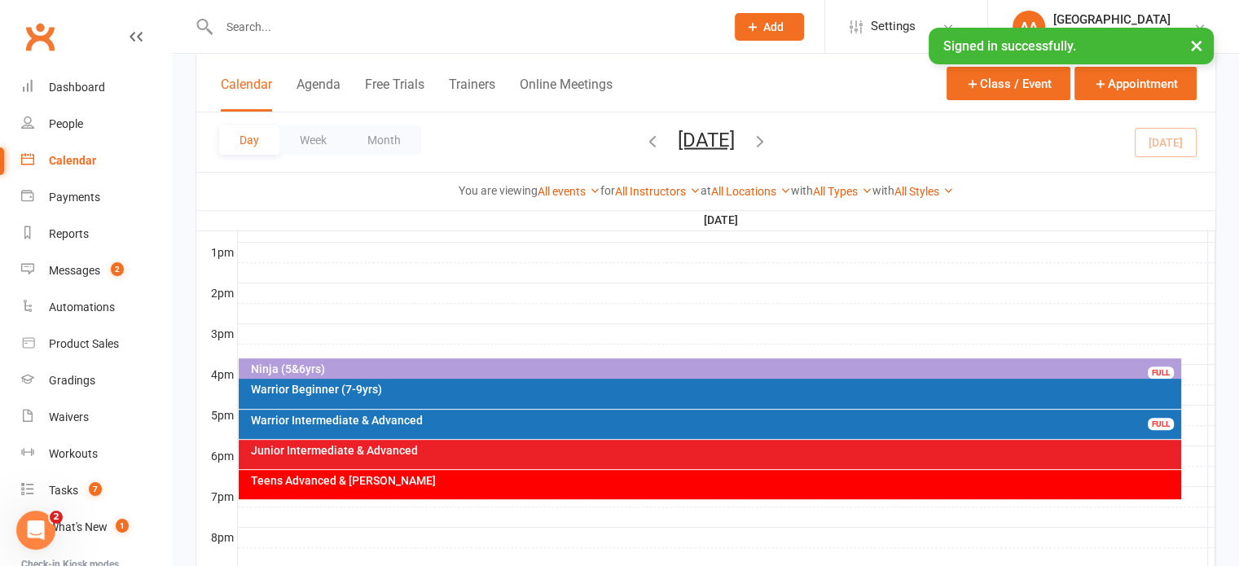
click at [392, 421] on div "Warrior Intermediate & Advanced" at bounding box center [714, 420] width 928 height 11
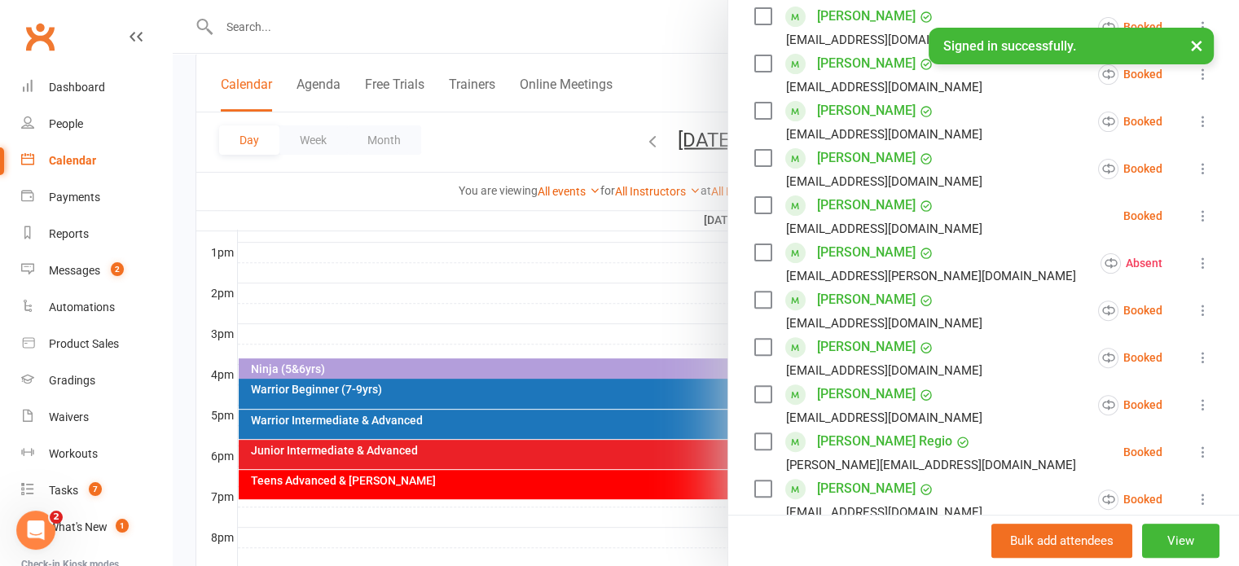
scroll to position [651, 0]
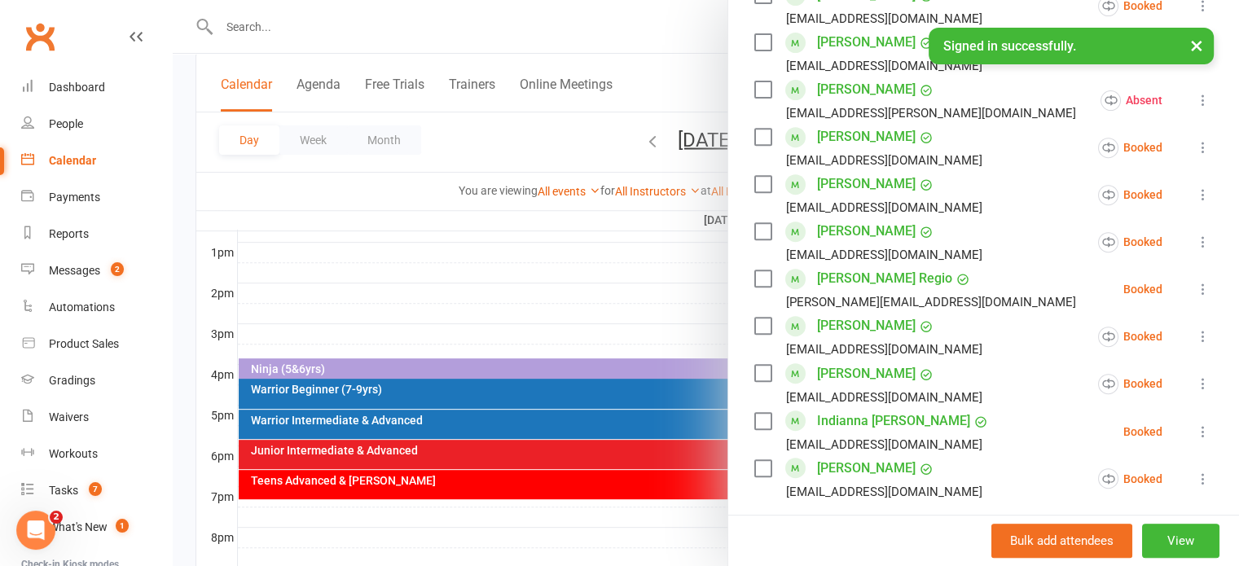
click at [844, 377] on link "Phoebe Sinnett" at bounding box center [866, 374] width 99 height 26
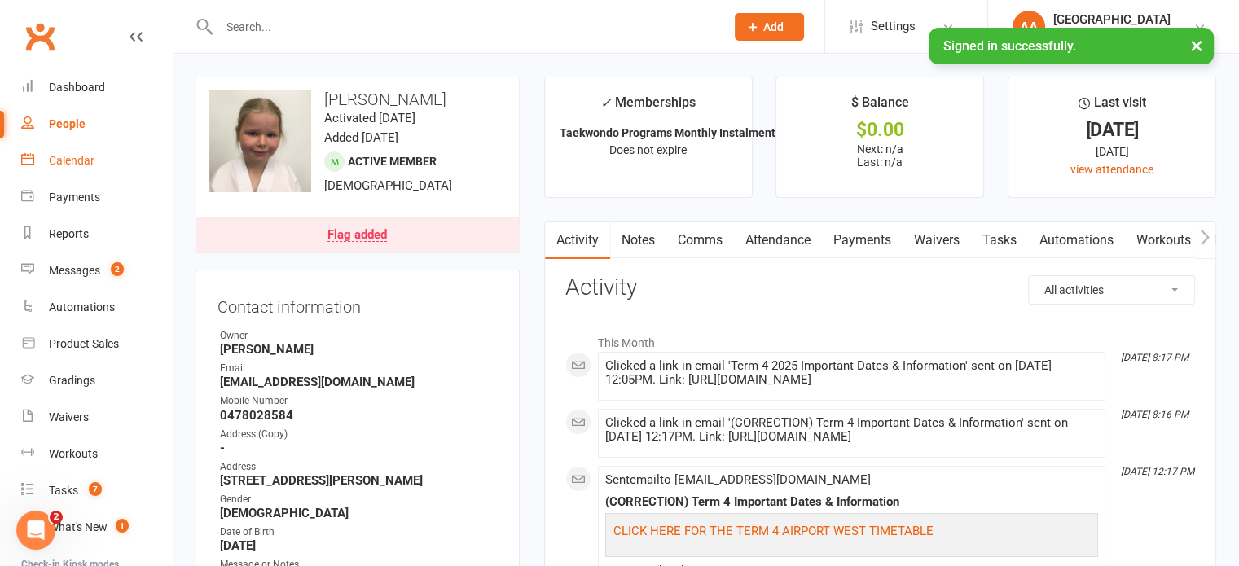
click at [67, 154] on div "Calendar" at bounding box center [72, 160] width 46 height 13
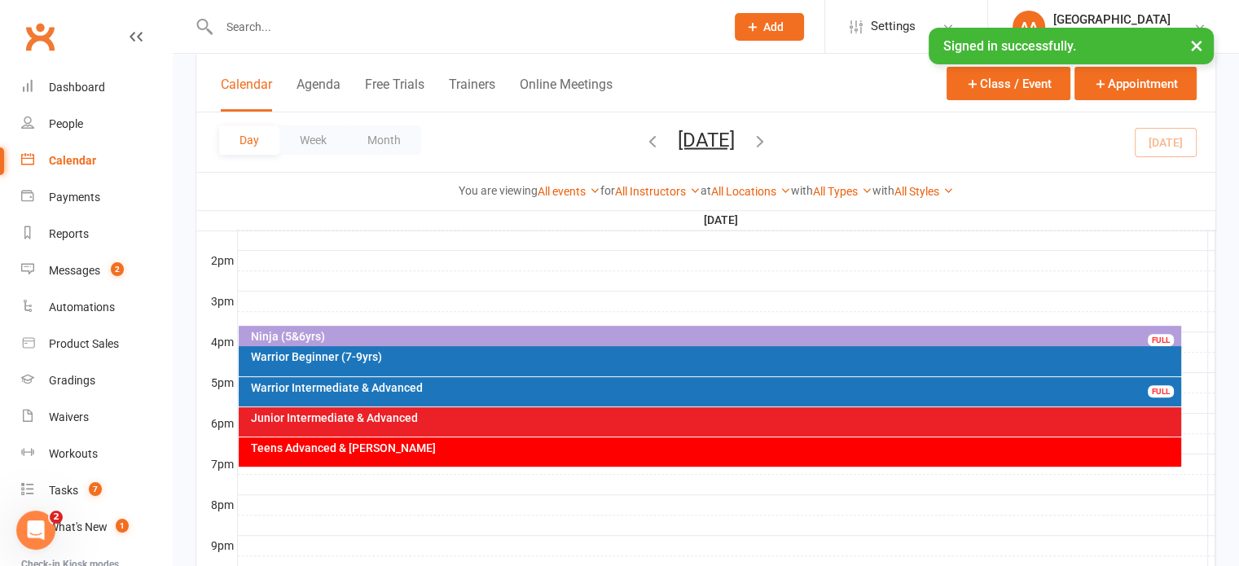
scroll to position [651, 0]
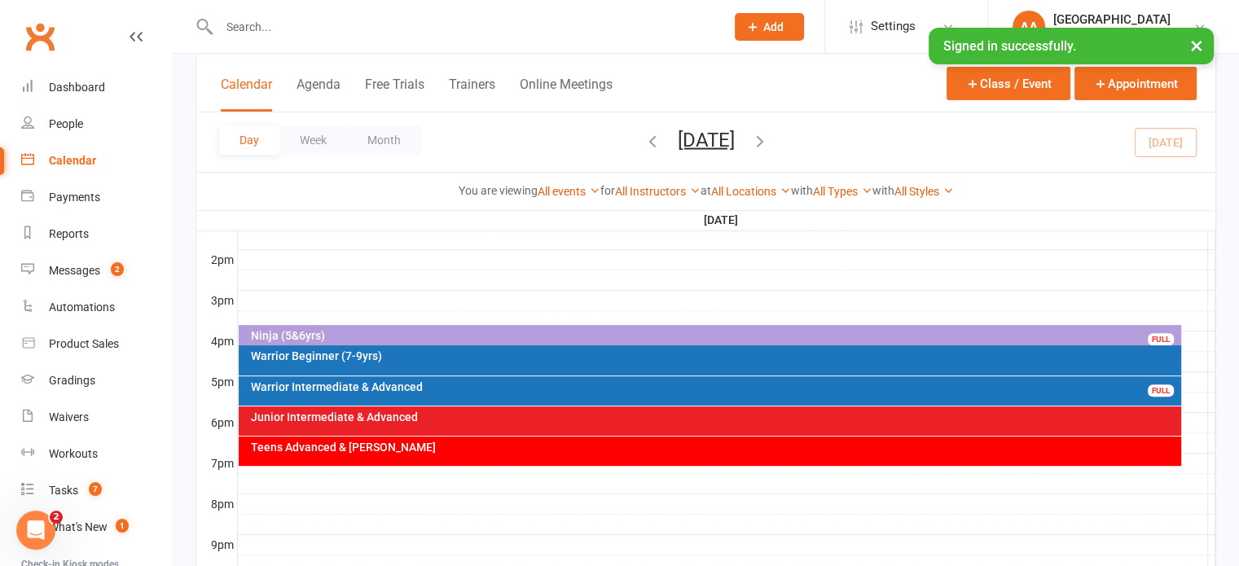
click at [603, 330] on div "Ninja (5&6yrs)" at bounding box center [714, 335] width 928 height 11
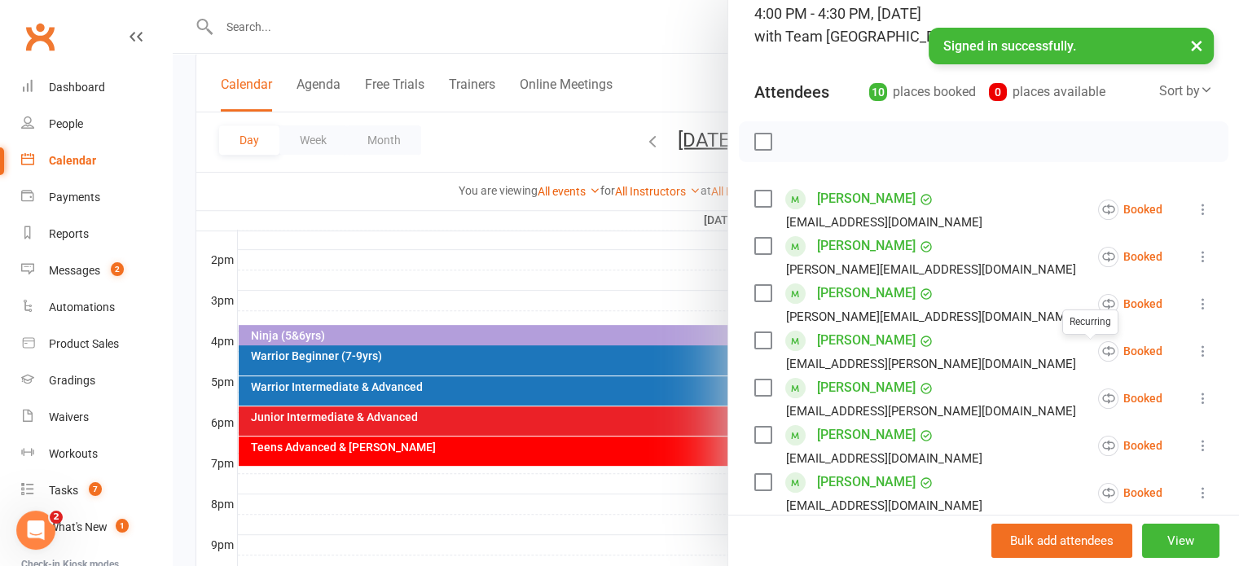
scroll to position [163, 0]
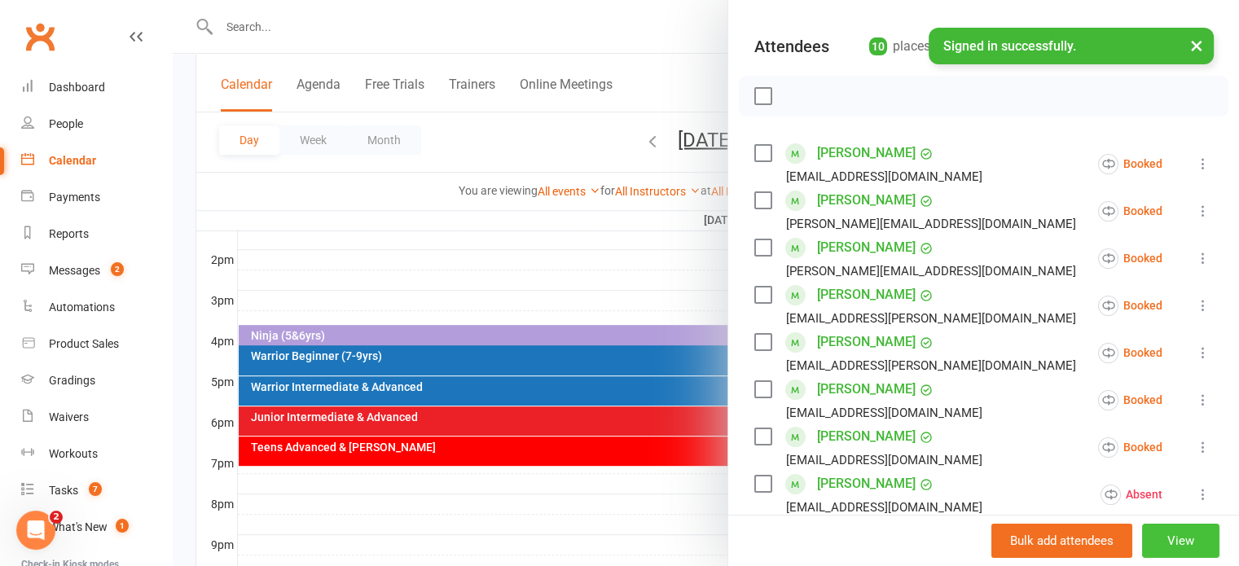
click at [1152, 537] on button "View" at bounding box center [1180, 541] width 77 height 34
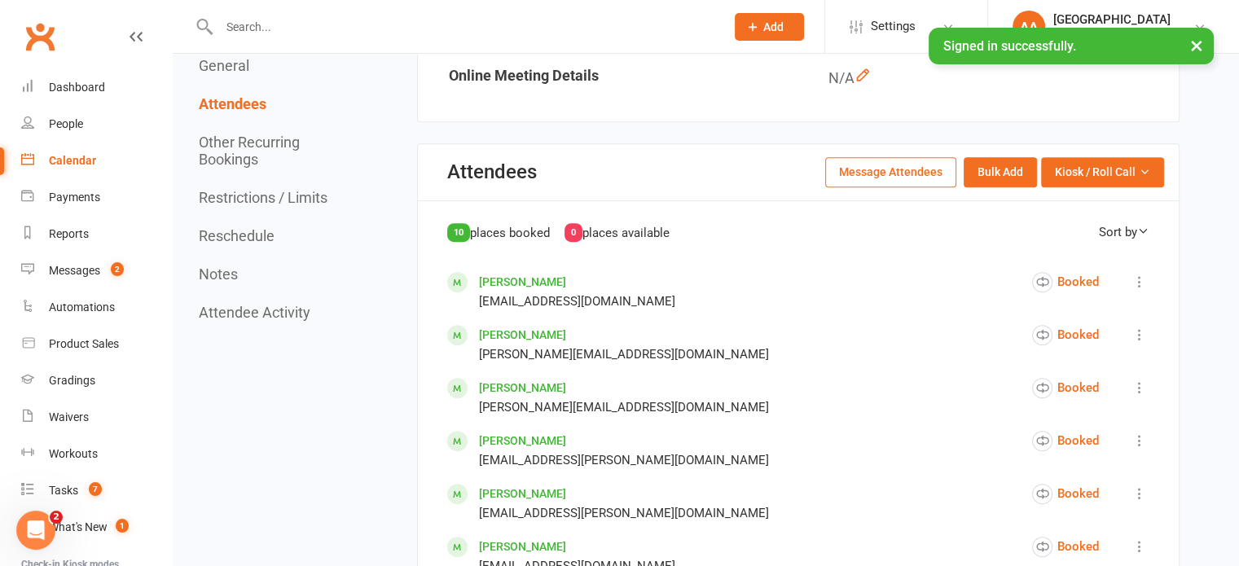
scroll to position [489, 0]
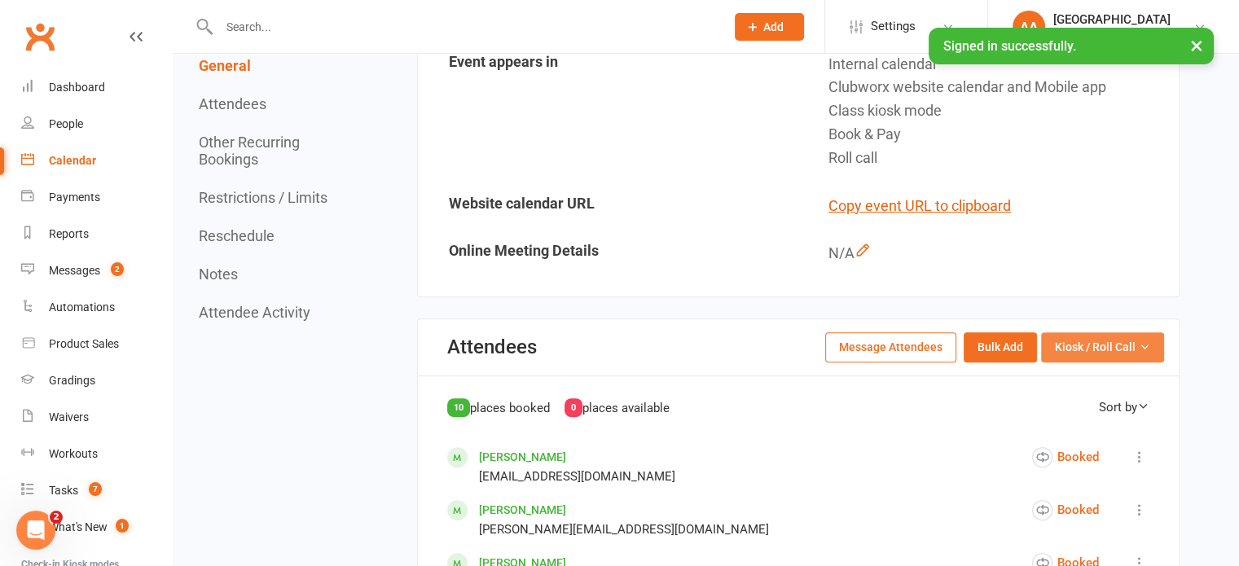
click at [1125, 339] on span "Kiosk / Roll Call" at bounding box center [1095, 347] width 81 height 18
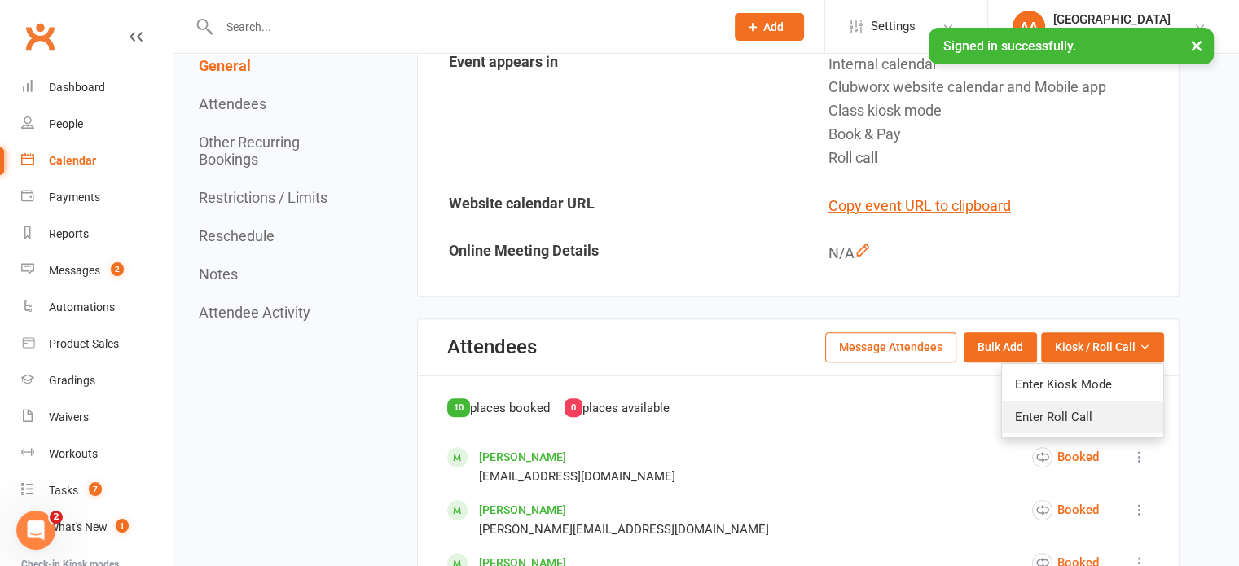
click at [1102, 408] on link "Enter Roll Call" at bounding box center [1082, 417] width 161 height 33
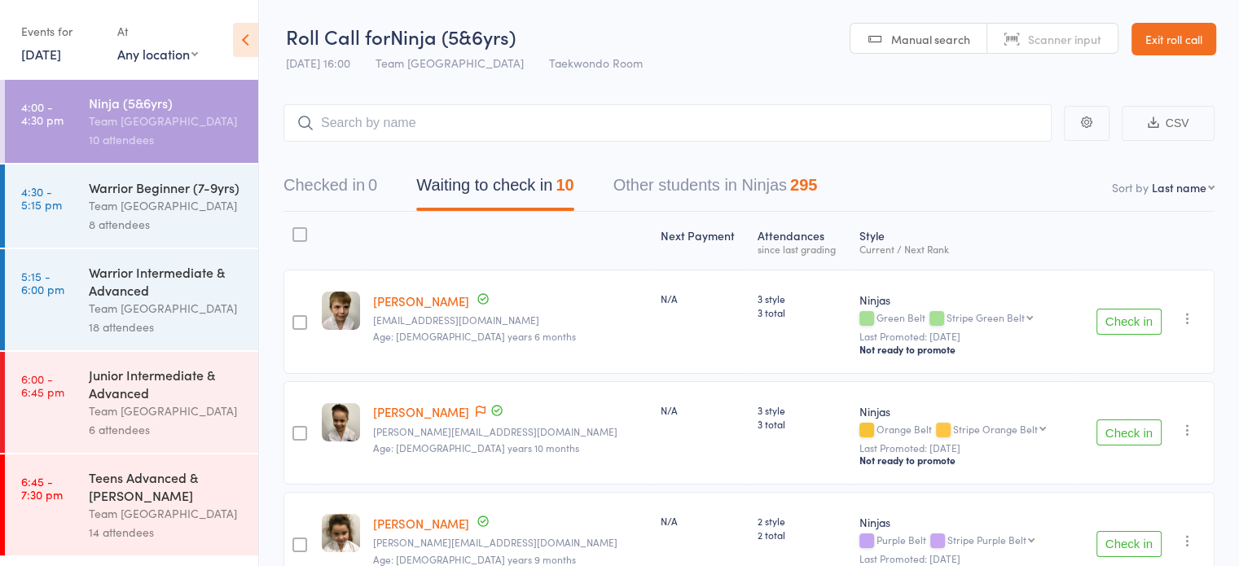
click at [1169, 178] on nav "Checked in 0 Waiting to check in 10 Other students in Ninjas 295" at bounding box center [749, 189] width 970 height 43
click at [1173, 182] on select "First name Last name Birthday today? Behind on payments? Check in time Next pay…" at bounding box center [1183, 187] width 63 height 16
select select "10"
click at [1152, 179] on select "First name Last name Birthday today? Behind on payments? Check in time Next pay…" at bounding box center [1183, 187] width 63 height 16
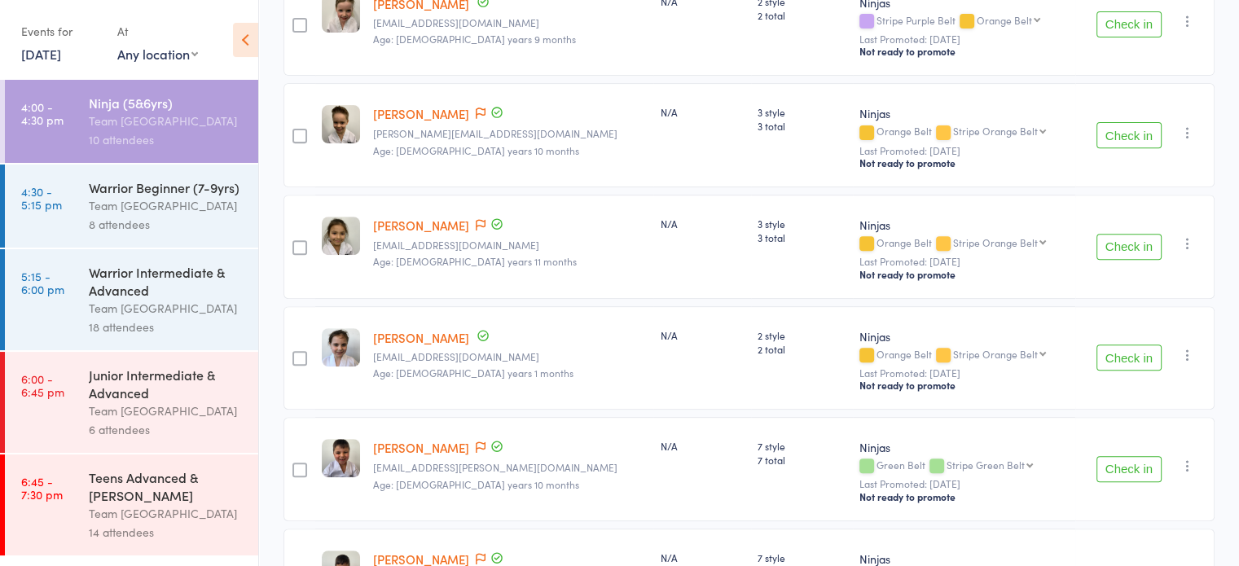
scroll to position [550, 0]
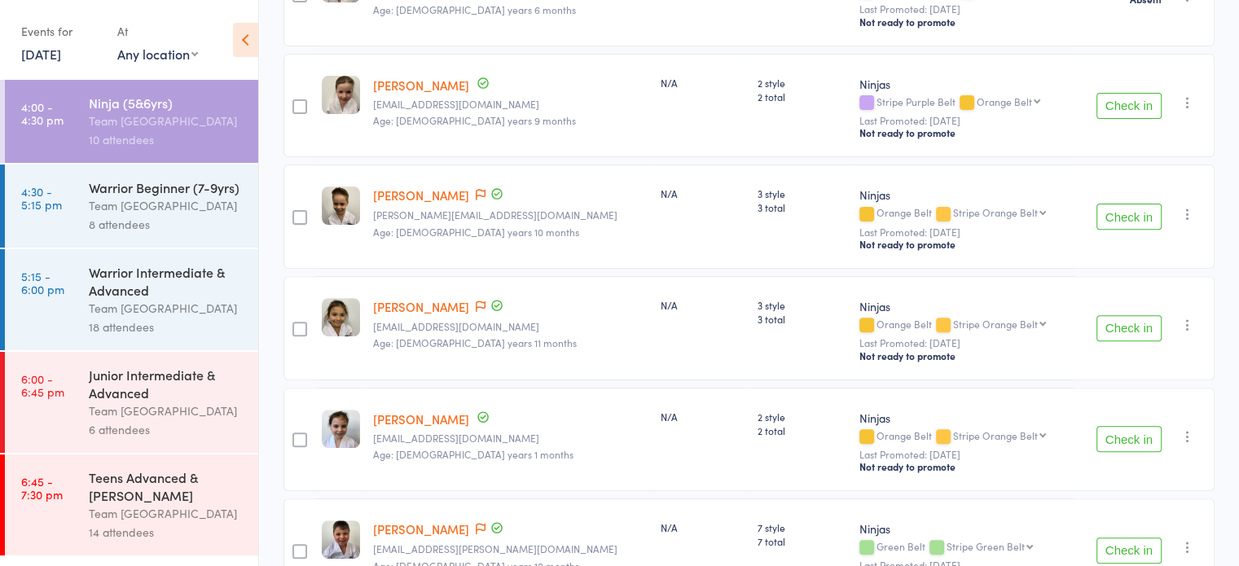
click at [203, 204] on div "Team [GEOGRAPHIC_DATA]" at bounding box center [167, 205] width 156 height 19
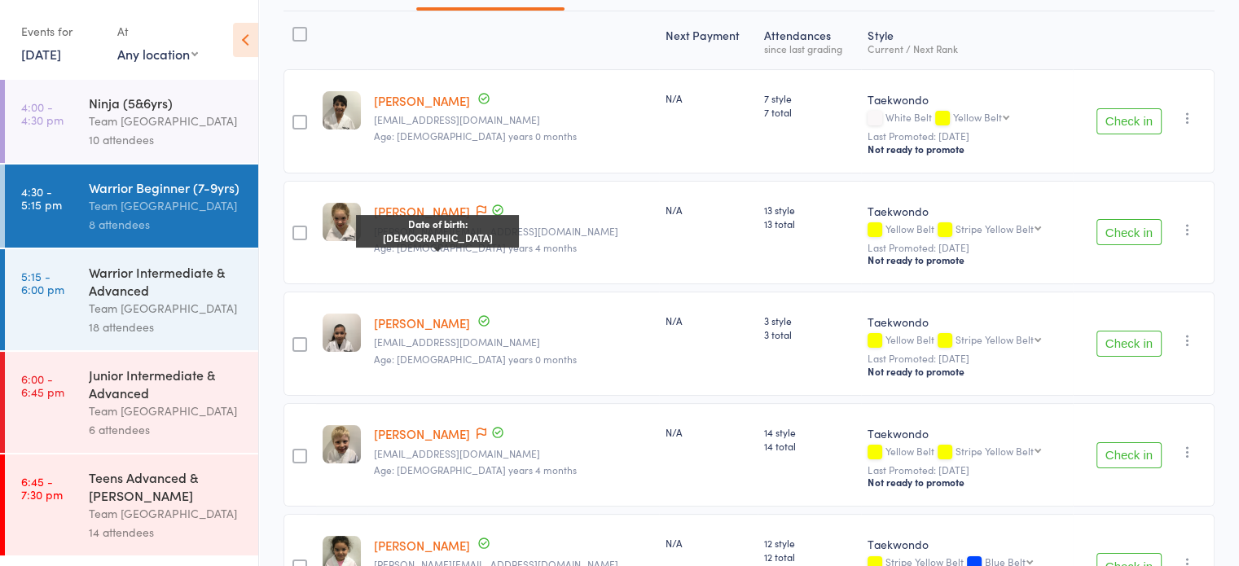
scroll to position [165, 0]
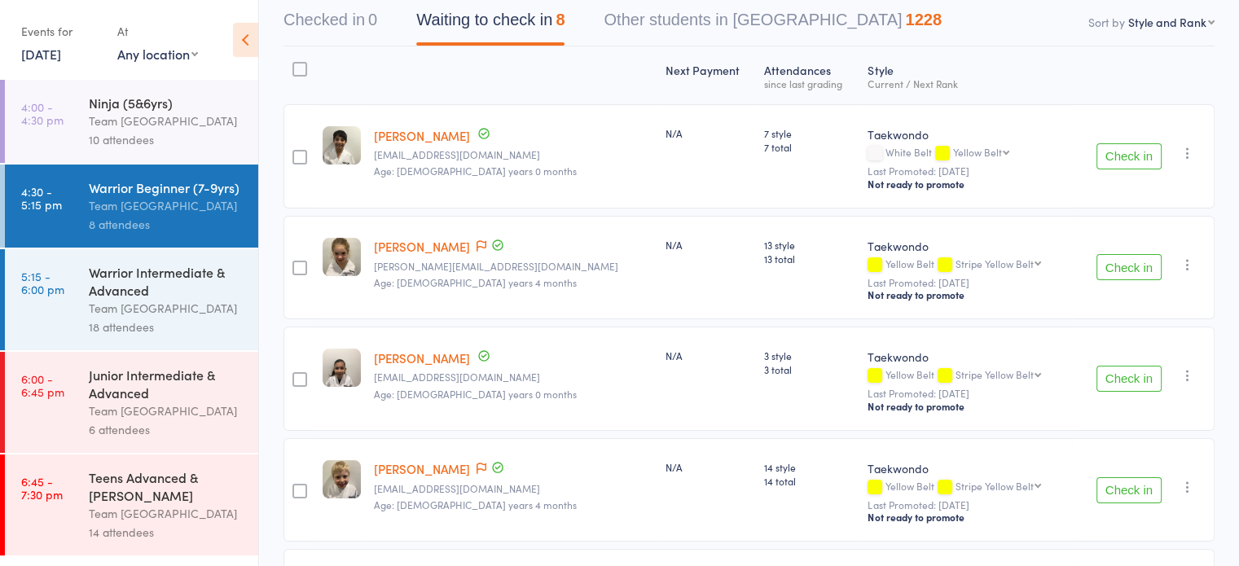
click at [186, 287] on div "Warrior Intermediate & Advanced" at bounding box center [167, 281] width 156 height 36
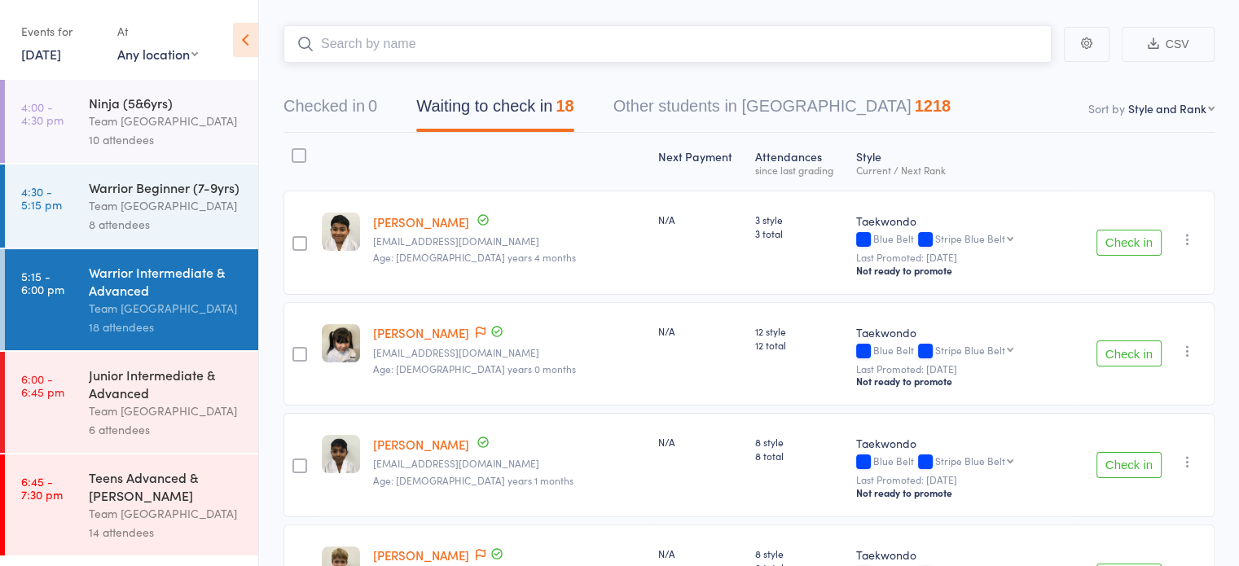
scroll to position [51, 0]
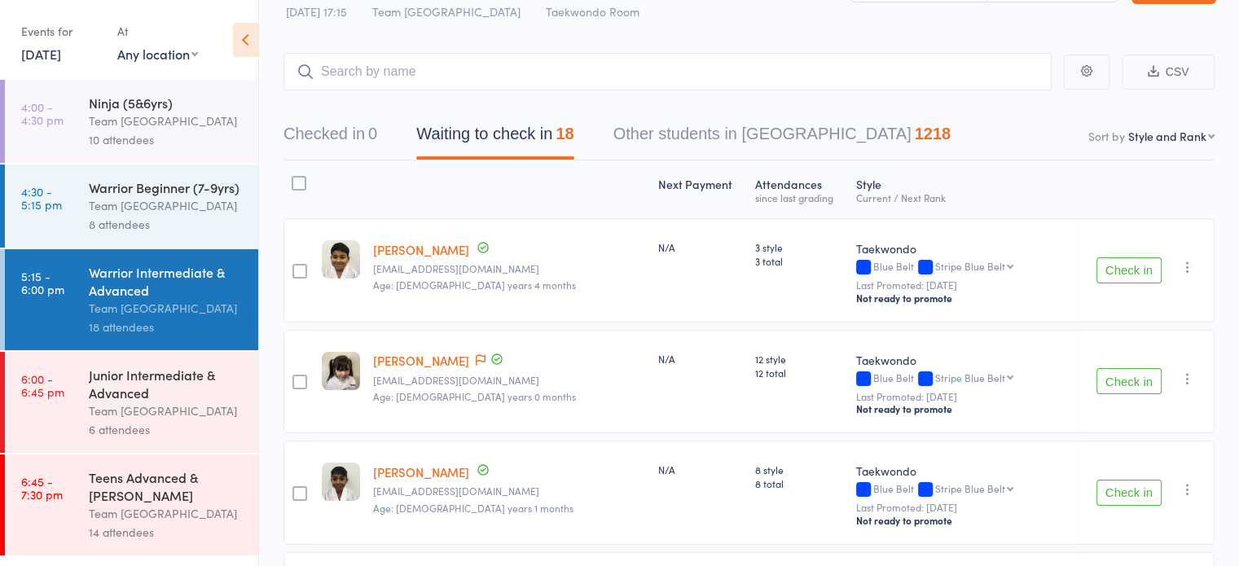
click at [167, 392] on div "Junior Intermediate & Advanced" at bounding box center [167, 384] width 156 height 36
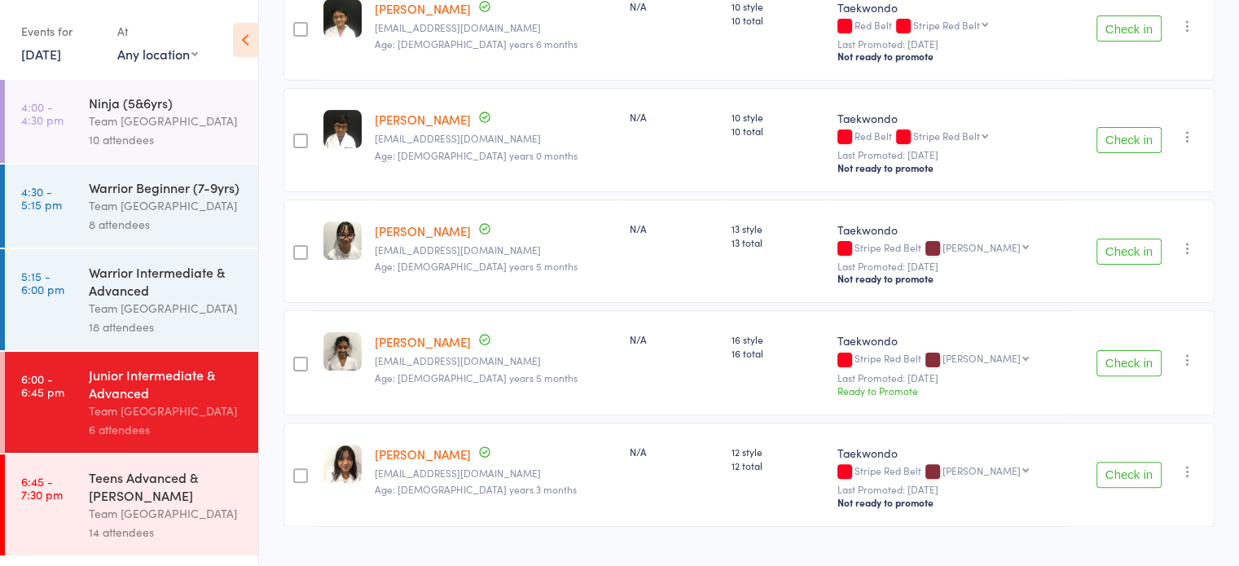
scroll to position [432, 0]
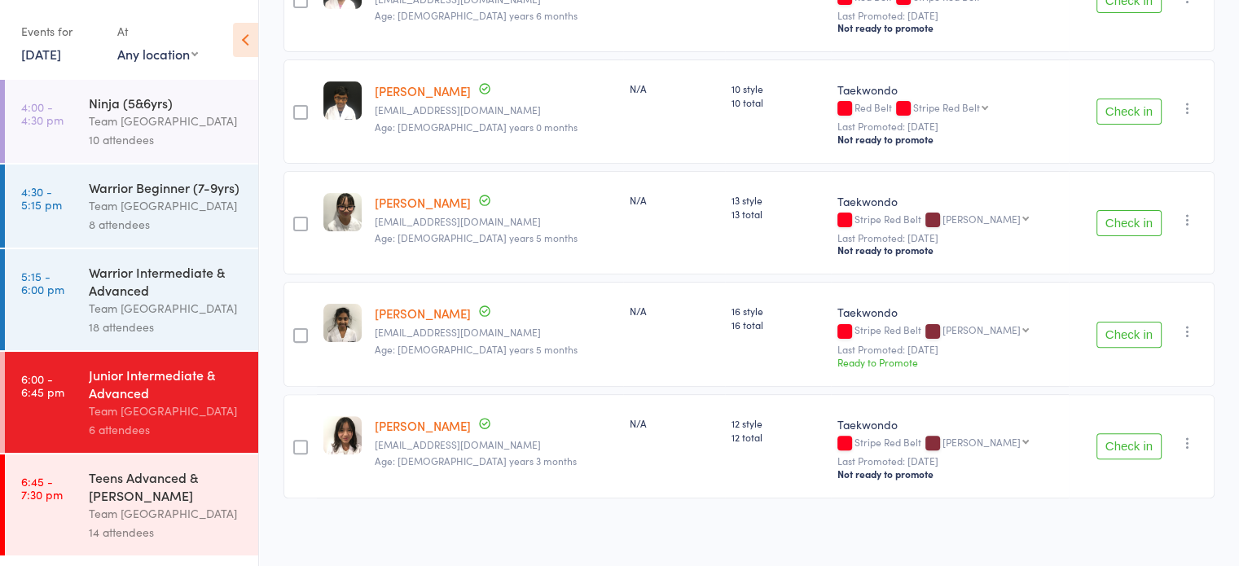
click at [126, 493] on div "Teens Advanced & [PERSON_NAME]" at bounding box center [167, 486] width 156 height 36
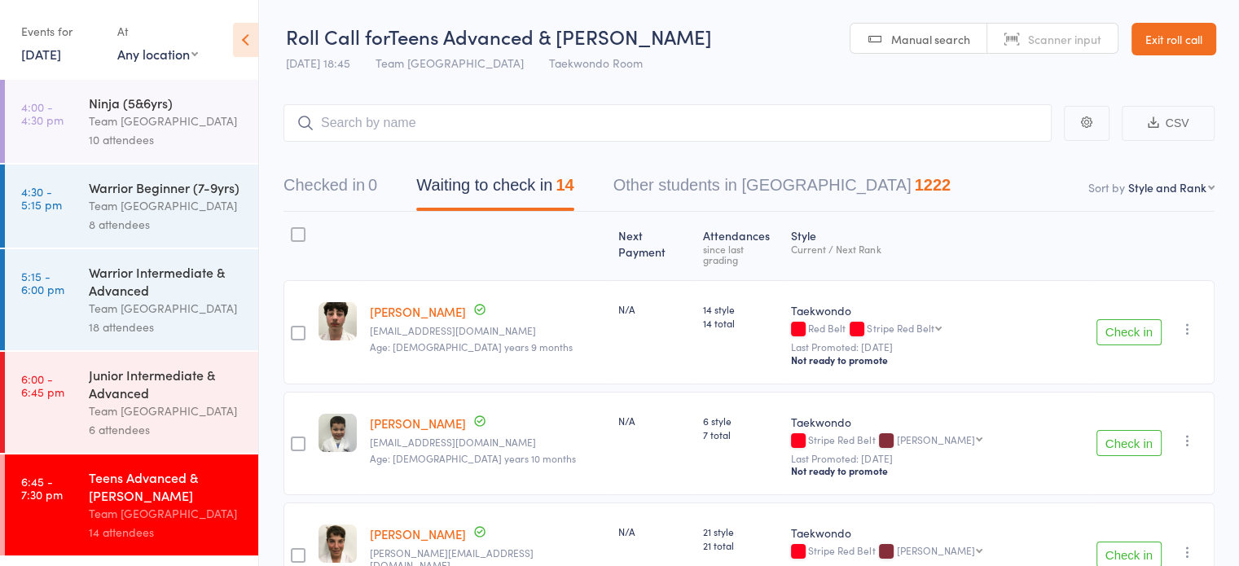
click at [1159, 52] on link "Exit roll call" at bounding box center [1173, 39] width 85 height 33
